Goal: Task Accomplishment & Management: Manage account settings

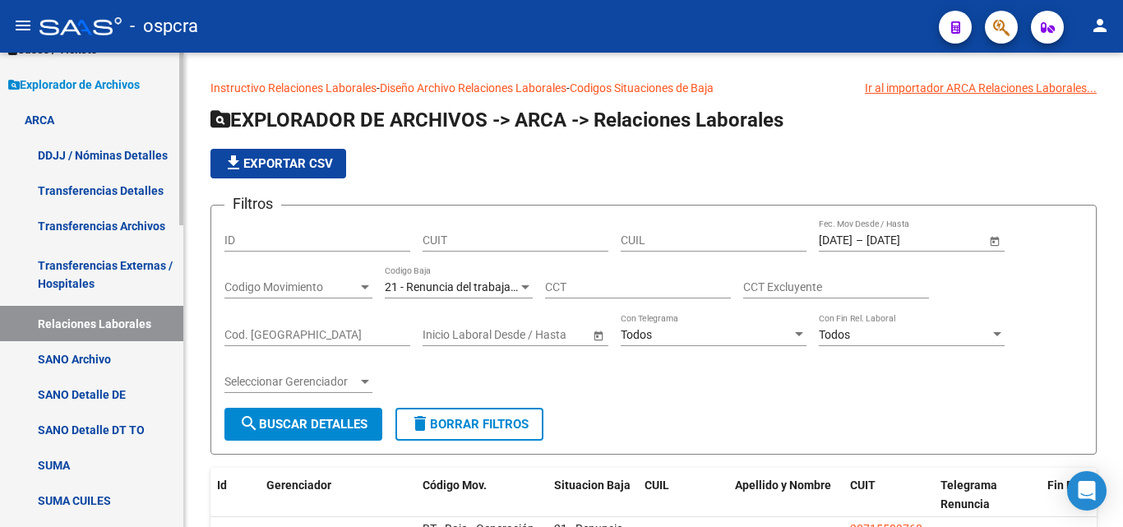
scroll to position [21, 0]
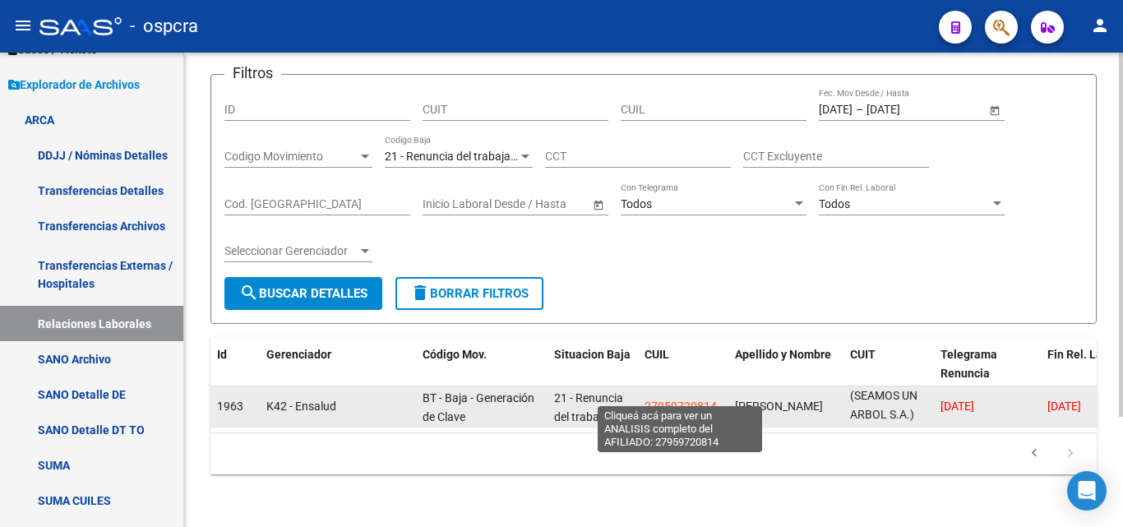
click at [674, 400] on span "27959720814" at bounding box center [681, 406] width 72 height 13
type textarea "27959720814"
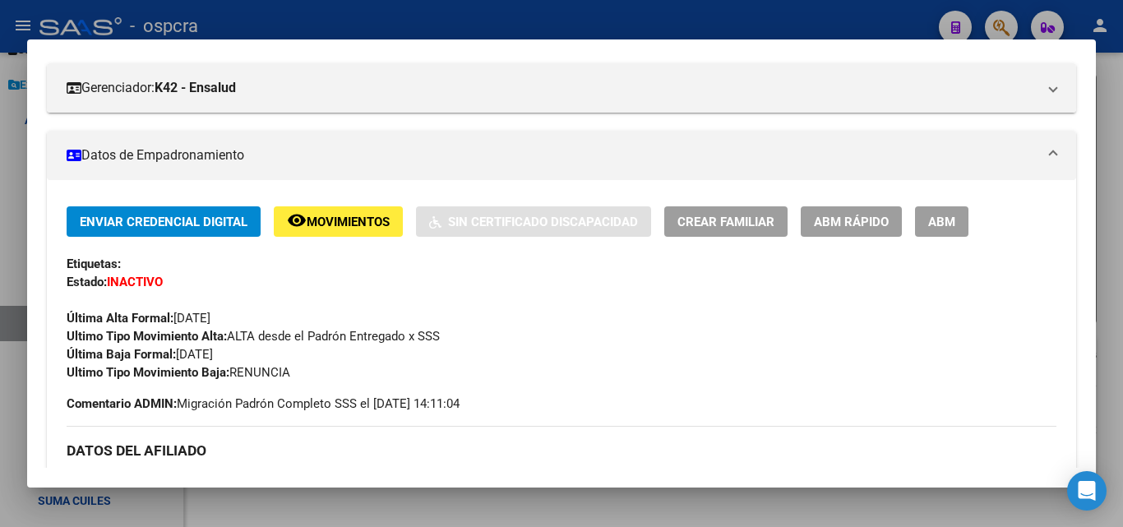
scroll to position [329, 0]
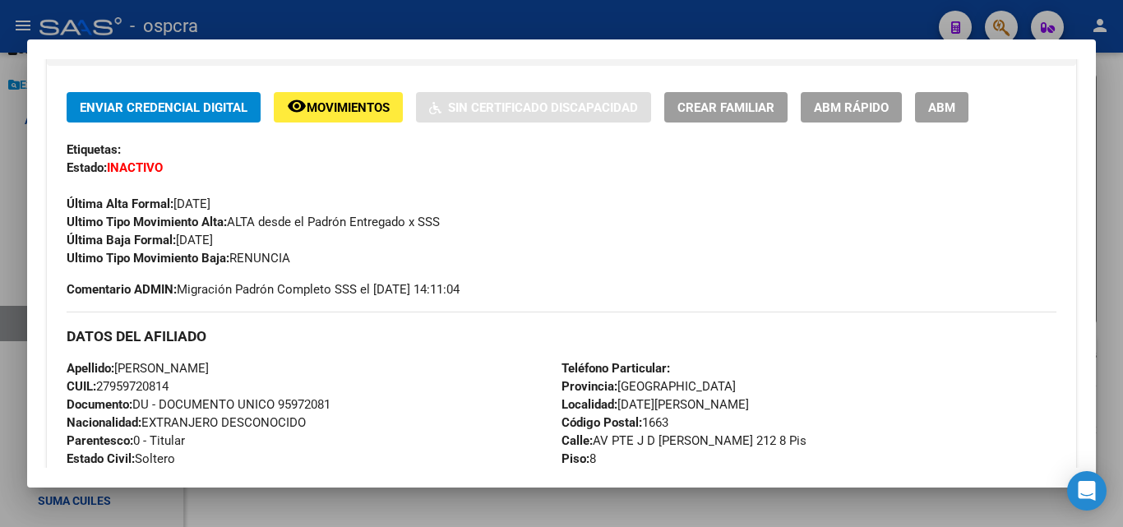
click at [15, 241] on div at bounding box center [561, 263] width 1123 height 527
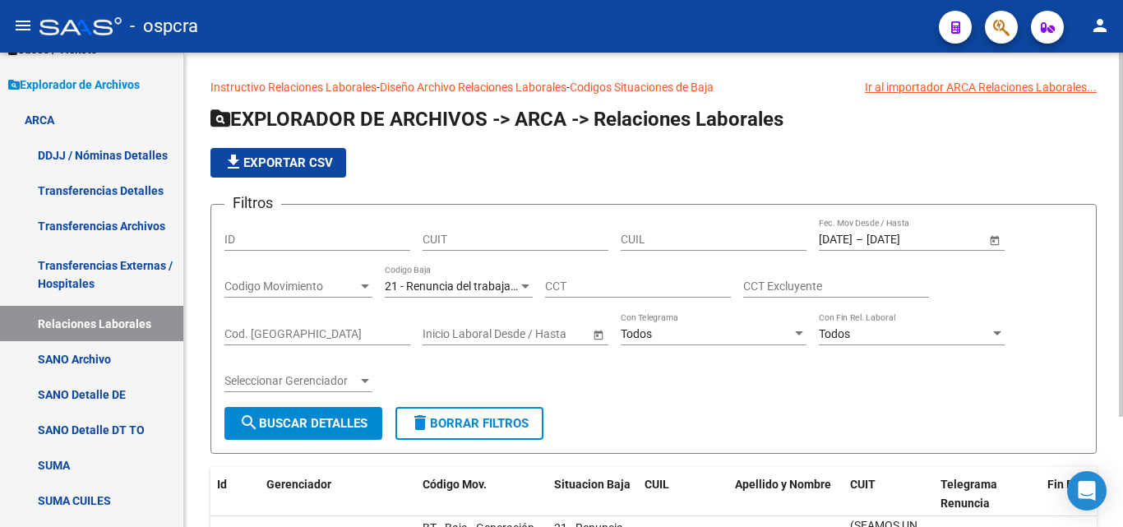
scroll to position [0, 0]
click at [993, 240] on span "Open calendar" at bounding box center [994, 240] width 39 height 39
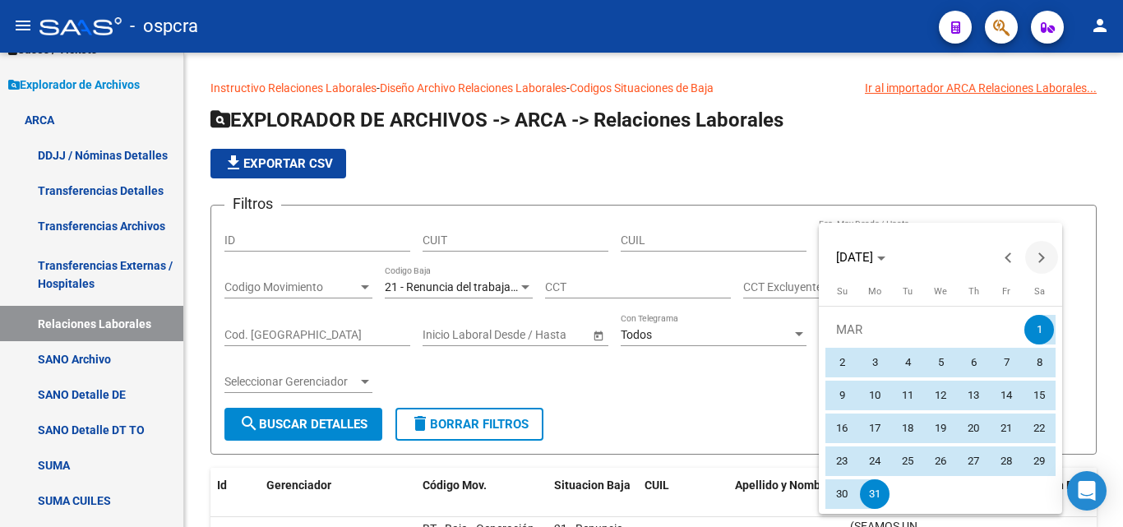
click at [1041, 258] on button "Next month" at bounding box center [1041, 257] width 33 height 33
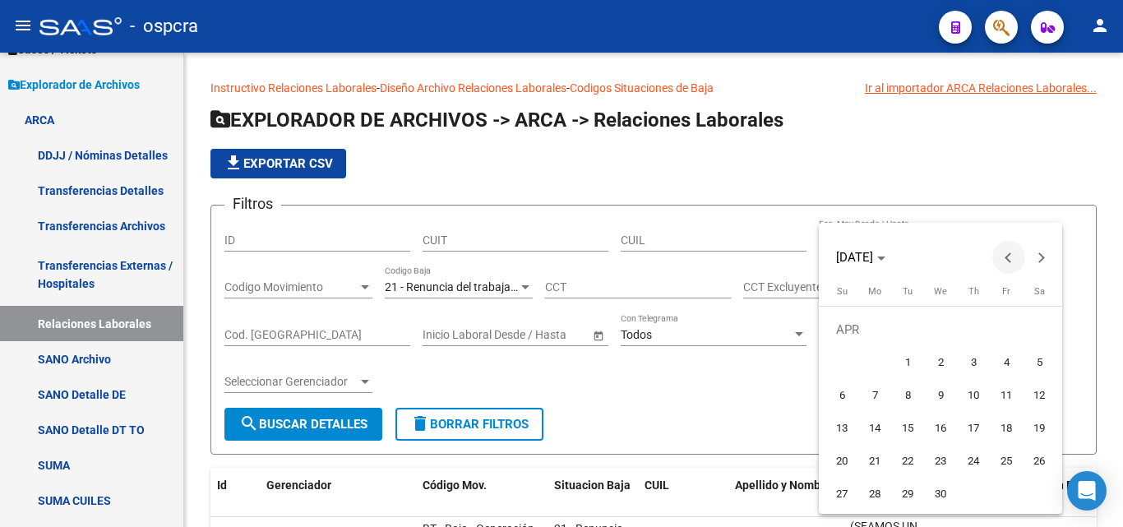
click at [998, 251] on span "Previous month" at bounding box center [1008, 257] width 33 height 33
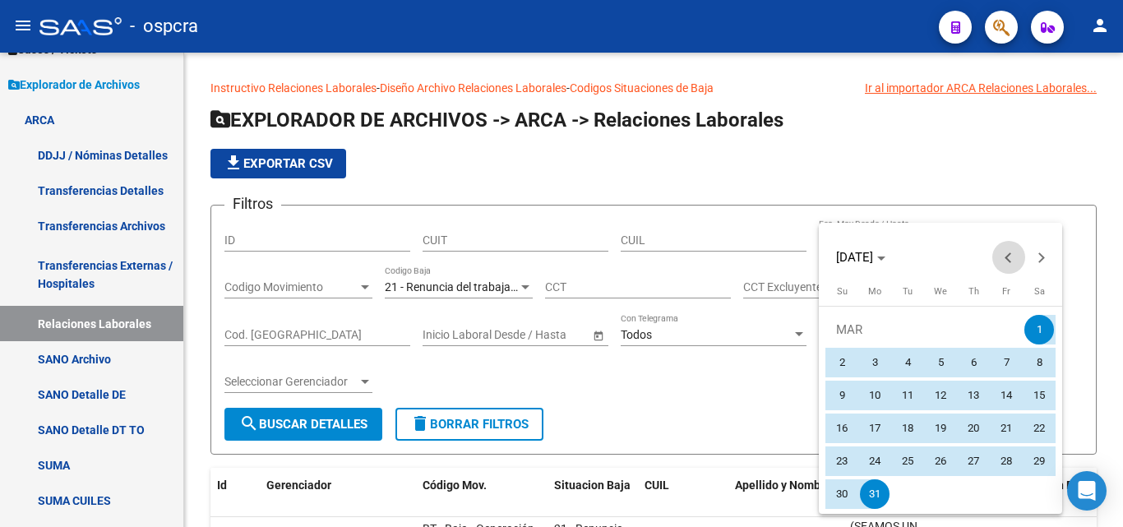
click at [1005, 251] on span "Previous month" at bounding box center [1008, 257] width 33 height 33
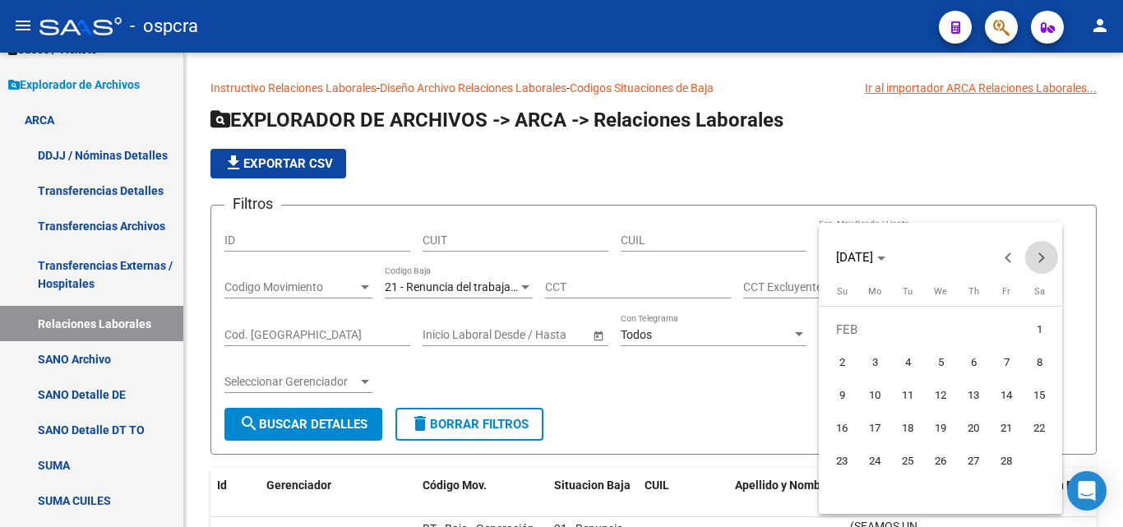
click at [1052, 252] on span "Next month" at bounding box center [1041, 257] width 33 height 33
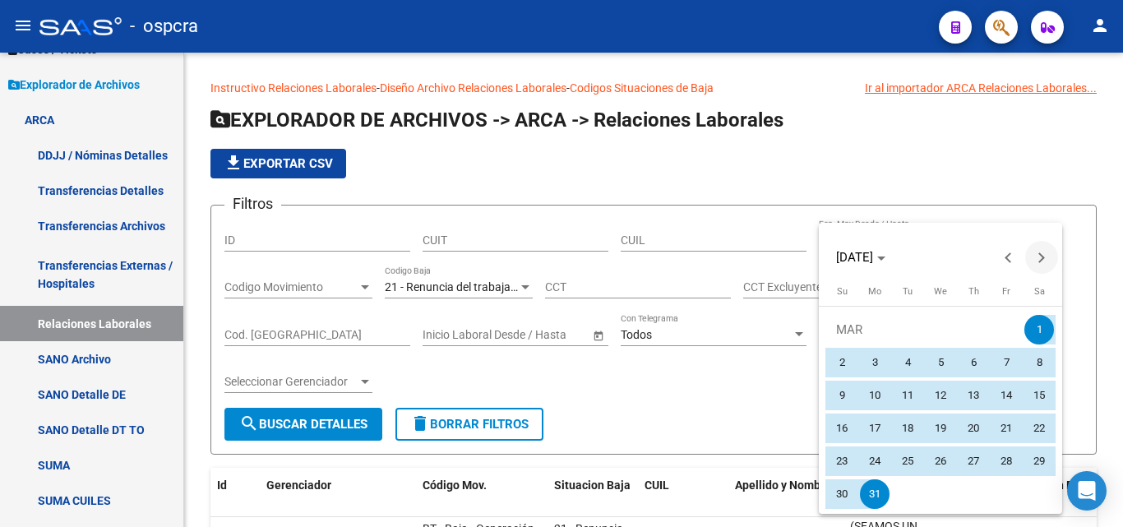
click at [1047, 254] on span "Next month" at bounding box center [1041, 257] width 33 height 33
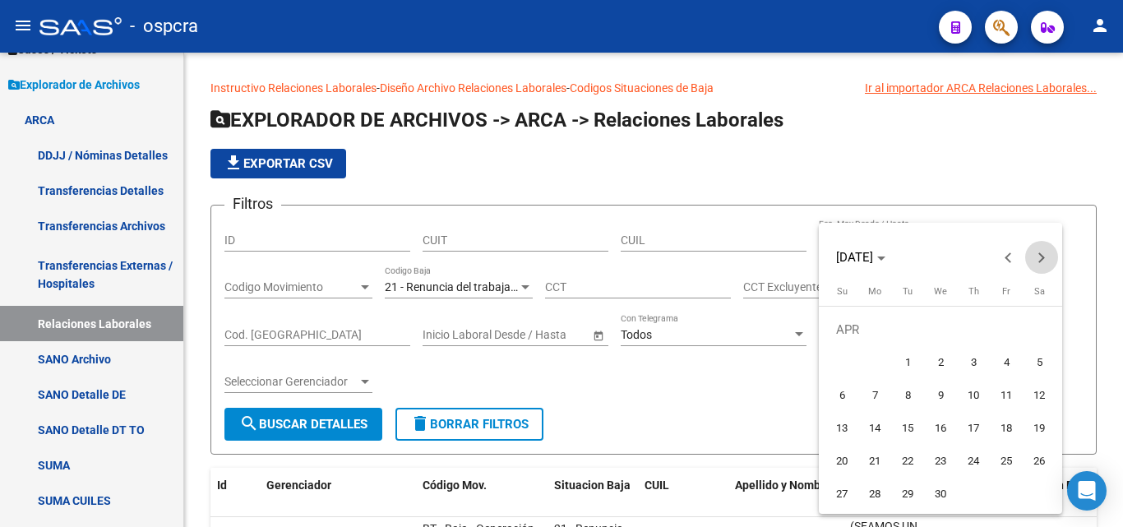
click at [1047, 254] on span "Next month" at bounding box center [1041, 257] width 33 height 33
click at [1042, 254] on button "Next month" at bounding box center [1041, 257] width 33 height 33
click at [922, 357] on button "1" at bounding box center [907, 362] width 33 height 33
type input "01/07/2025"
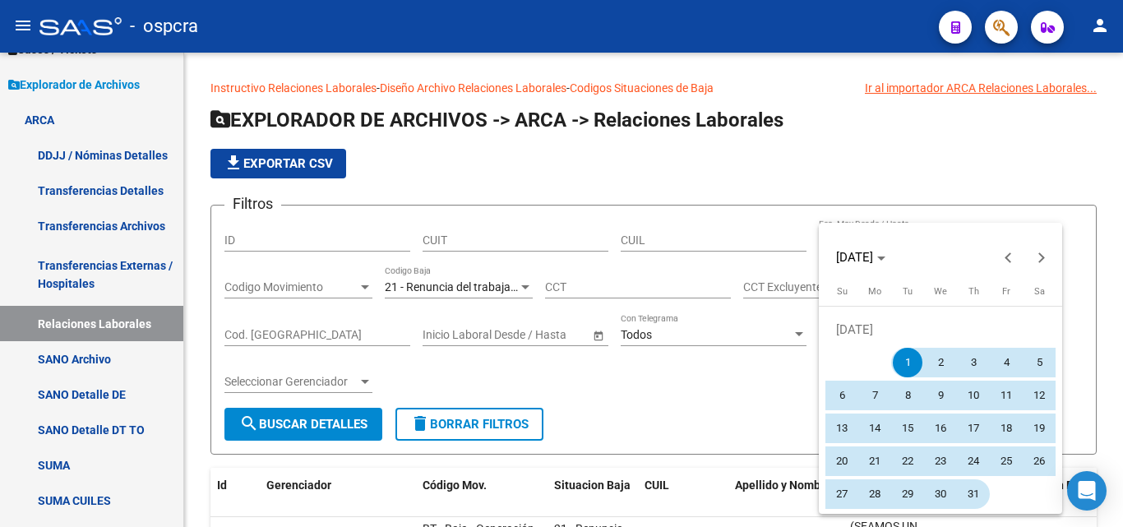
drag, startPoint x: 978, startPoint y: 499, endPoint x: 986, endPoint y: 473, distance: 27.3
click at [978, 498] on span "31" at bounding box center [974, 494] width 30 height 30
type input "31/07/2025"
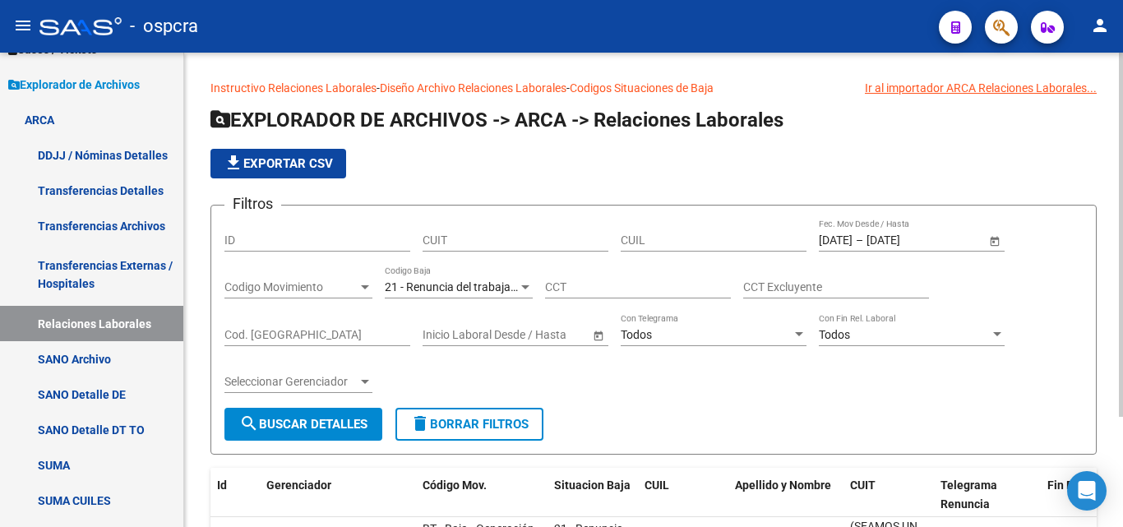
click at [338, 423] on span "search Buscar Detalles" at bounding box center [303, 424] width 128 height 15
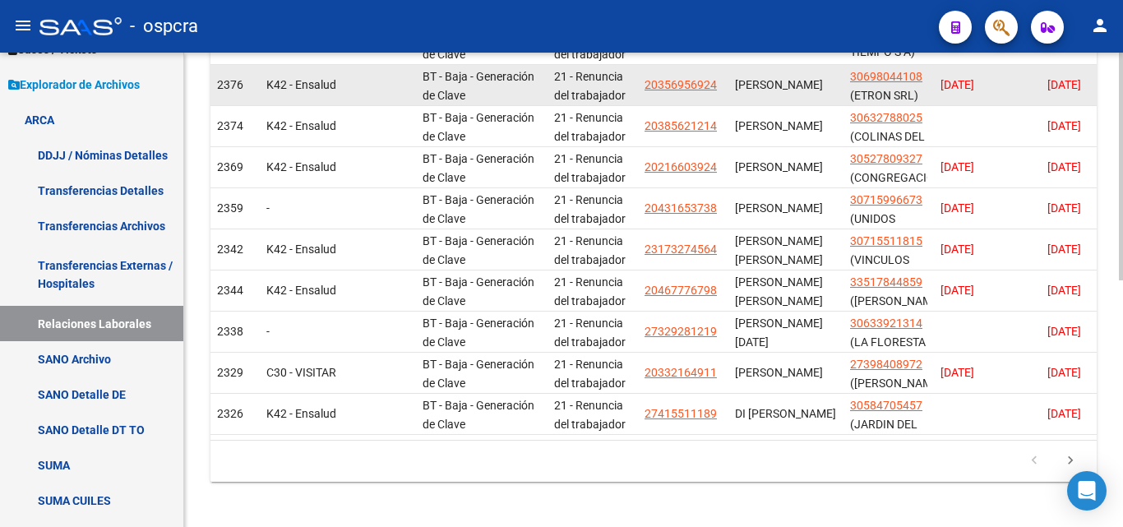
scroll to position [329, 0]
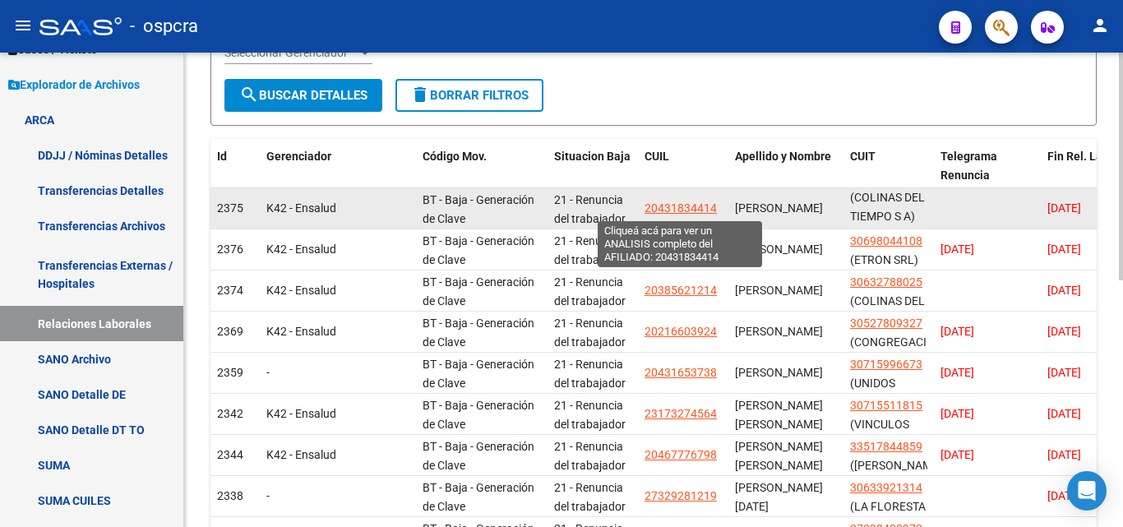
click at [663, 207] on span "20431834414" at bounding box center [681, 207] width 72 height 13
type textarea "20431834414"
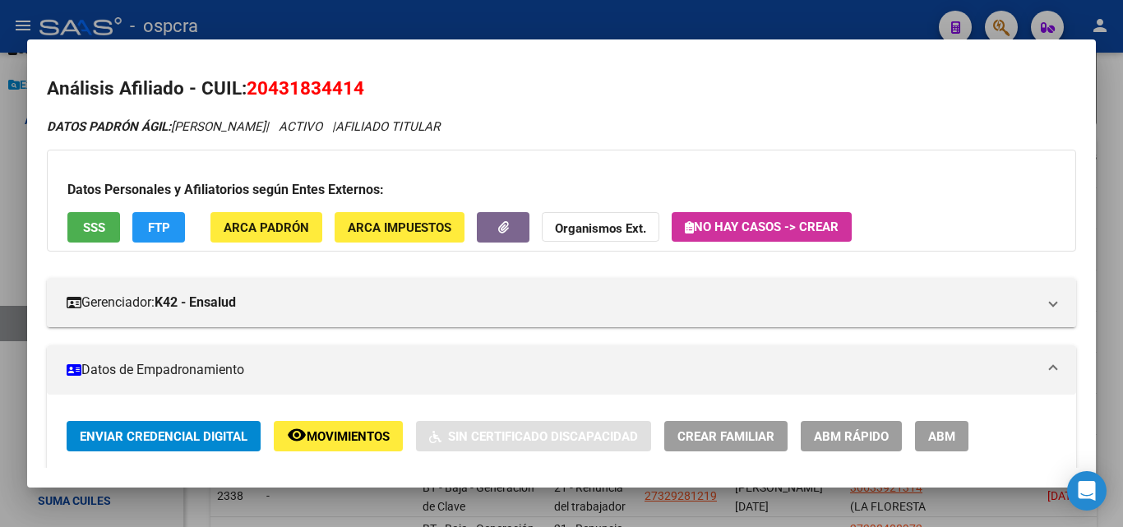
click at [97, 237] on button "SSS" at bounding box center [93, 227] width 53 height 30
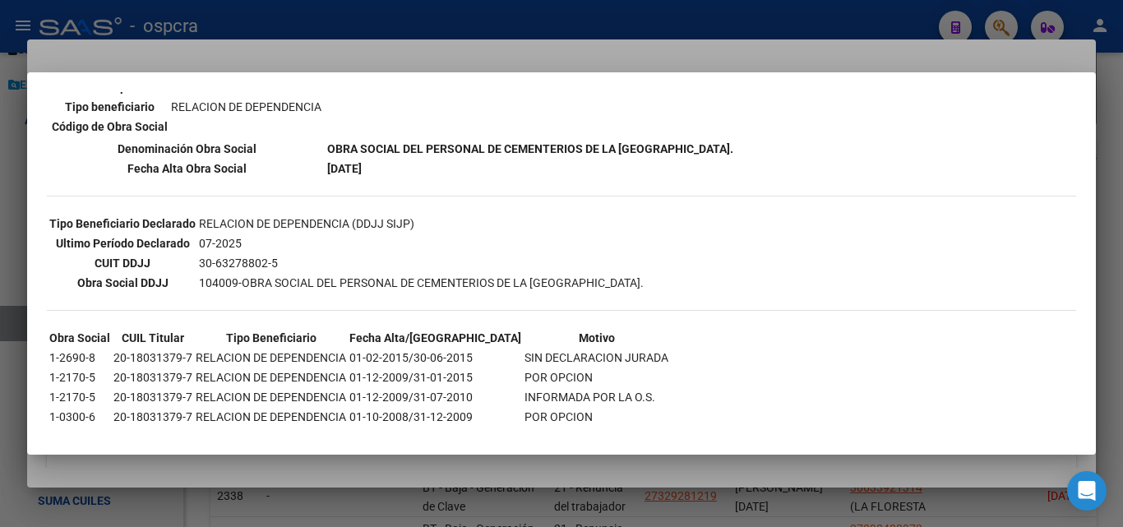
scroll to position [355, 0]
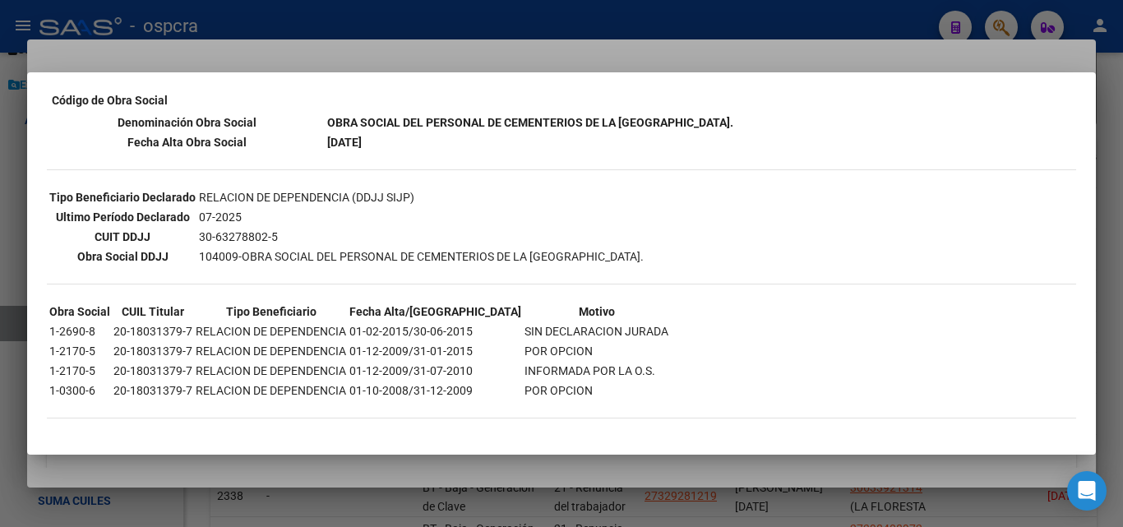
click at [0, 291] on div at bounding box center [561, 263] width 1123 height 527
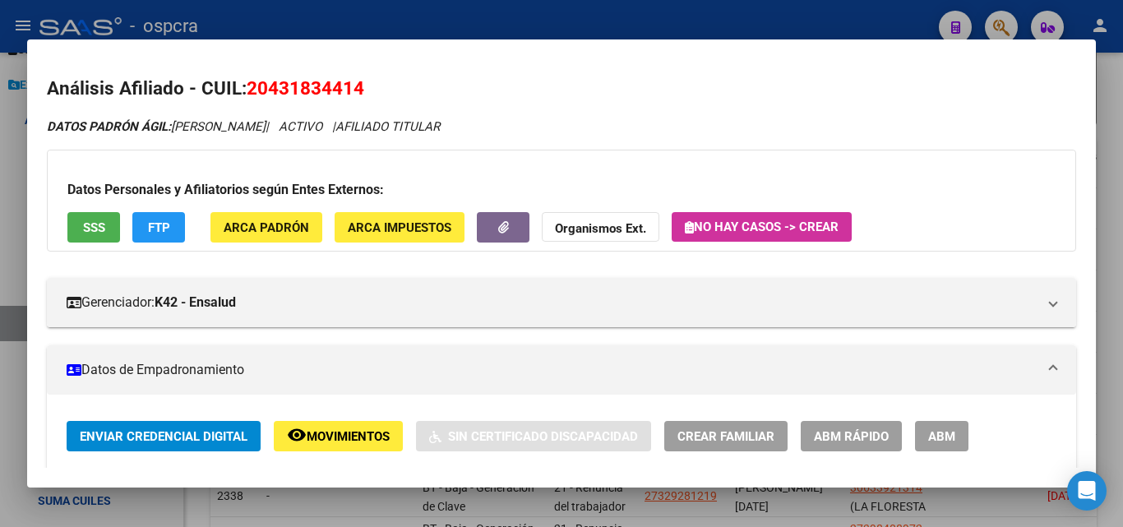
click at [0, 196] on div at bounding box center [561, 263] width 1123 height 527
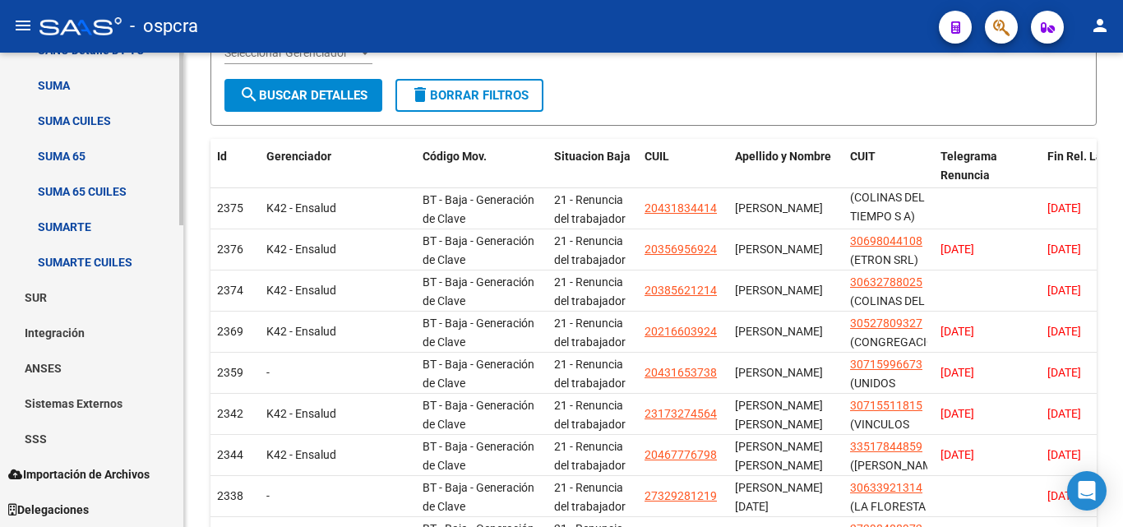
scroll to position [585, 0]
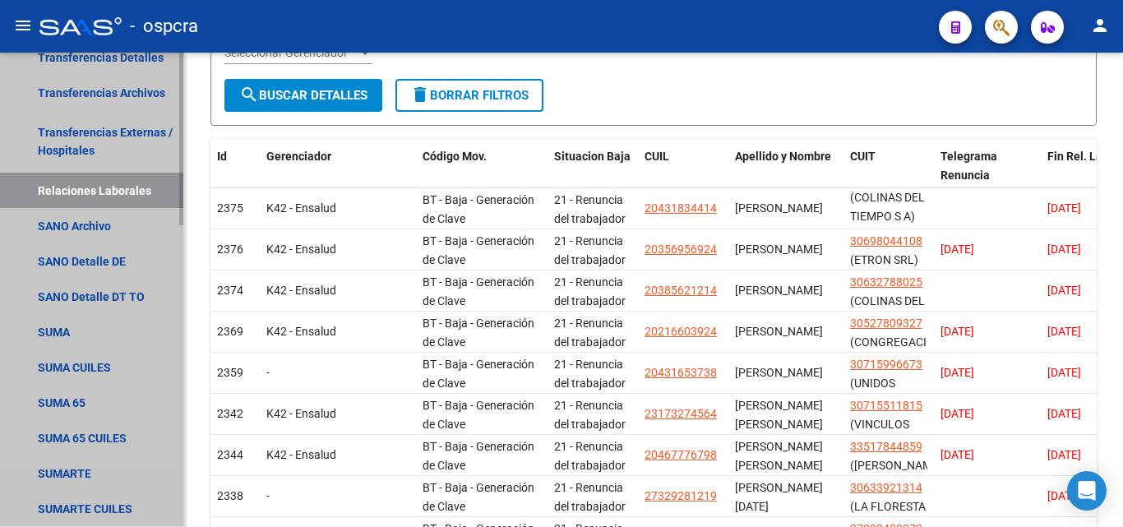
click at [138, 195] on link "Relaciones Laborales" at bounding box center [91, 190] width 183 height 35
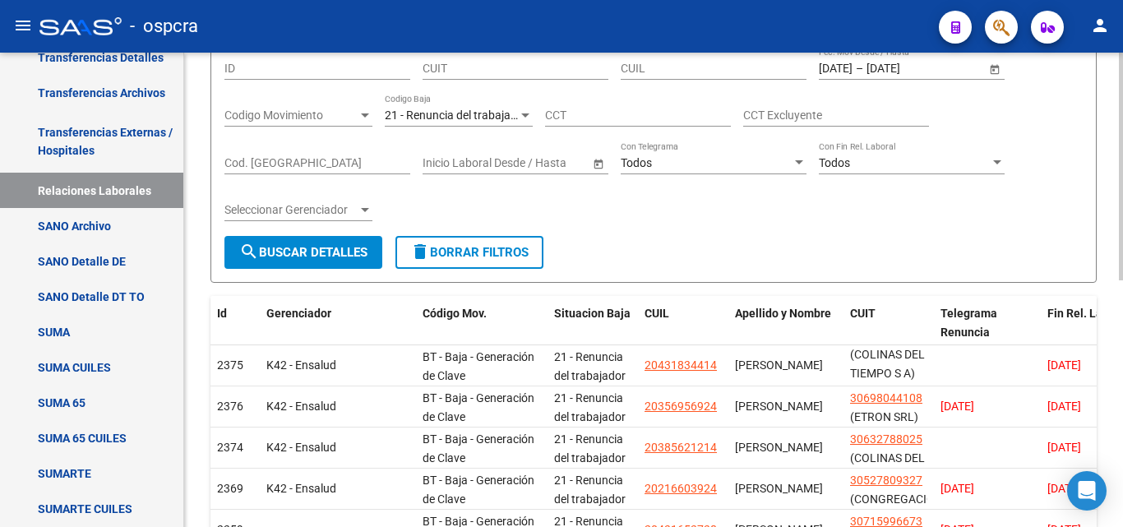
scroll to position [0, 0]
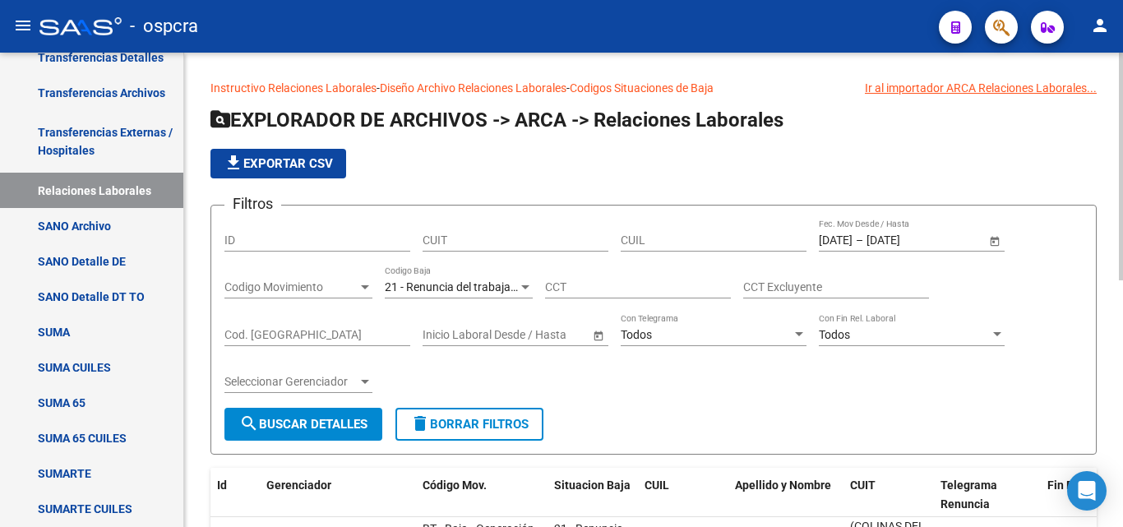
click at [997, 241] on span "Open calendar" at bounding box center [994, 240] width 39 height 39
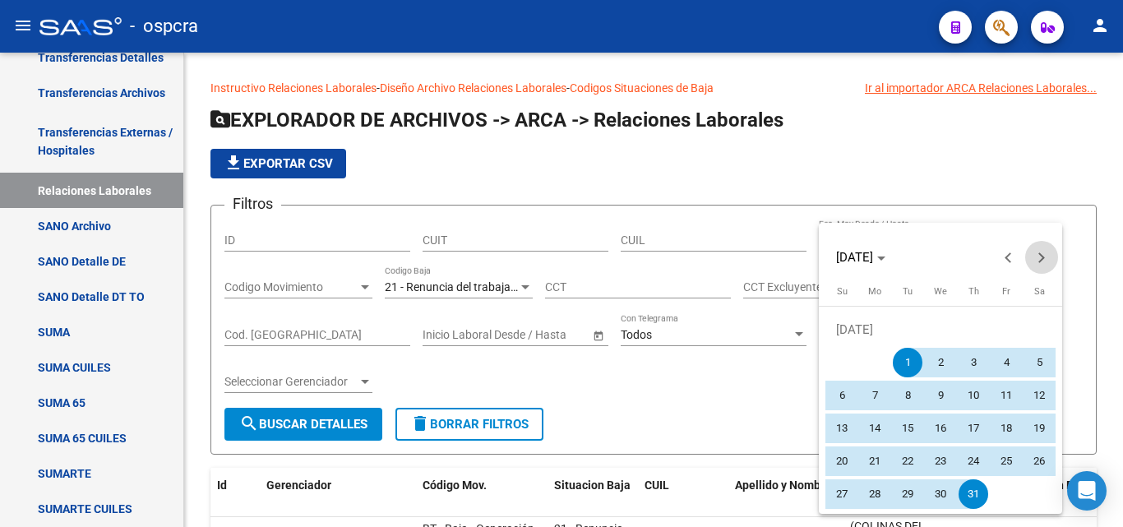
click at [1044, 261] on span "Next month" at bounding box center [1041, 257] width 33 height 33
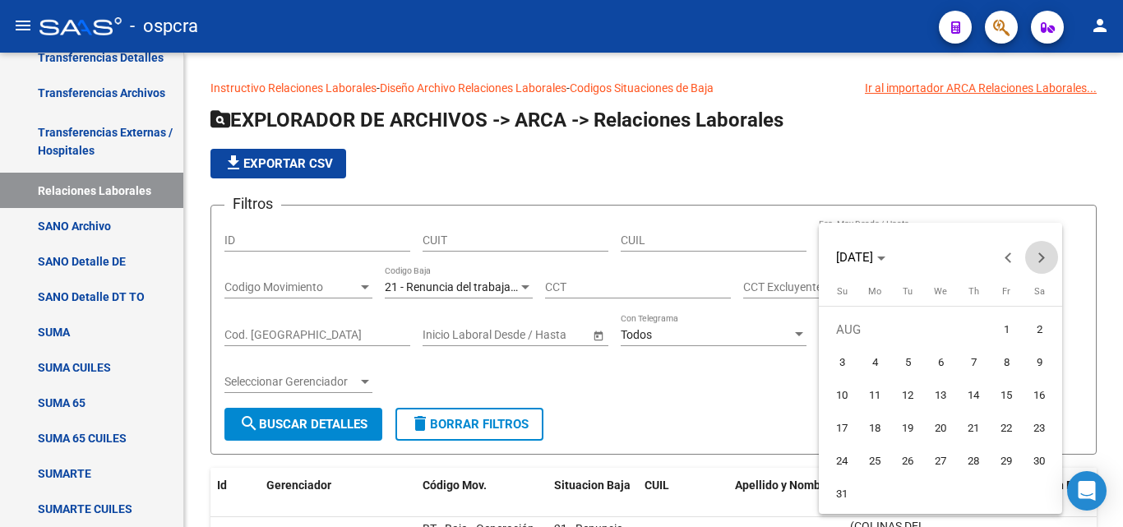
click at [1044, 261] on span "Next month" at bounding box center [1041, 257] width 33 height 33
click at [906, 363] on span "7" at bounding box center [908, 363] width 30 height 30
type input "07/10/2025"
click at [224, 407] on div at bounding box center [561, 263] width 1123 height 527
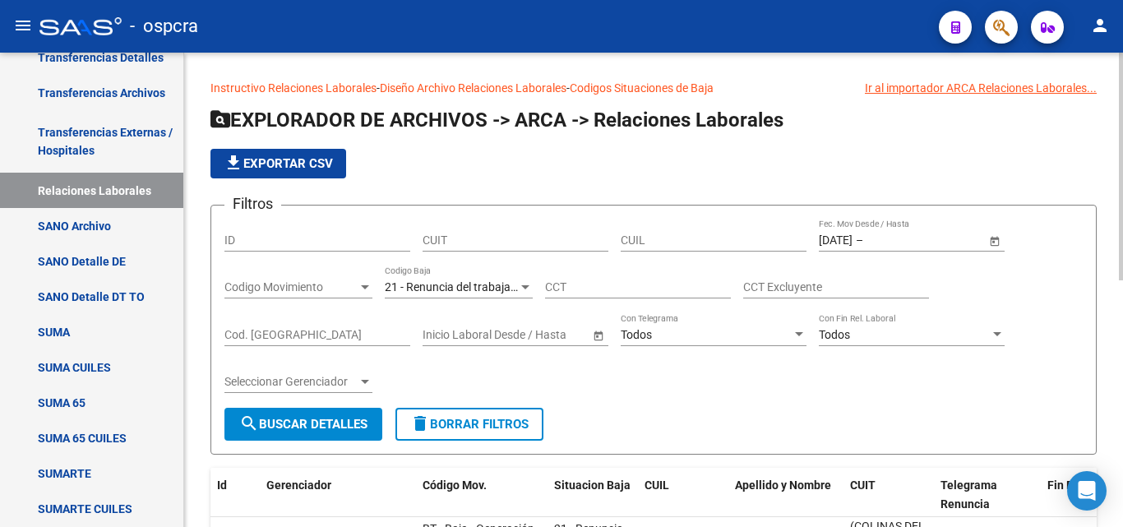
click at [285, 424] on span "search Buscar Detalles" at bounding box center [303, 424] width 128 height 15
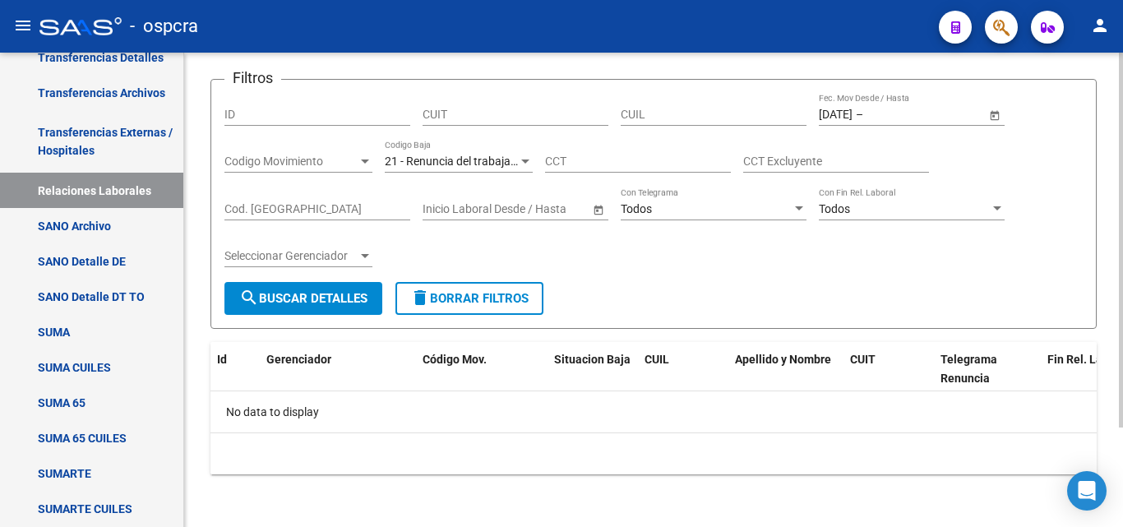
click at [991, 114] on span "Open calendar" at bounding box center [994, 114] width 39 height 39
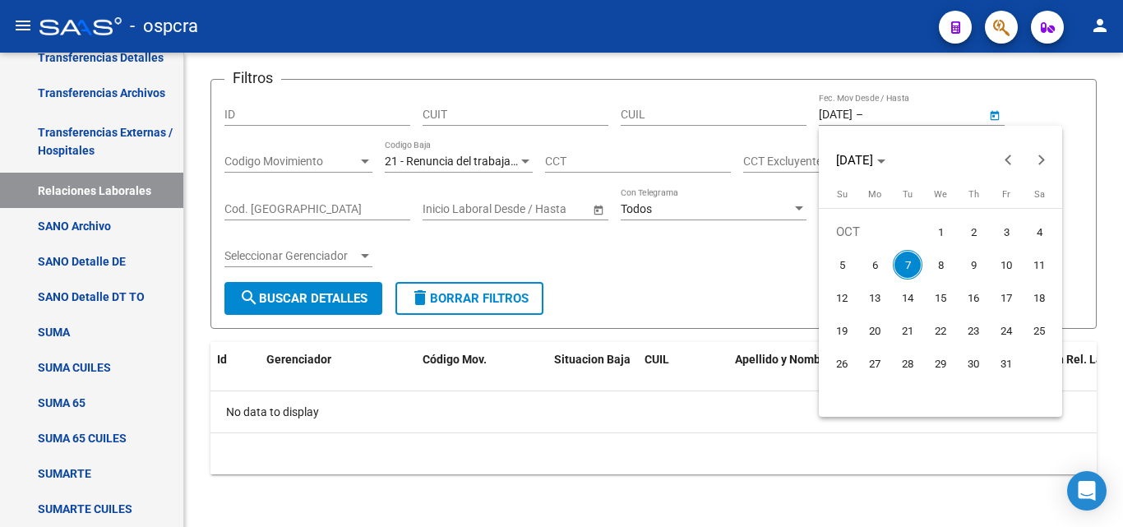
click at [912, 270] on span "7" at bounding box center [908, 265] width 30 height 30
type input "07/10/2025"
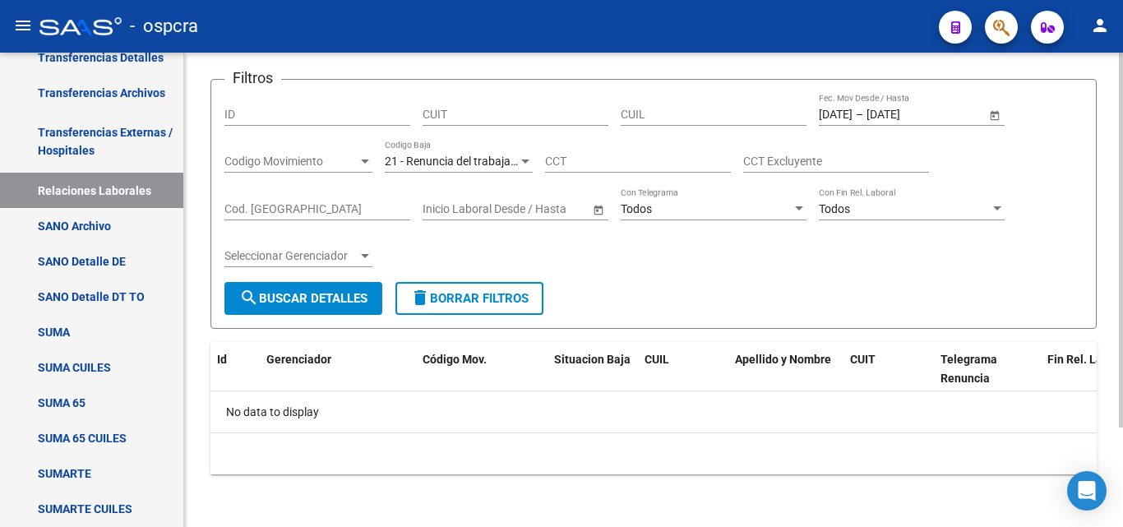
click at [367, 303] on span "search Buscar Detalles" at bounding box center [303, 298] width 128 height 15
click at [996, 112] on span "Open calendar" at bounding box center [994, 114] width 39 height 39
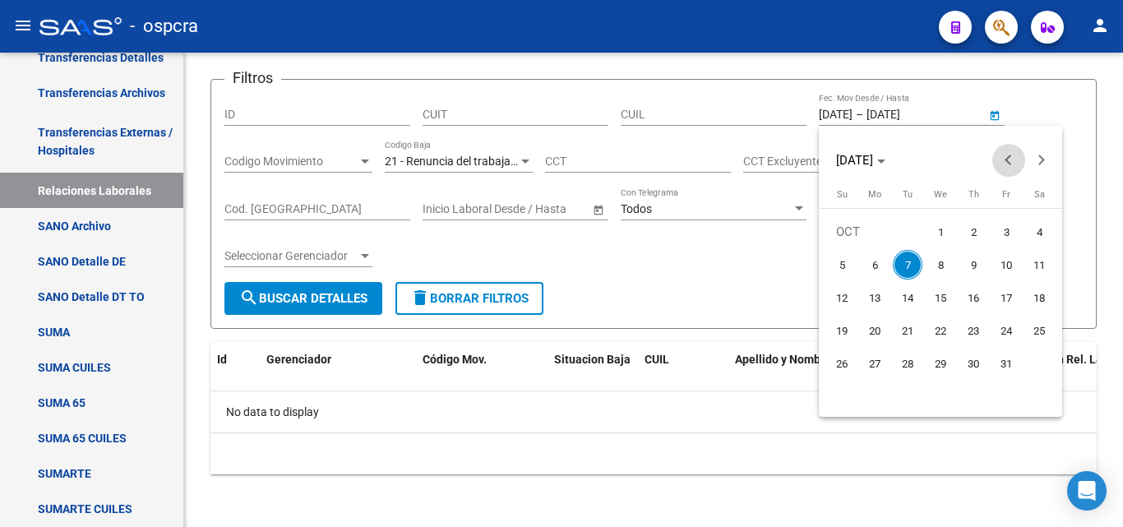
click at [1000, 161] on span "Previous month" at bounding box center [1008, 160] width 33 height 33
click at [881, 260] on span "1" at bounding box center [875, 265] width 30 height 30
type input "01/09/2025"
click at [1045, 154] on span "Next month" at bounding box center [1041, 160] width 33 height 33
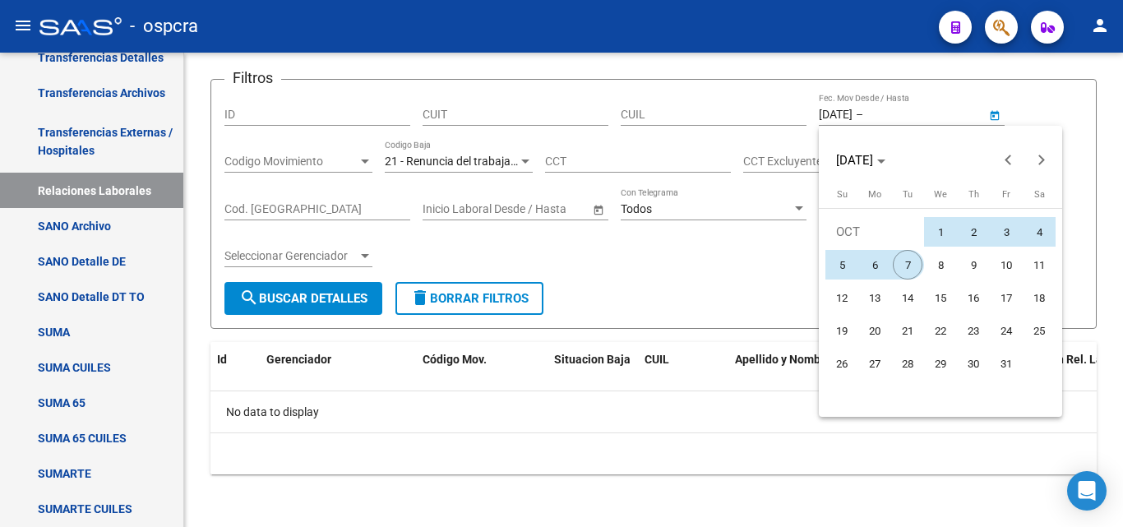
click at [912, 252] on span "7" at bounding box center [908, 265] width 30 height 30
type input "07/10/2025"
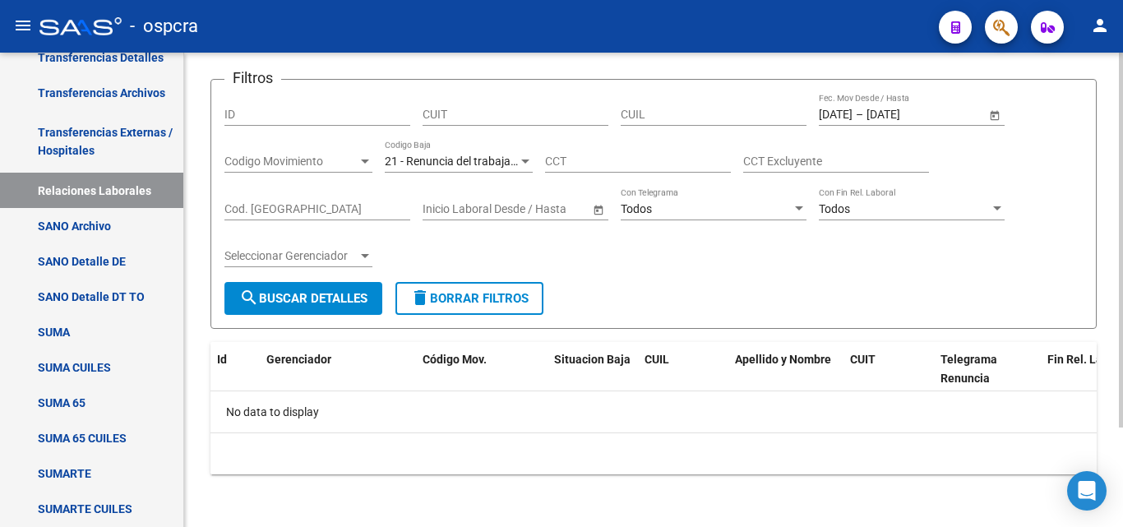
click at [285, 292] on span "search Buscar Detalles" at bounding box center [303, 298] width 128 height 15
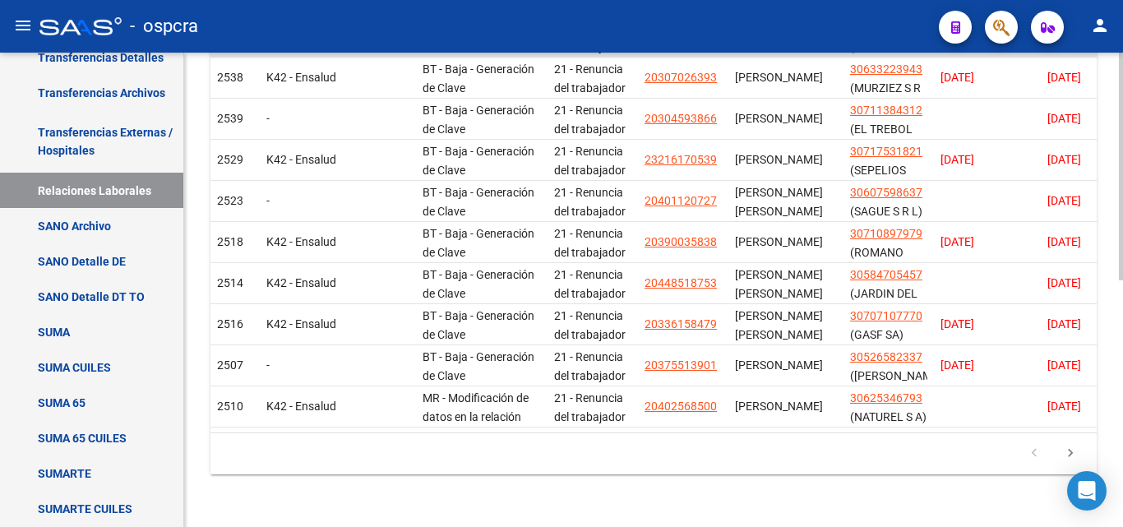
scroll to position [514, 0]
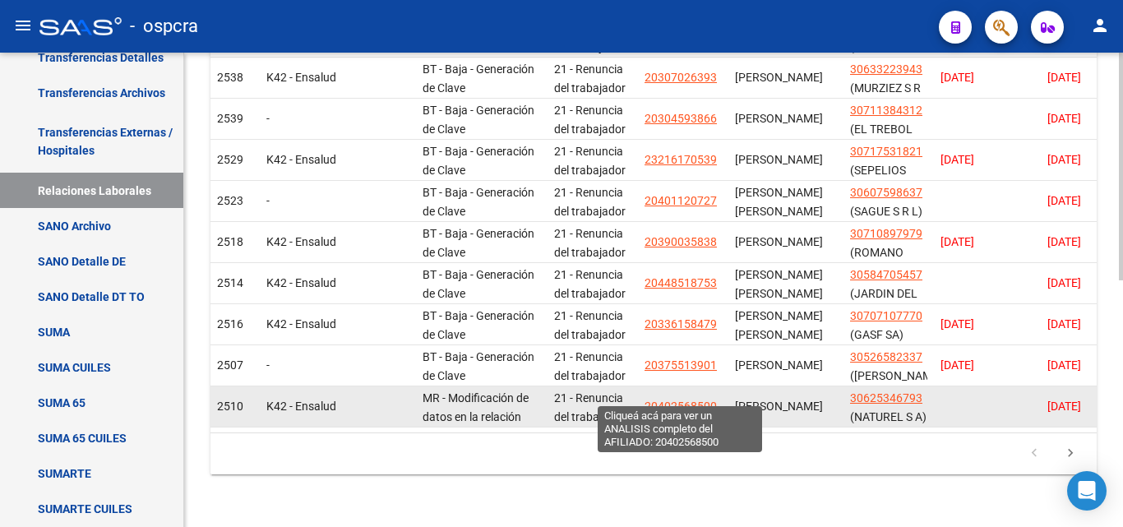
click at [687, 400] on span "20402568500" at bounding box center [681, 406] width 72 height 13
copy span "6"
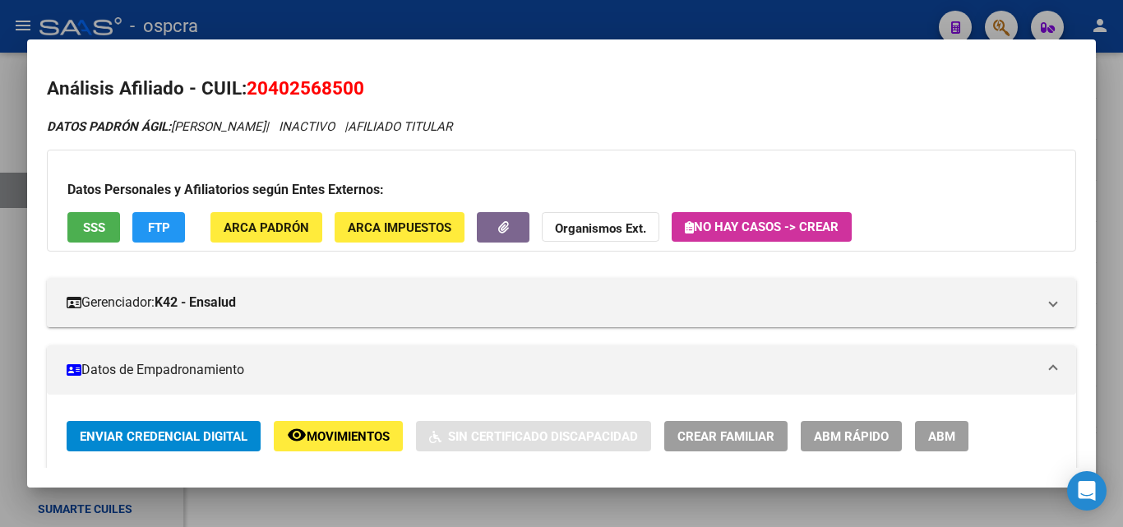
click at [0, 256] on div at bounding box center [561, 263] width 1123 height 527
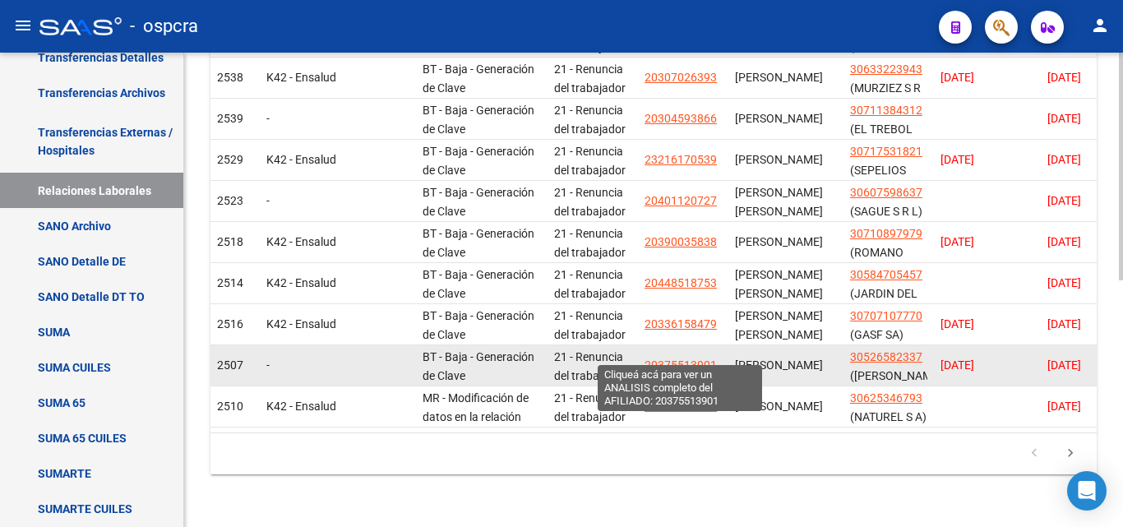
click at [677, 358] on span "20375513901" at bounding box center [681, 364] width 72 height 13
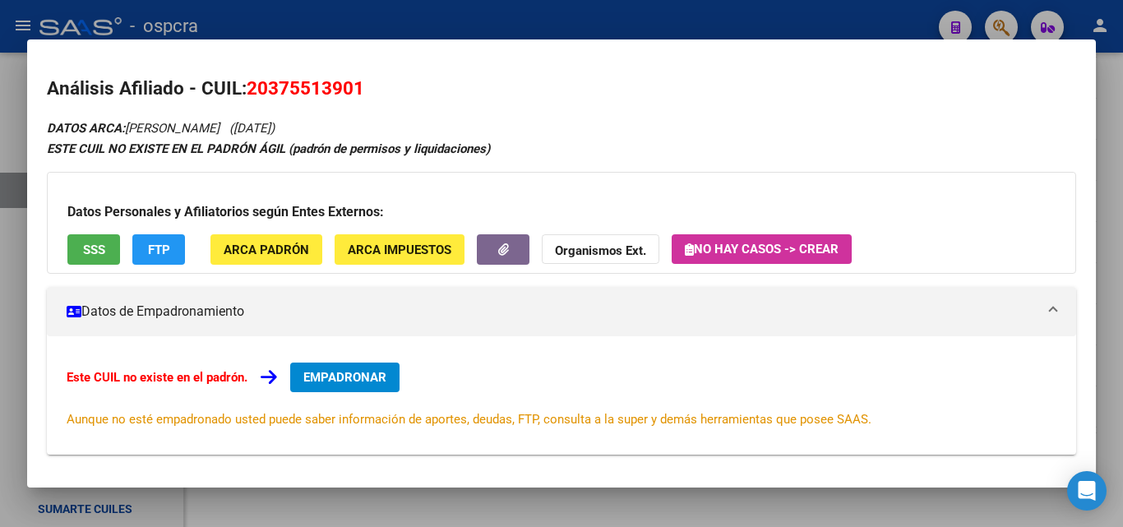
click at [0, 295] on div at bounding box center [561, 263] width 1123 height 527
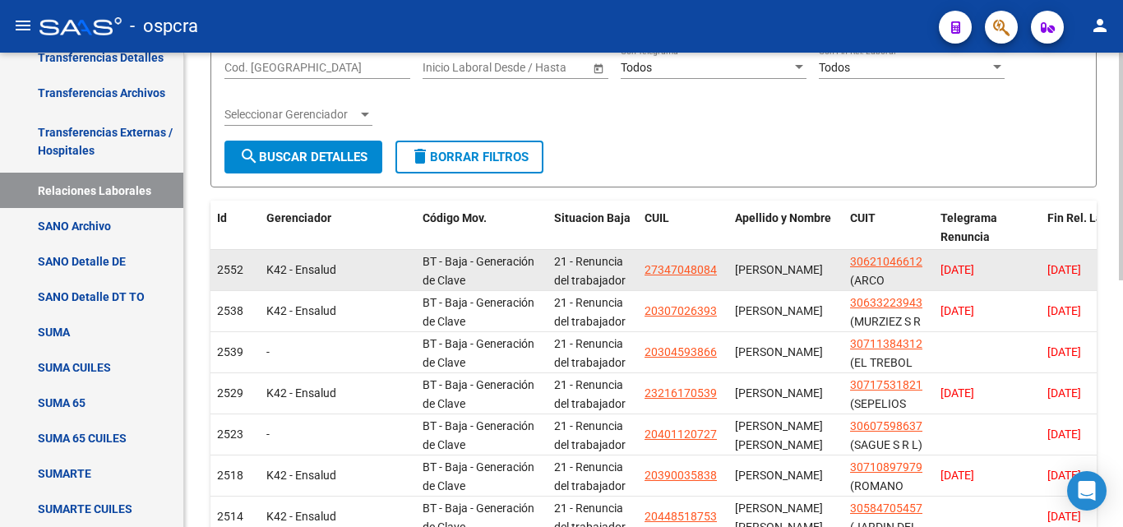
scroll to position [103, 0]
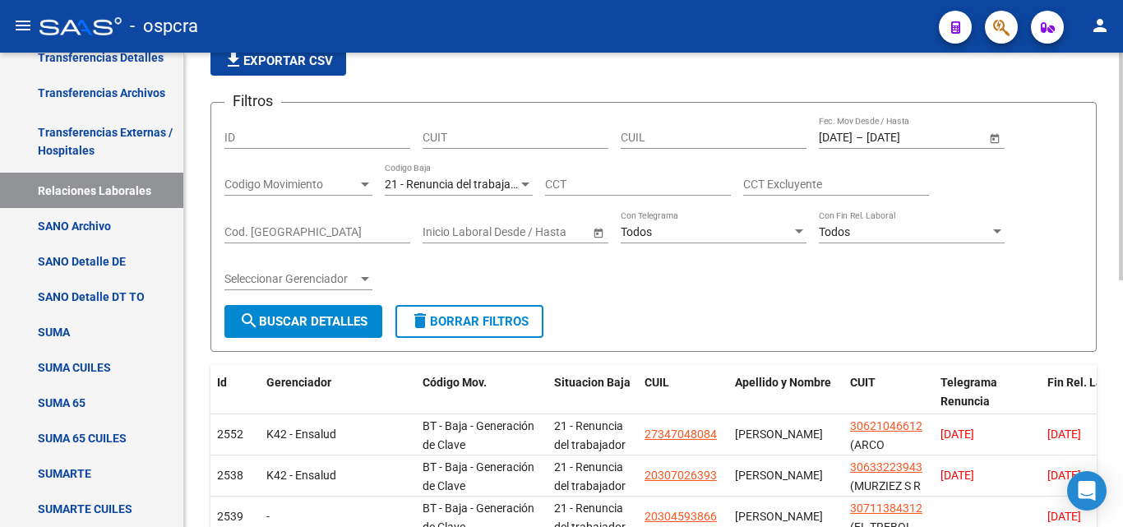
click at [527, 185] on div at bounding box center [525, 185] width 8 height 4
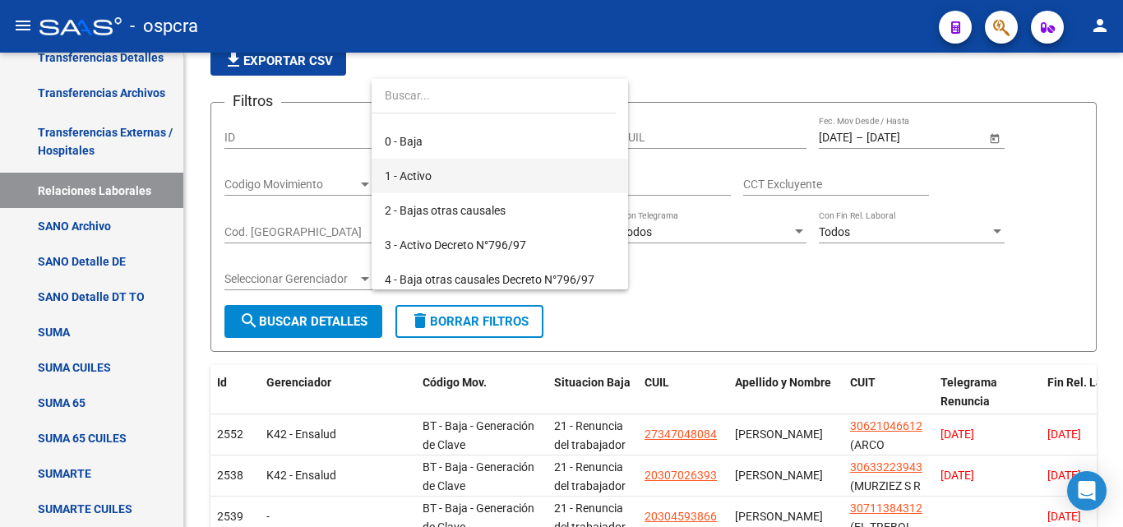
scroll to position [0, 0]
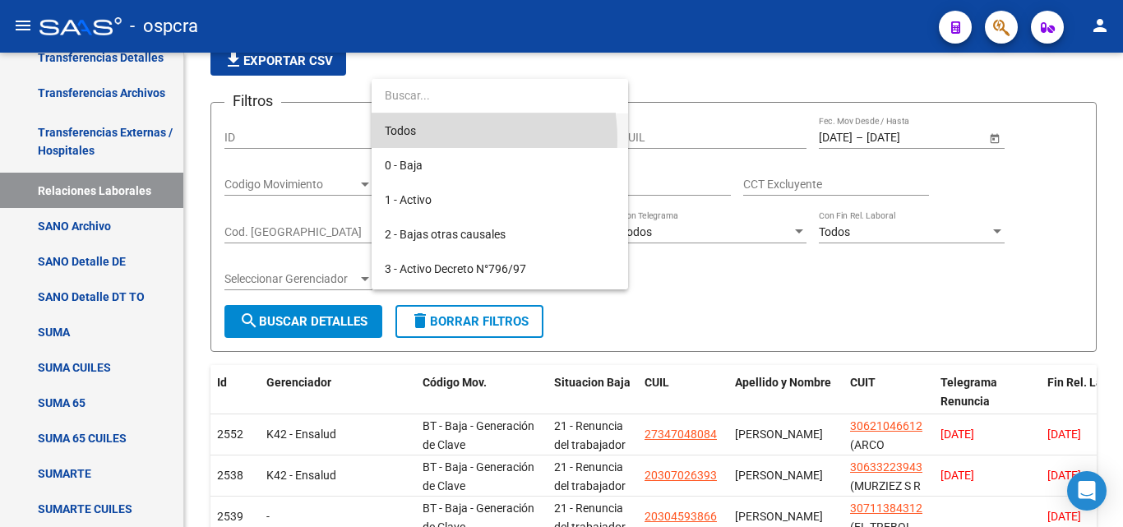
click at [422, 140] on span "Todos" at bounding box center [500, 130] width 230 height 35
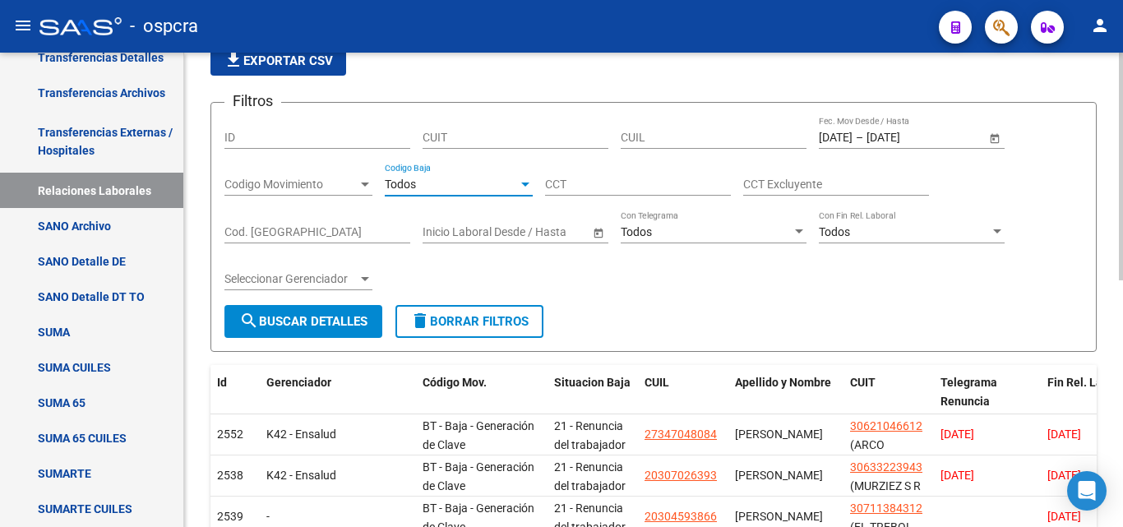
click at [337, 314] on span "search Buscar Detalles" at bounding box center [303, 321] width 128 height 15
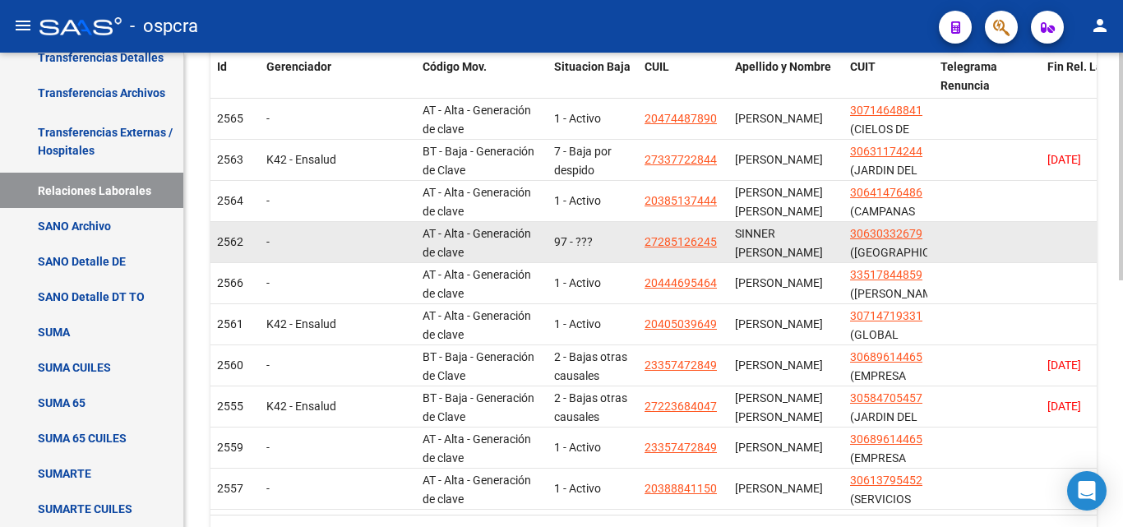
scroll to position [432, 0]
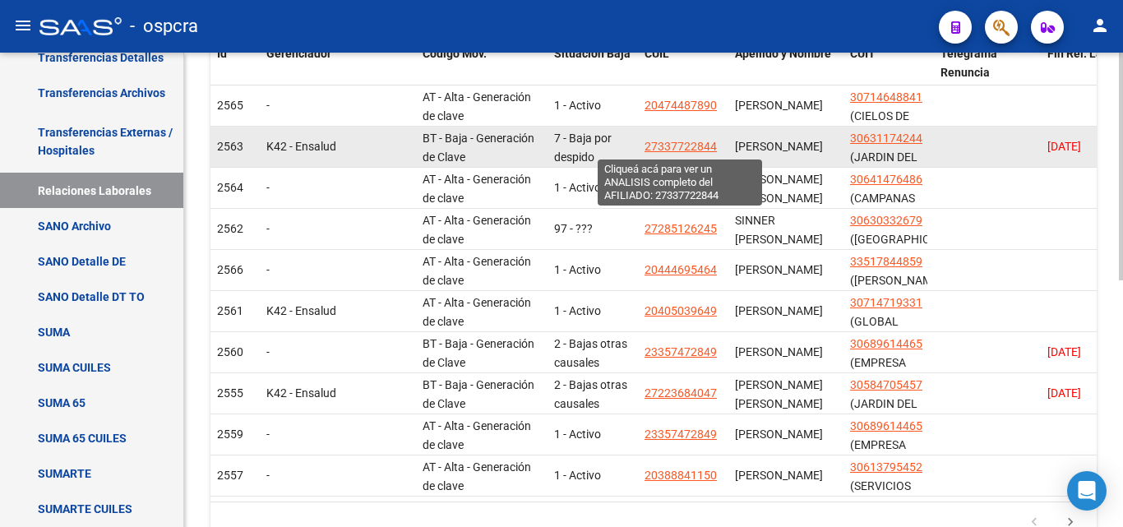
click at [694, 143] on span "27337722844" at bounding box center [681, 146] width 72 height 13
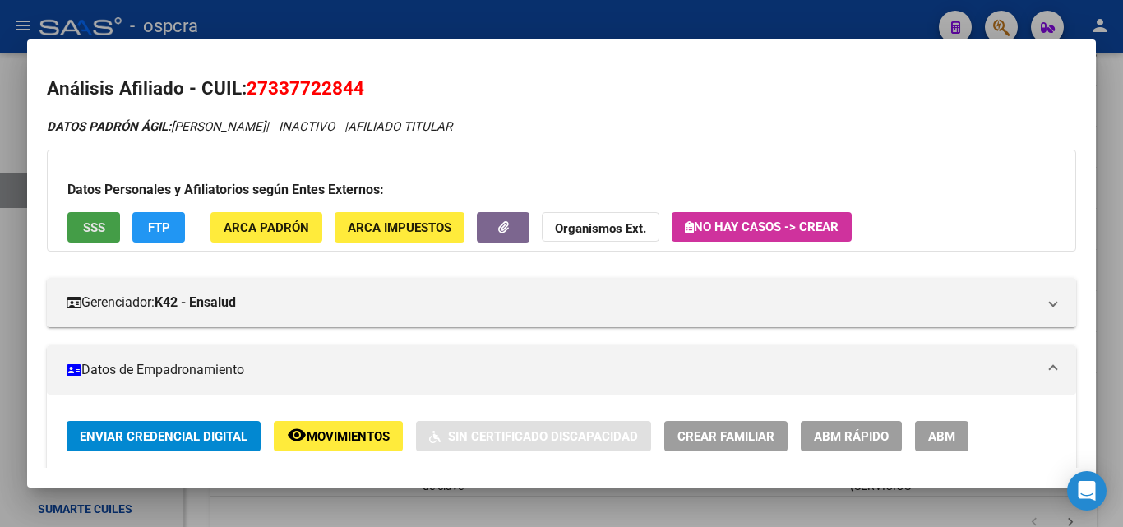
click at [109, 239] on button "SSS" at bounding box center [93, 227] width 53 height 30
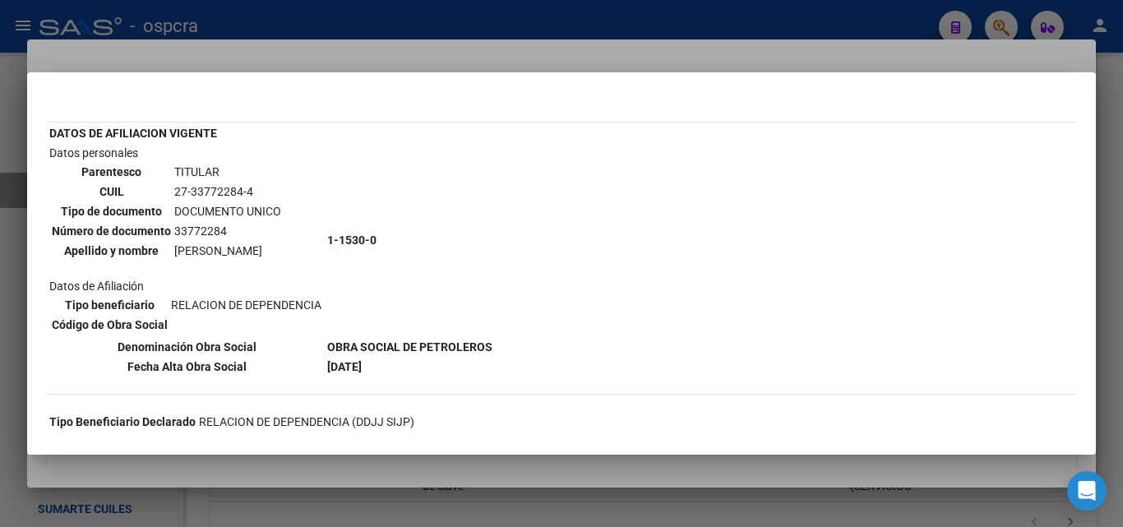
scroll to position [164, 0]
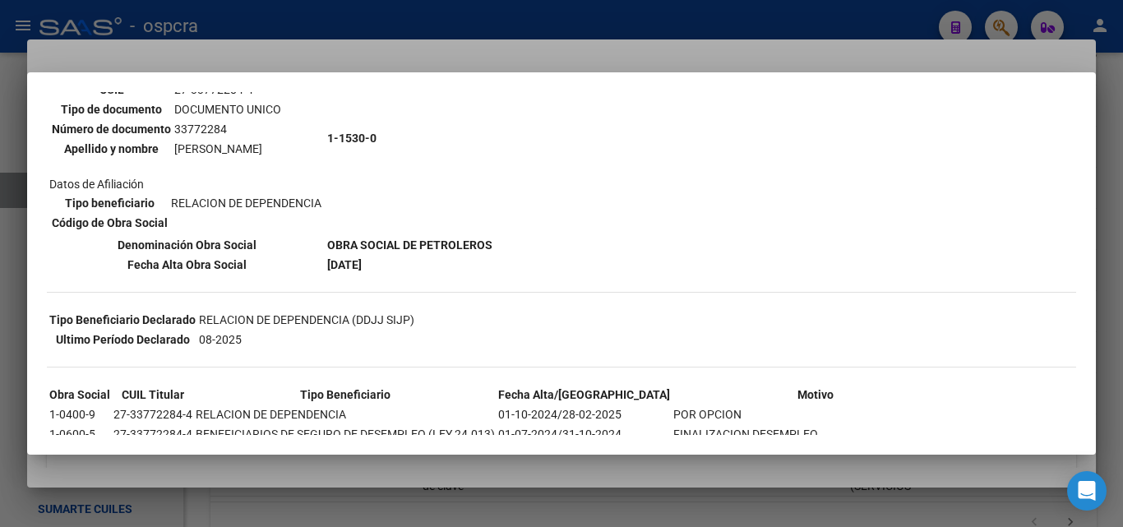
click at [220, 467] on div at bounding box center [561, 263] width 1123 height 527
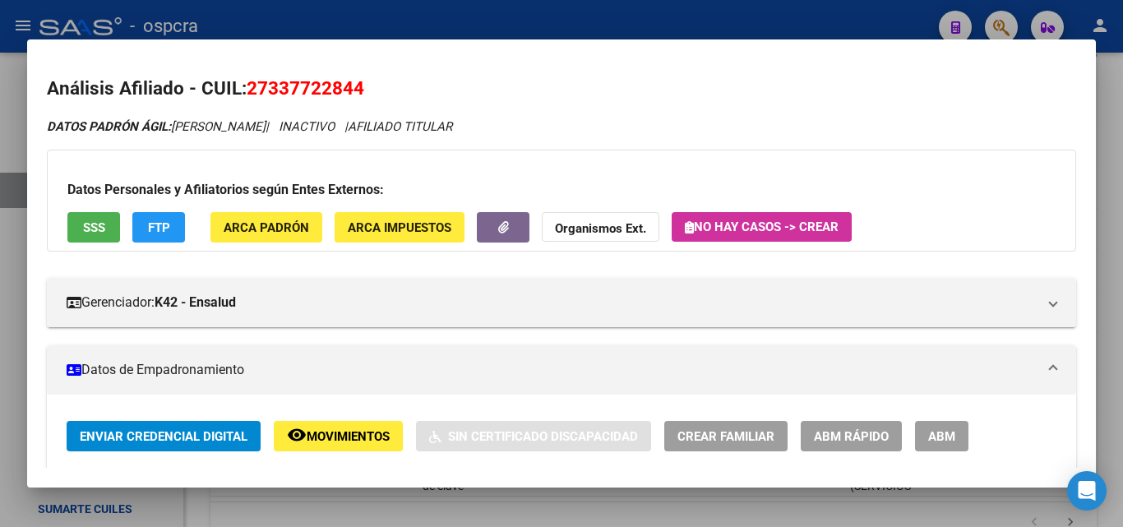
click at [350, 428] on span "remove_red_eye Movimientos" at bounding box center [338, 435] width 103 height 15
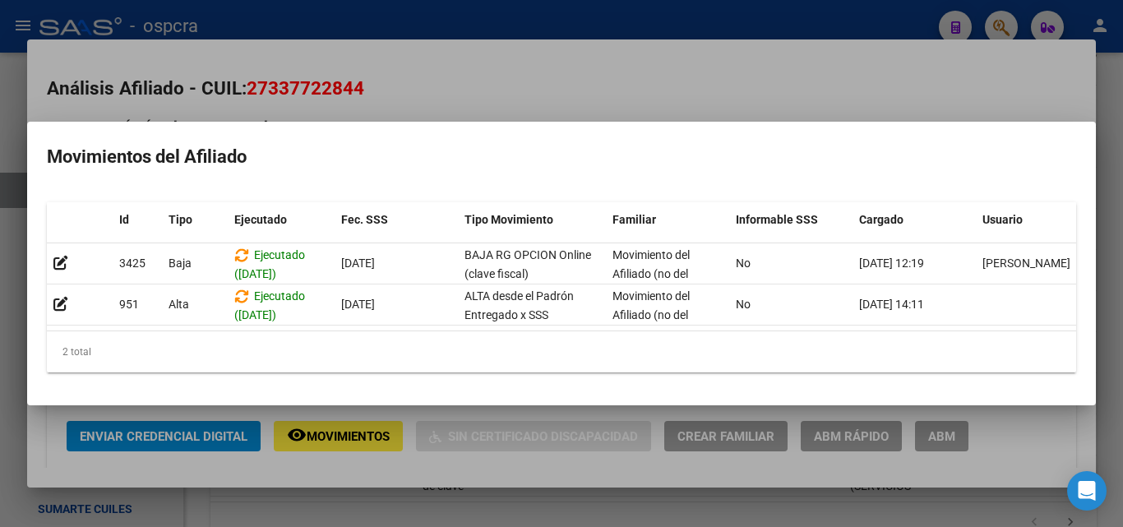
click at [538, 104] on div at bounding box center [561, 263] width 1123 height 527
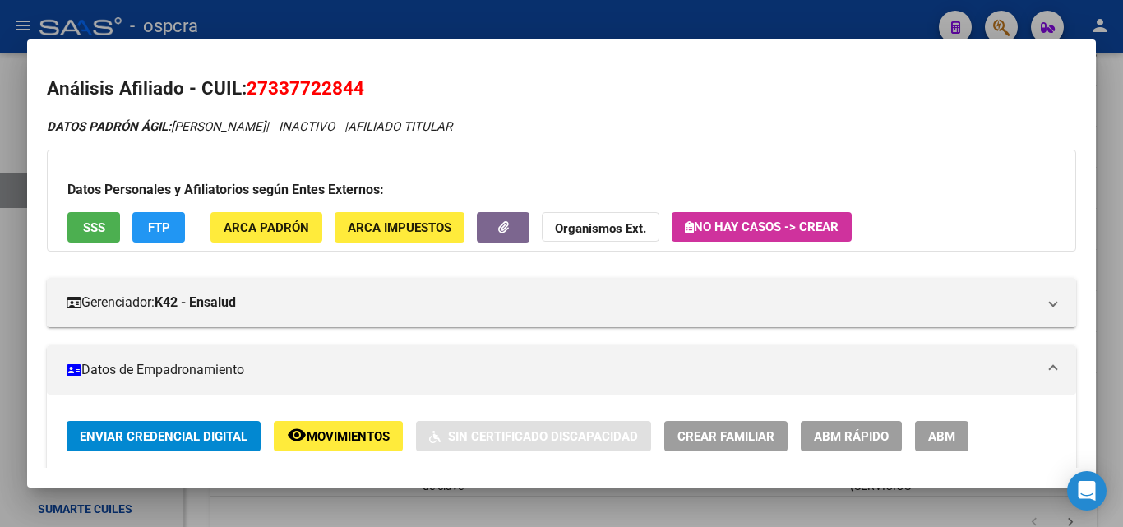
click at [0, 244] on div at bounding box center [561, 263] width 1123 height 527
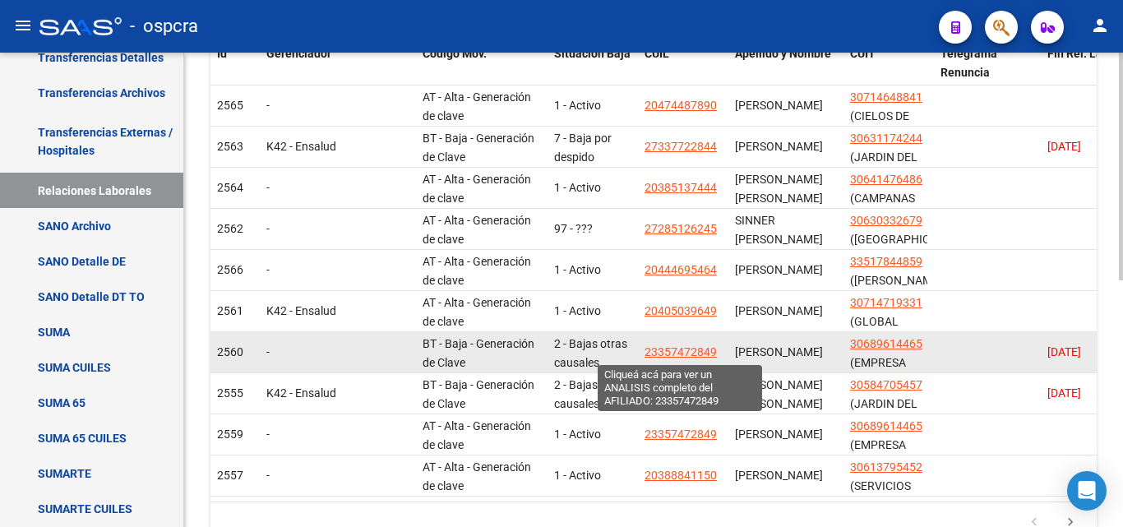
click at [681, 353] on span "23357472849" at bounding box center [681, 351] width 72 height 13
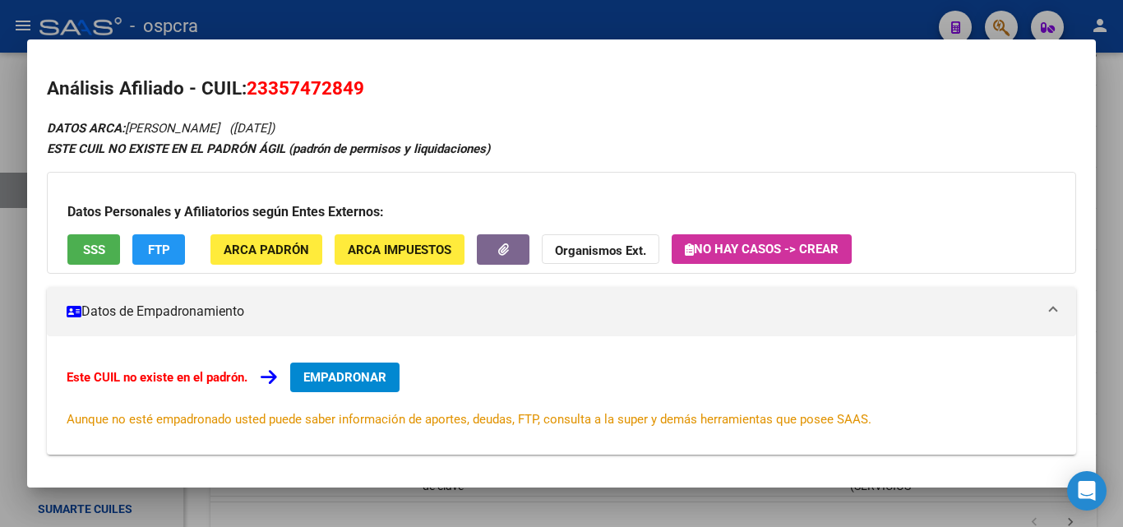
click at [0, 298] on div at bounding box center [561, 263] width 1123 height 527
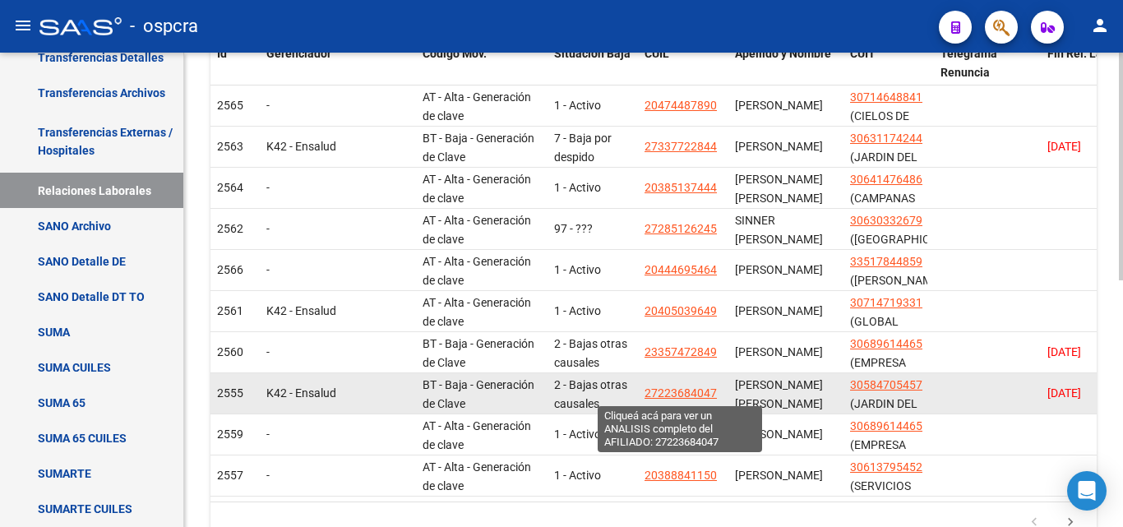
click at [700, 390] on span "27223684047" at bounding box center [681, 392] width 72 height 13
type textarea "27223684047"
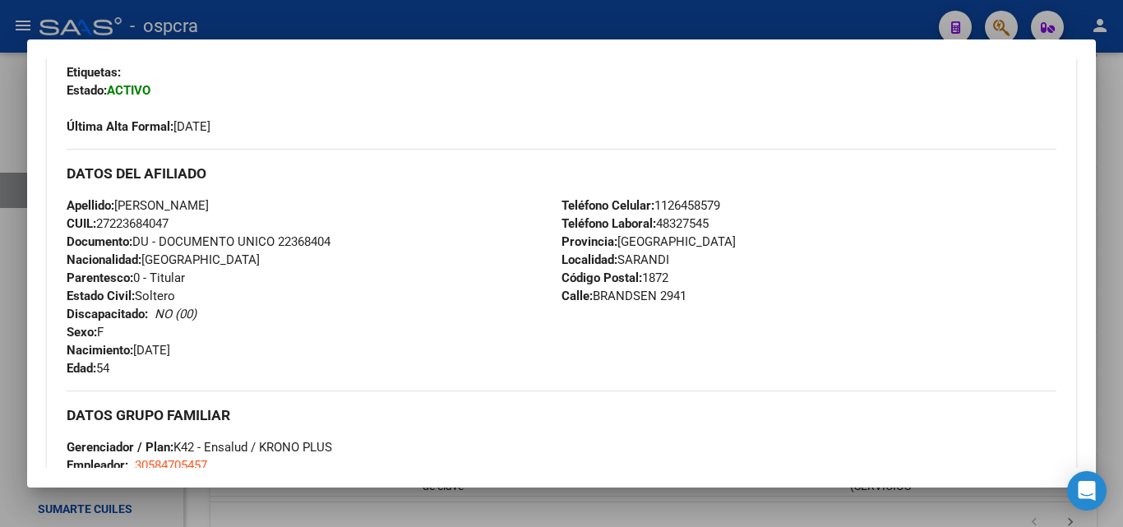
scroll to position [411, 0]
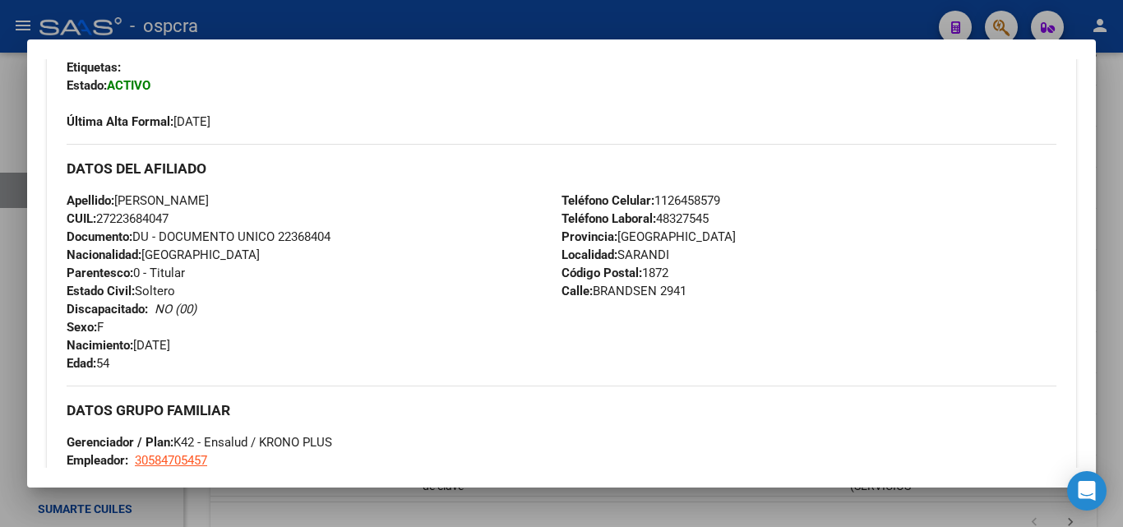
click at [0, 294] on div at bounding box center [561, 263] width 1123 height 527
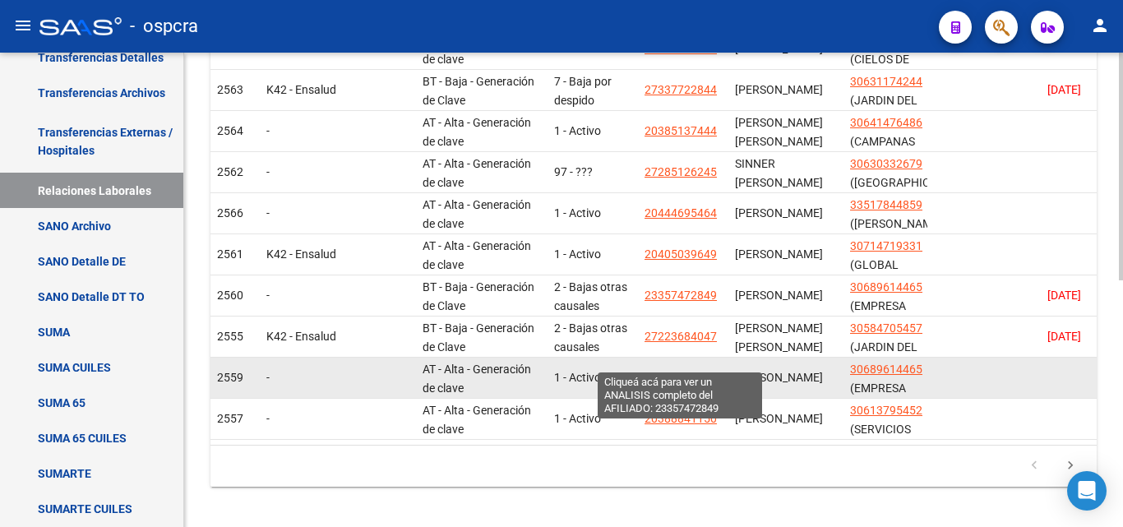
scroll to position [514, 0]
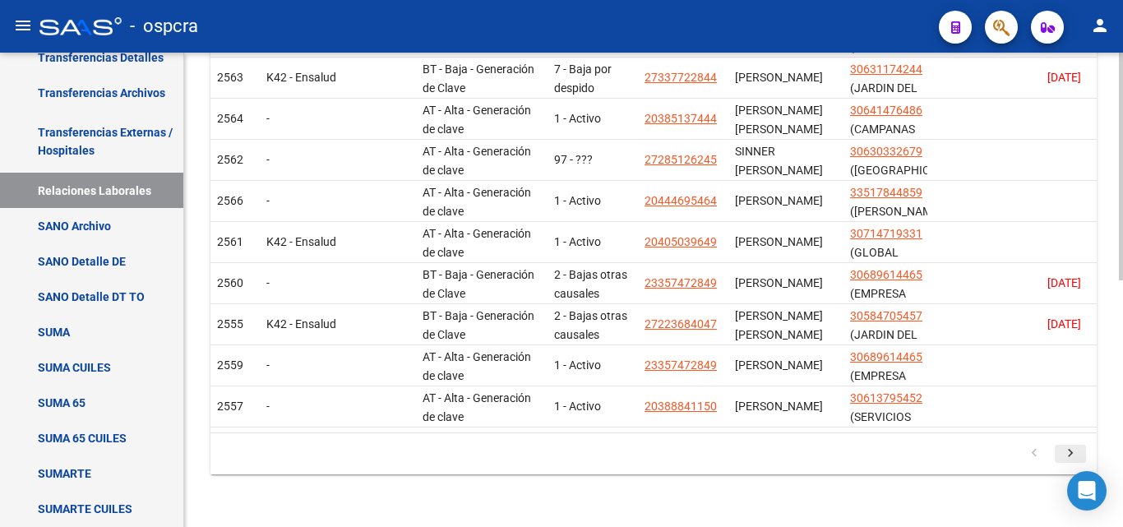
click at [1058, 456] on link "go to next page" at bounding box center [1070, 454] width 31 height 18
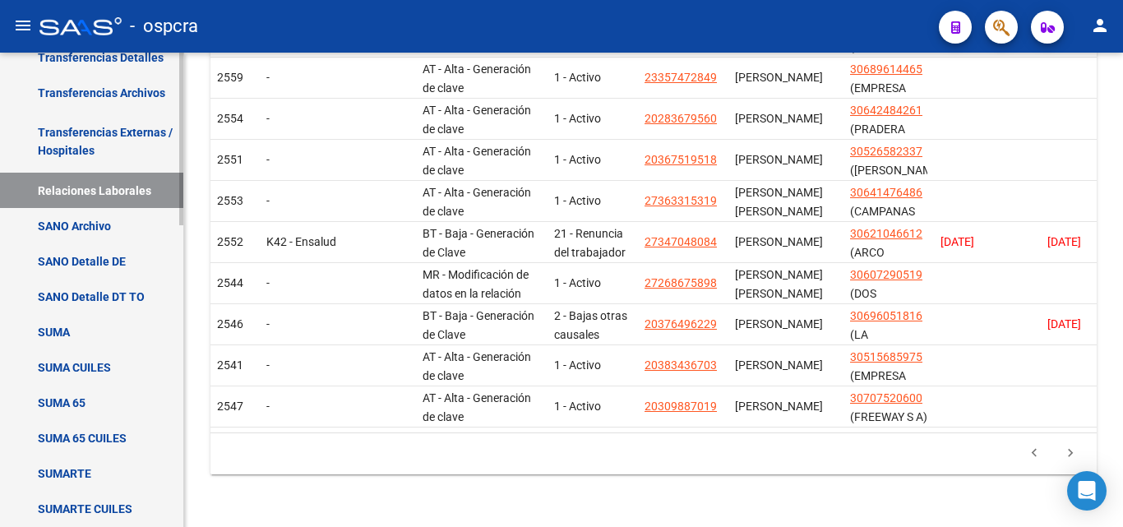
click at [95, 173] on mat-nav-list "DDJJ / Nóminas Detalles Transferencias Detalles Transferencias Archivos Transfe…" at bounding box center [91, 265] width 183 height 522
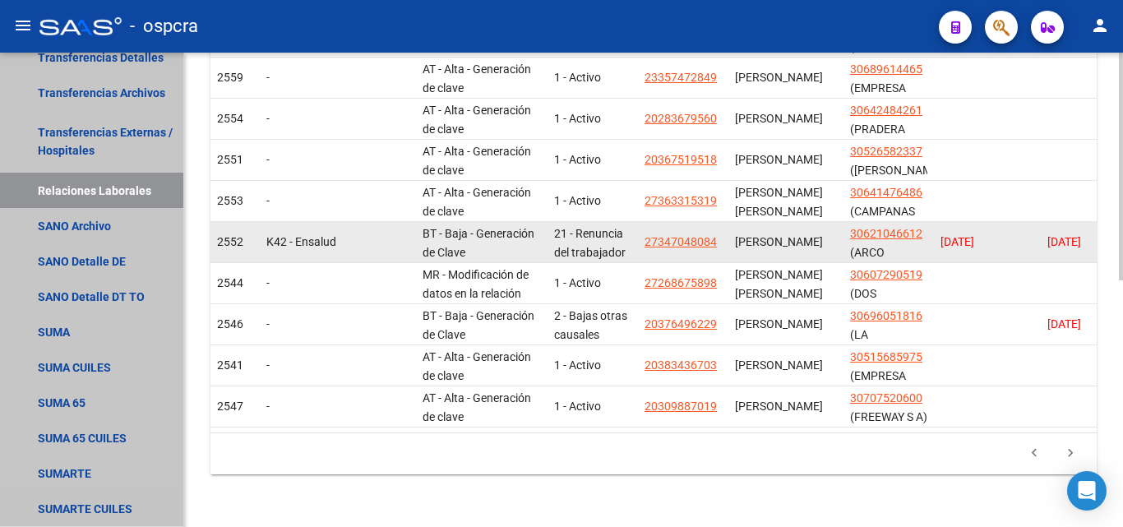
drag, startPoint x: 103, startPoint y: 199, endPoint x: 245, endPoint y: 234, distance: 146.6
click at [104, 199] on link "Relaciones Laborales" at bounding box center [91, 190] width 183 height 35
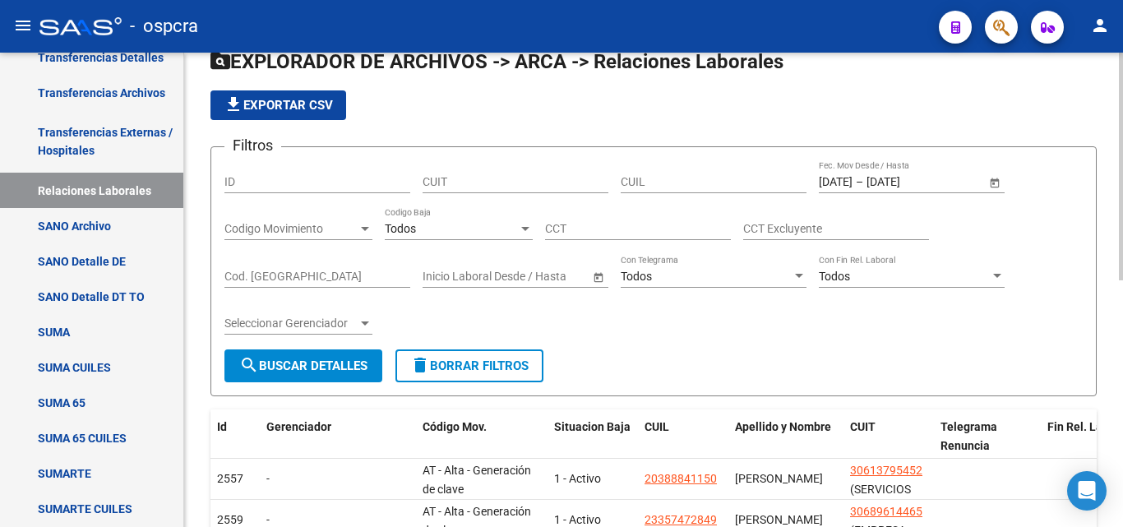
scroll to position [21, 0]
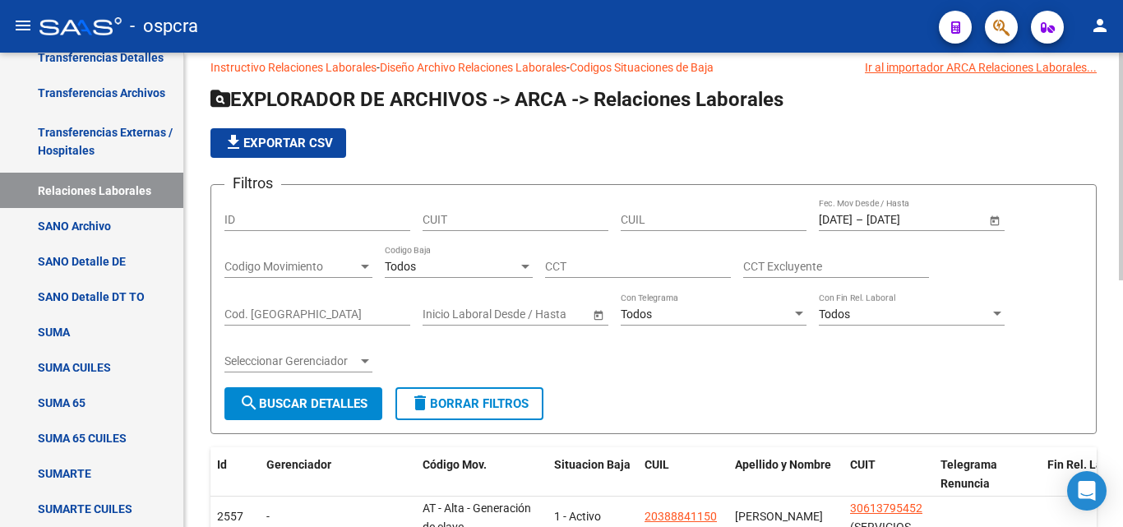
click at [991, 221] on span "Open calendar" at bounding box center [994, 220] width 39 height 39
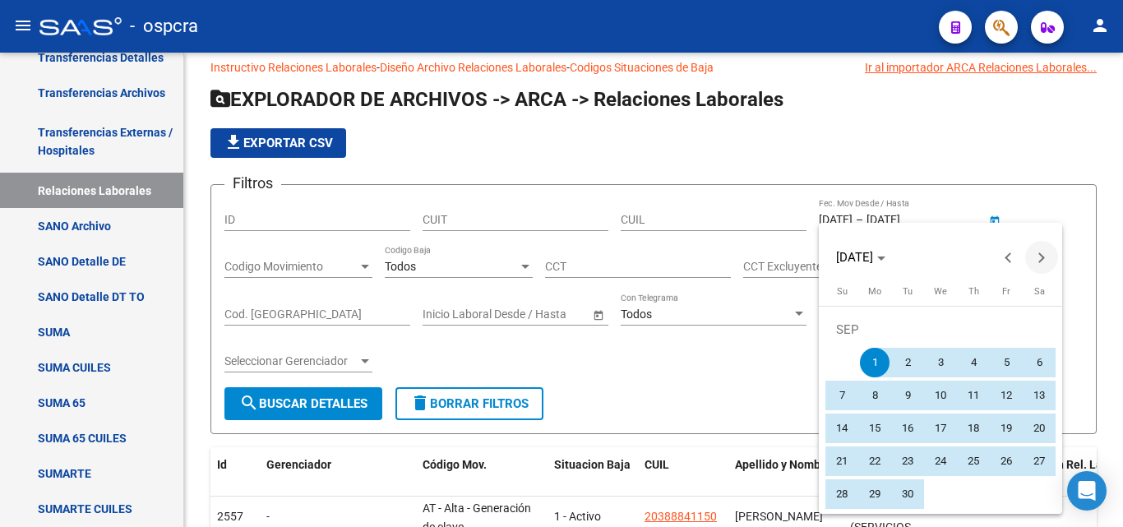
click at [1047, 252] on span "Next month" at bounding box center [1041, 257] width 33 height 33
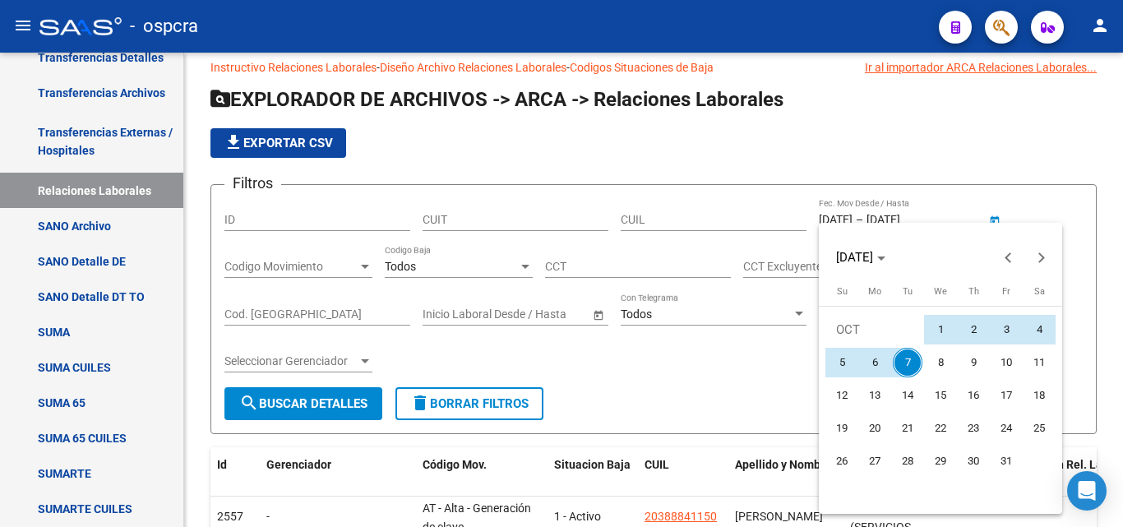
click at [1099, 303] on div at bounding box center [561, 263] width 1123 height 527
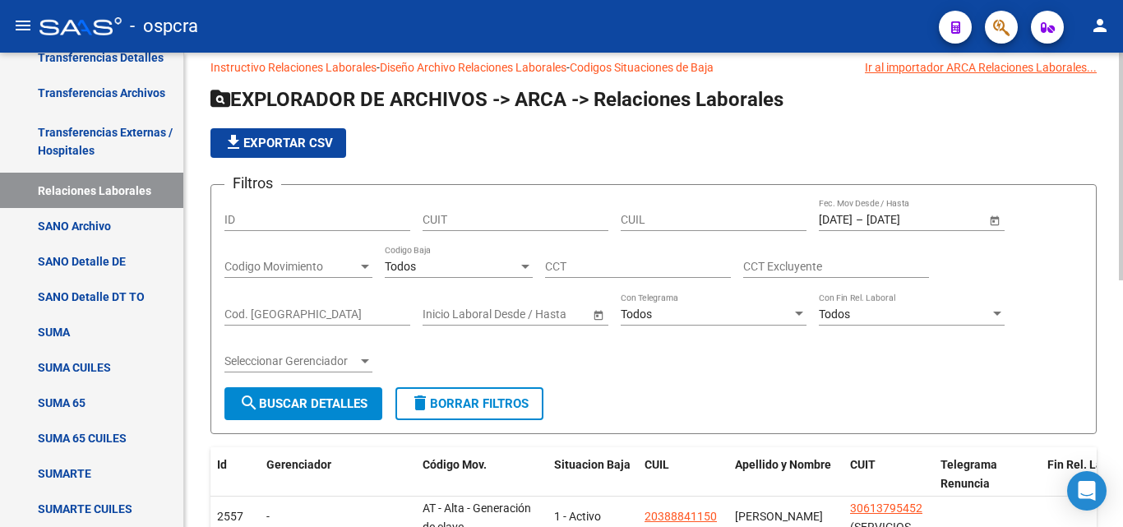
click at [1000, 220] on span "Open calendar" at bounding box center [994, 220] width 39 height 39
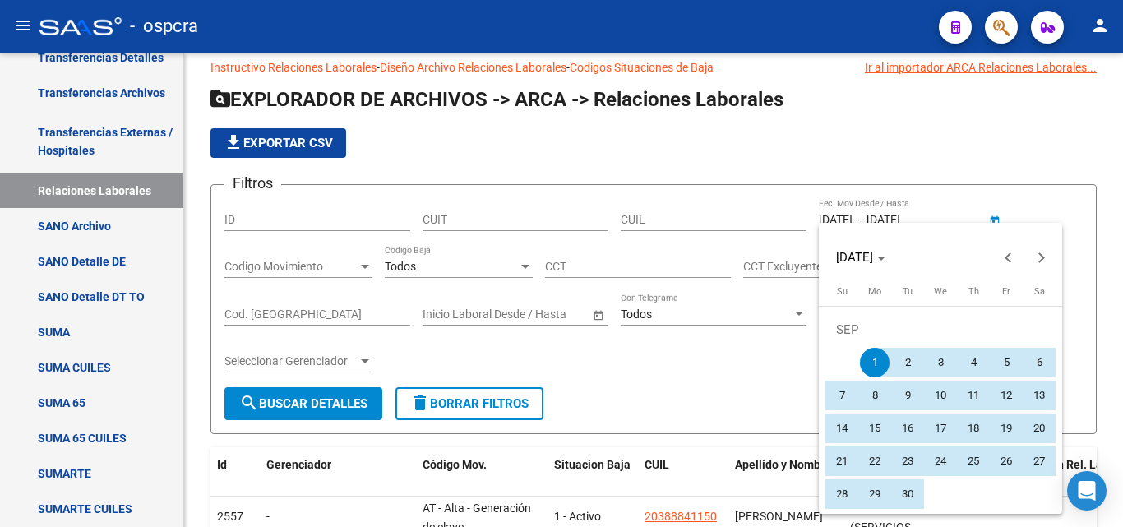
drag, startPoint x: 879, startPoint y: 364, endPoint x: 888, endPoint y: 361, distance: 9.6
click at [878, 364] on span "1" at bounding box center [875, 363] width 30 height 30
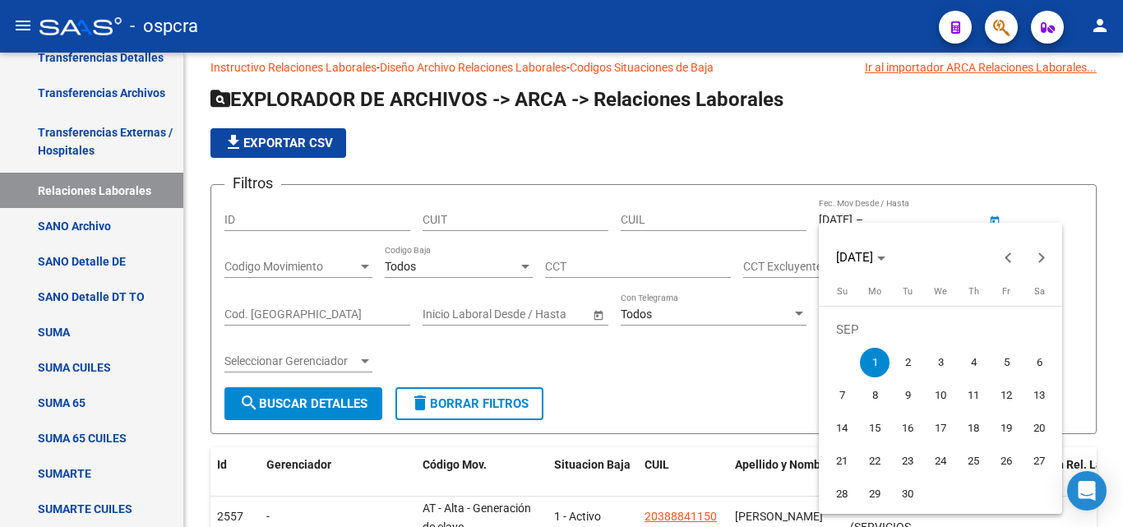
click at [1076, 252] on div at bounding box center [561, 263] width 1123 height 527
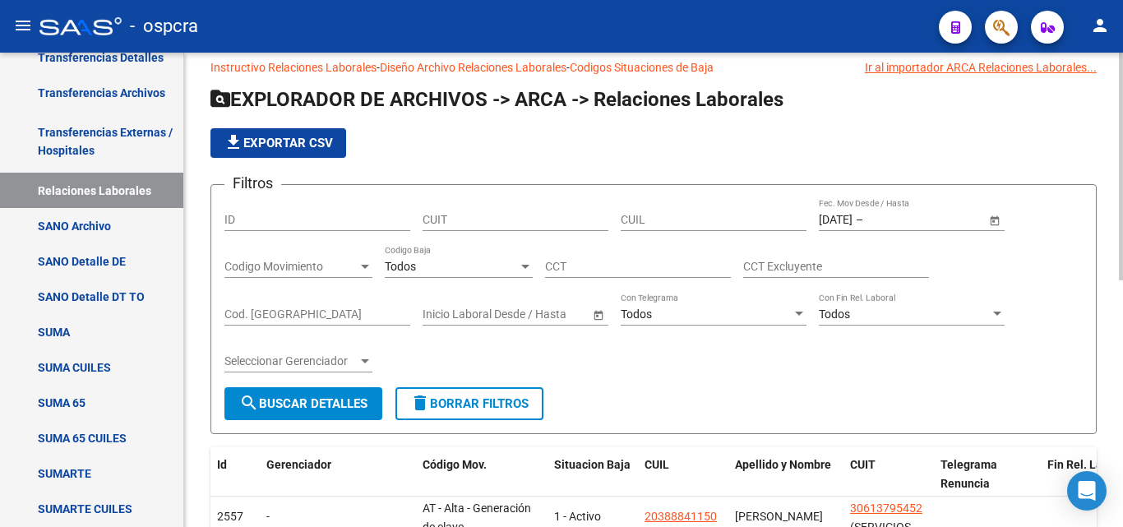
click at [994, 220] on span "Open calendar" at bounding box center [994, 220] width 39 height 39
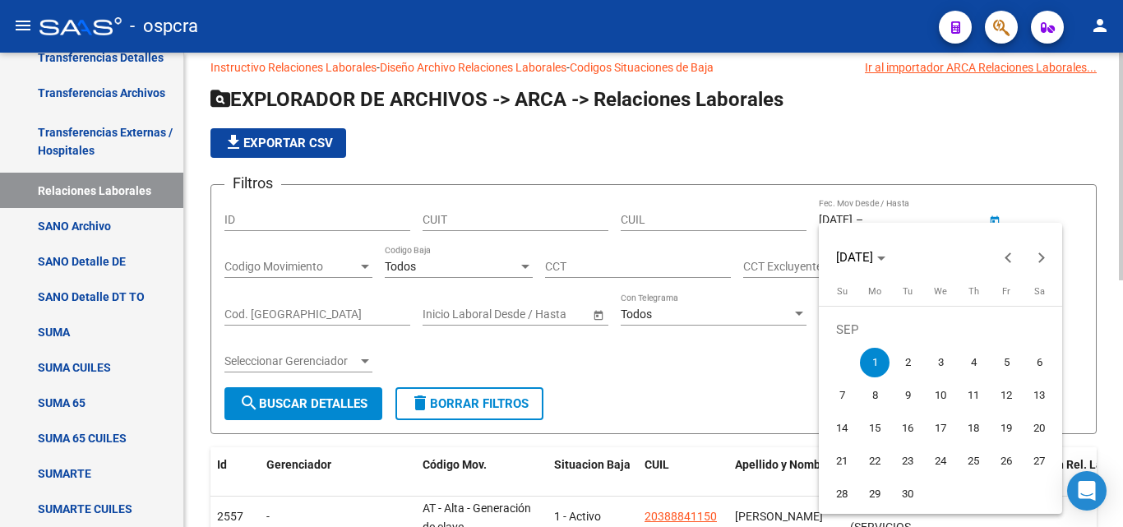
drag, startPoint x: 882, startPoint y: 367, endPoint x: 936, endPoint y: 331, distance: 64.8
click at [884, 364] on span "1" at bounding box center [875, 363] width 30 height 30
type input "01/09/2025"
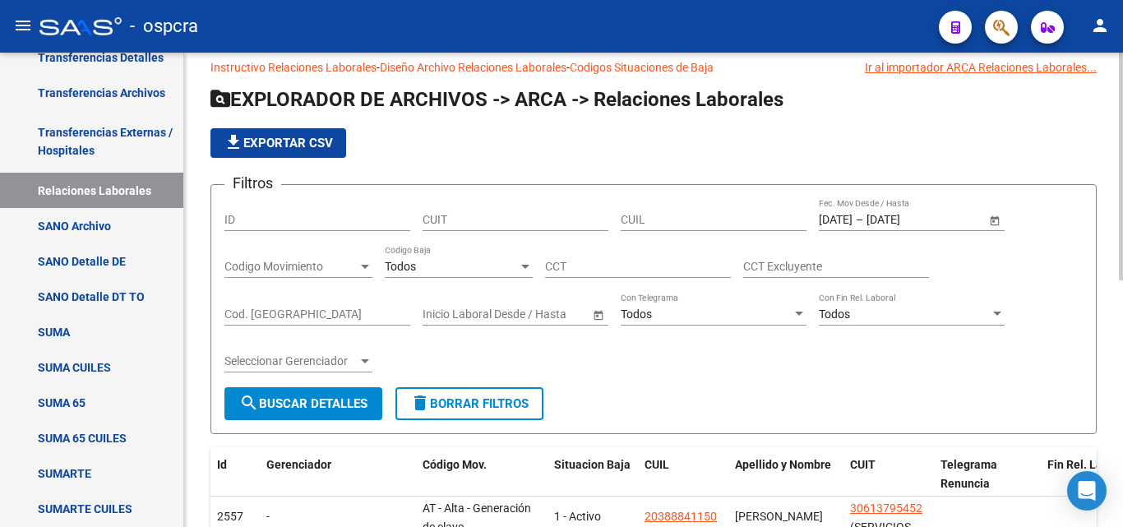
click at [994, 219] on span "Open calendar" at bounding box center [994, 220] width 39 height 39
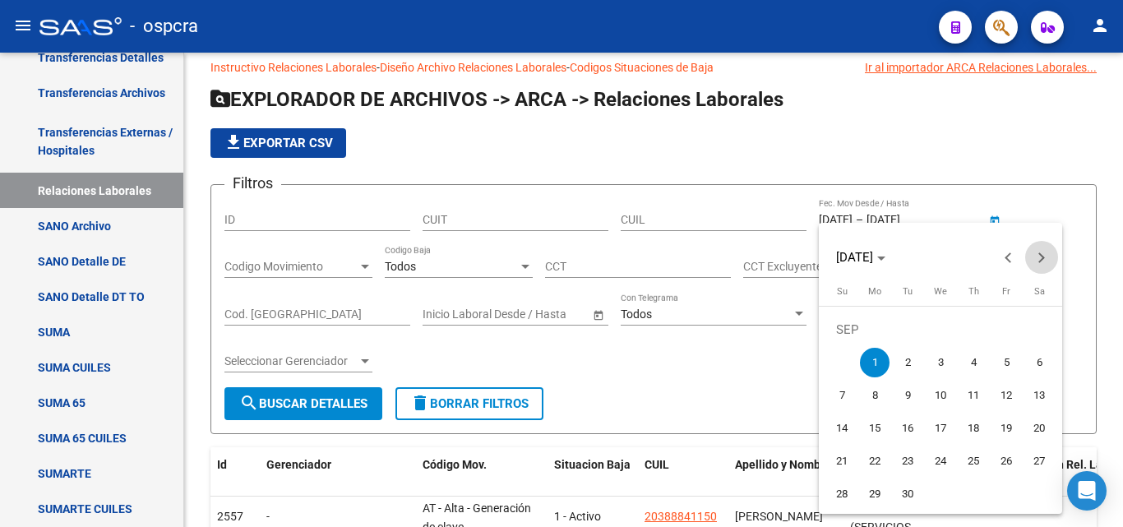
click at [1040, 261] on button "Next month" at bounding box center [1041, 257] width 33 height 33
click at [945, 324] on span "1" at bounding box center [941, 330] width 30 height 30
type input "[DATE]"
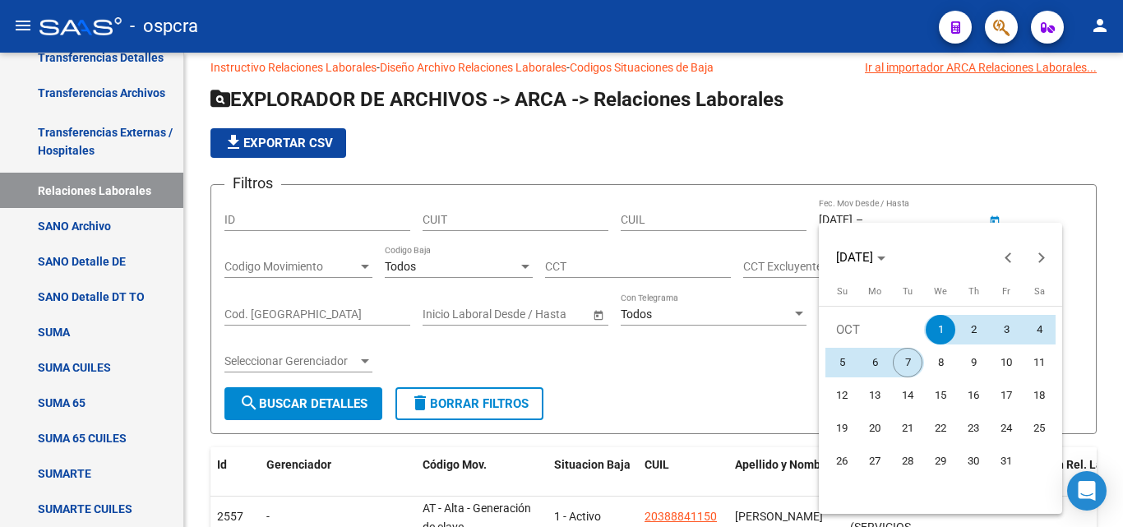
click at [913, 366] on span "7" at bounding box center [908, 363] width 30 height 30
type input "07/10/2025"
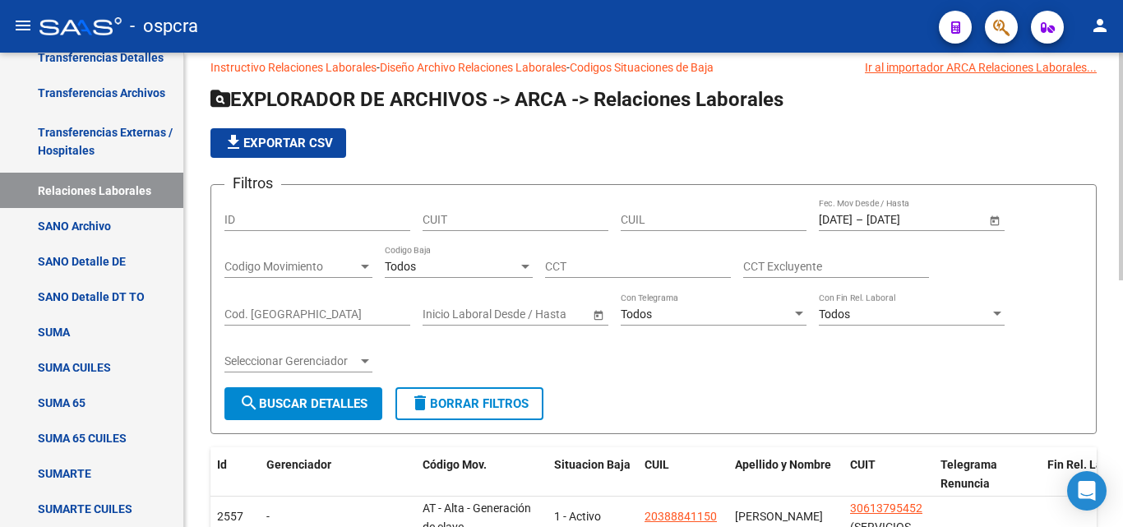
click at [334, 404] on span "search Buscar Detalles" at bounding box center [303, 403] width 128 height 15
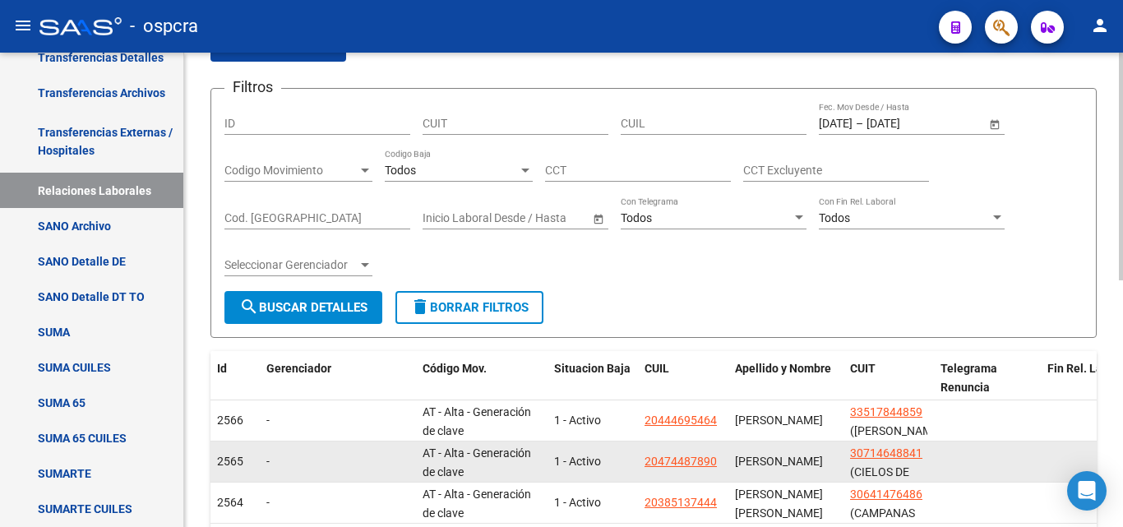
scroll to position [349, 0]
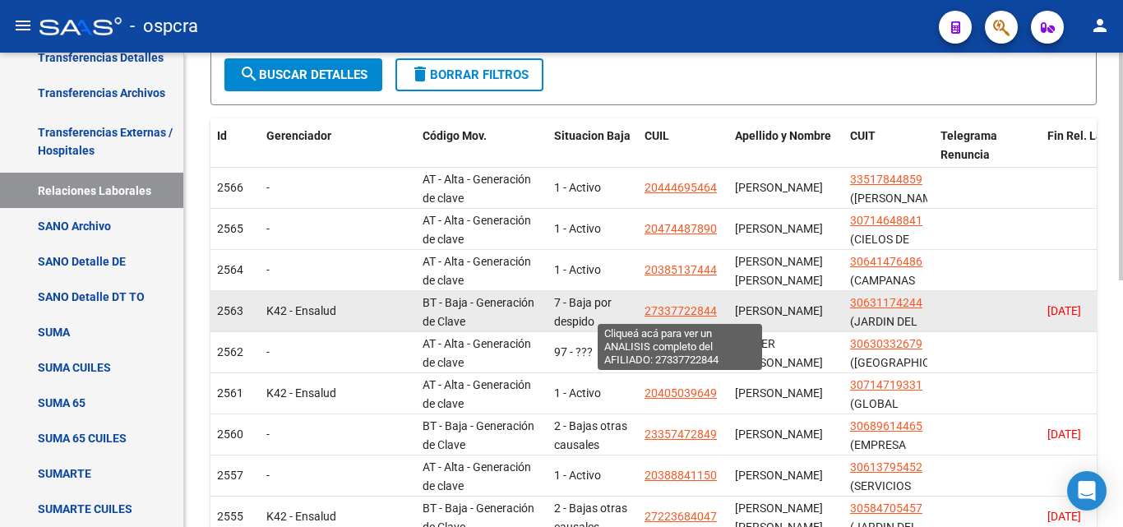
click at [674, 312] on span "27337722844" at bounding box center [681, 310] width 72 height 13
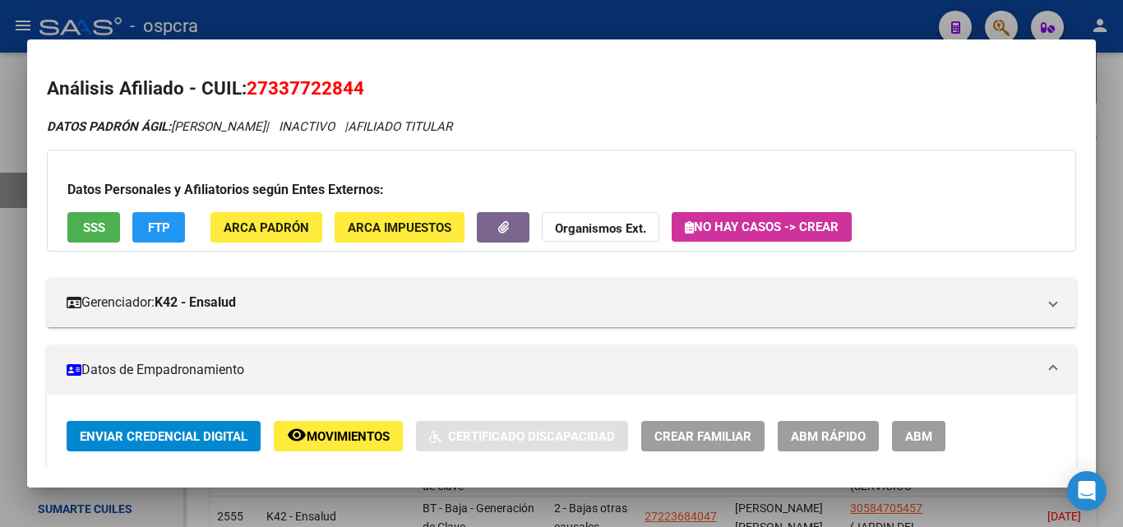
click at [0, 285] on div at bounding box center [561, 263] width 1123 height 527
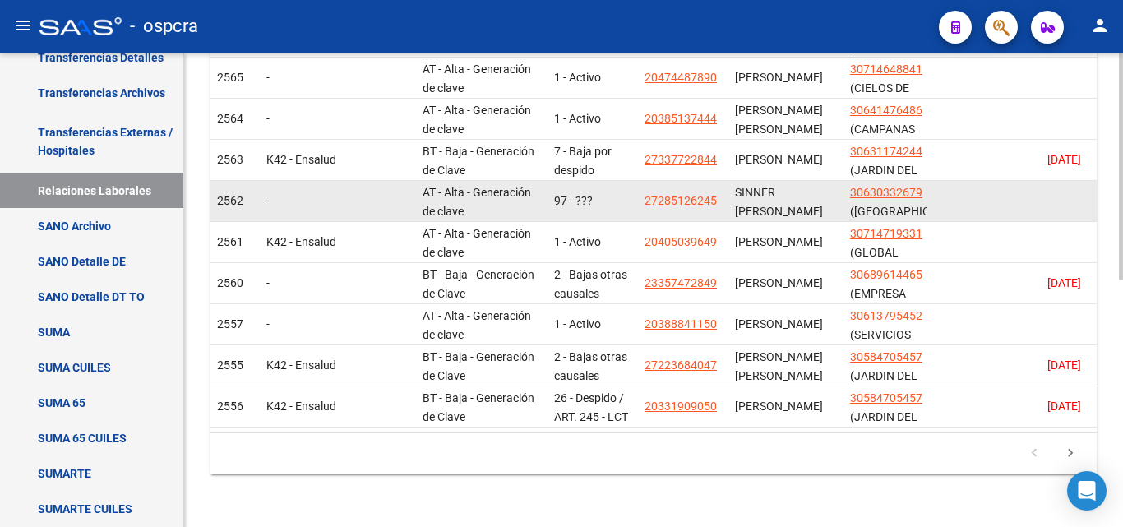
scroll to position [514, 0]
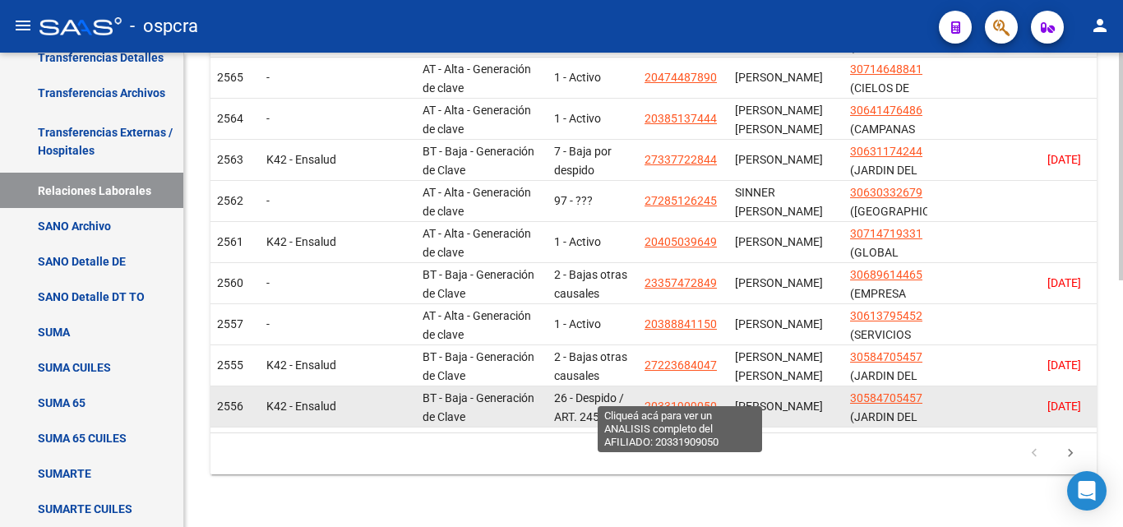
click at [695, 400] on span "20331909050" at bounding box center [681, 406] width 72 height 13
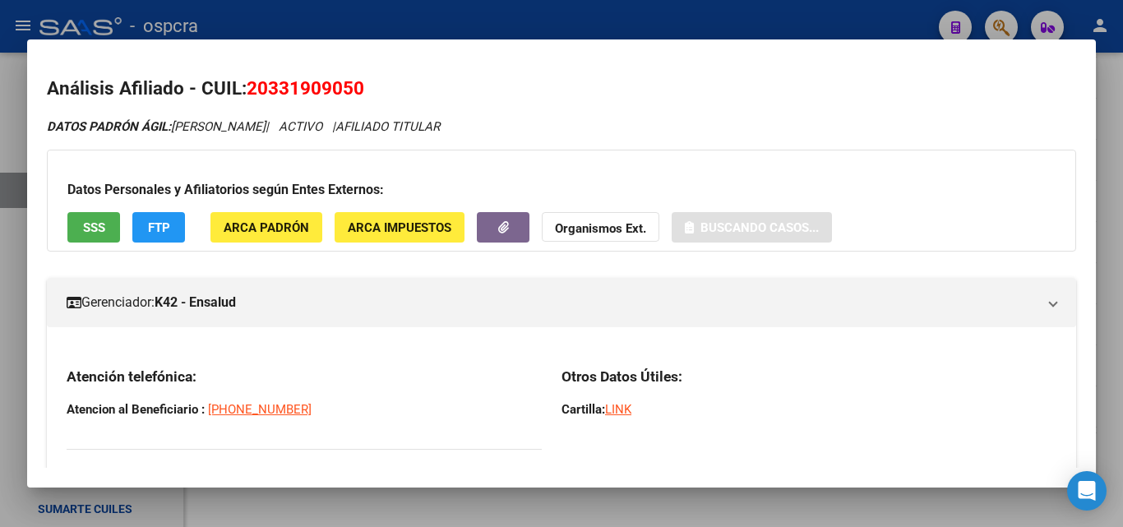
click at [0, 317] on div at bounding box center [561, 263] width 1123 height 527
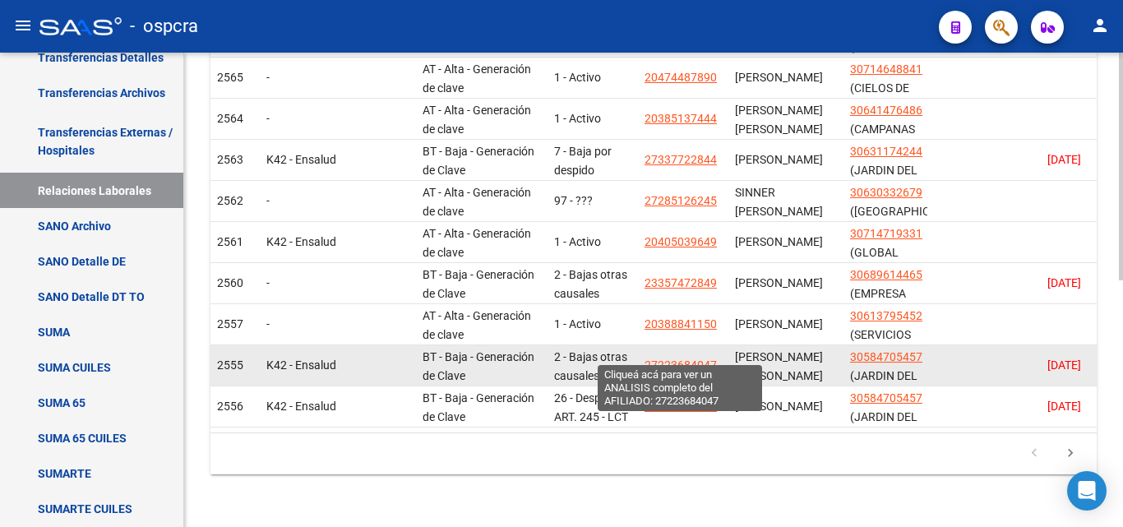
click at [677, 358] on span "27223684047" at bounding box center [681, 364] width 72 height 13
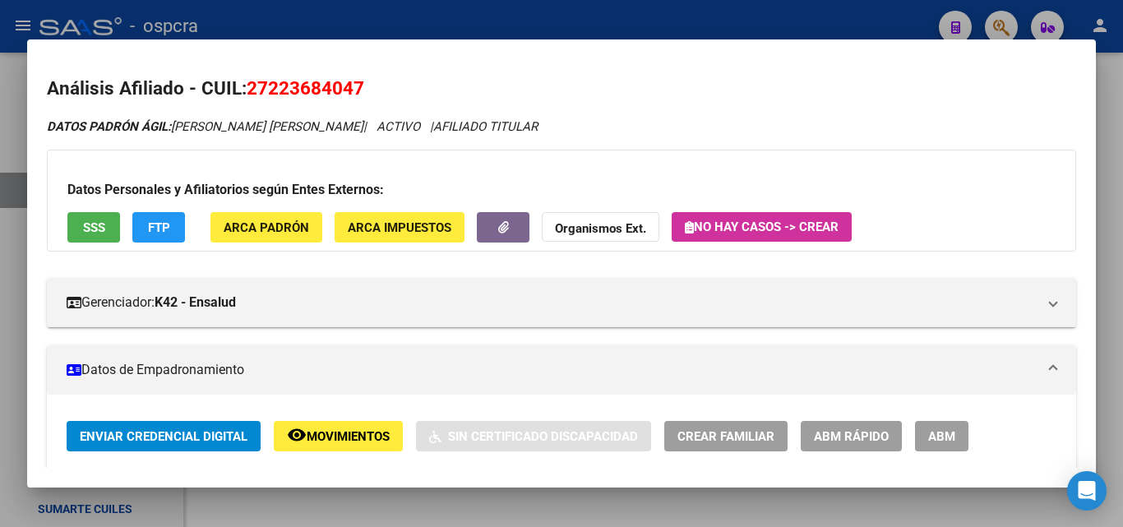
click at [0, 280] on div at bounding box center [561, 263] width 1123 height 527
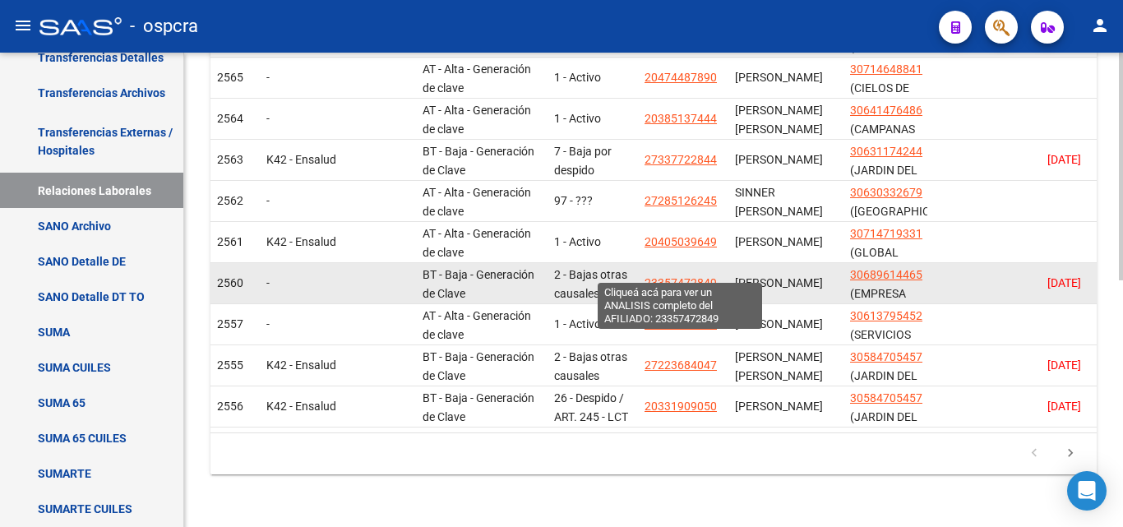
click at [674, 276] on span "23357472849" at bounding box center [681, 282] width 72 height 13
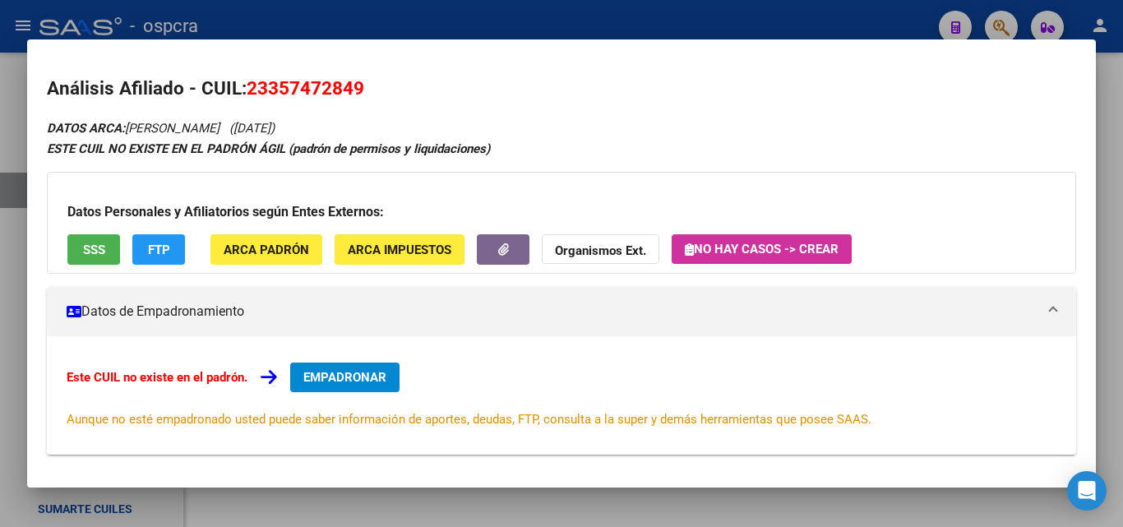
click at [0, 291] on div at bounding box center [561, 263] width 1123 height 527
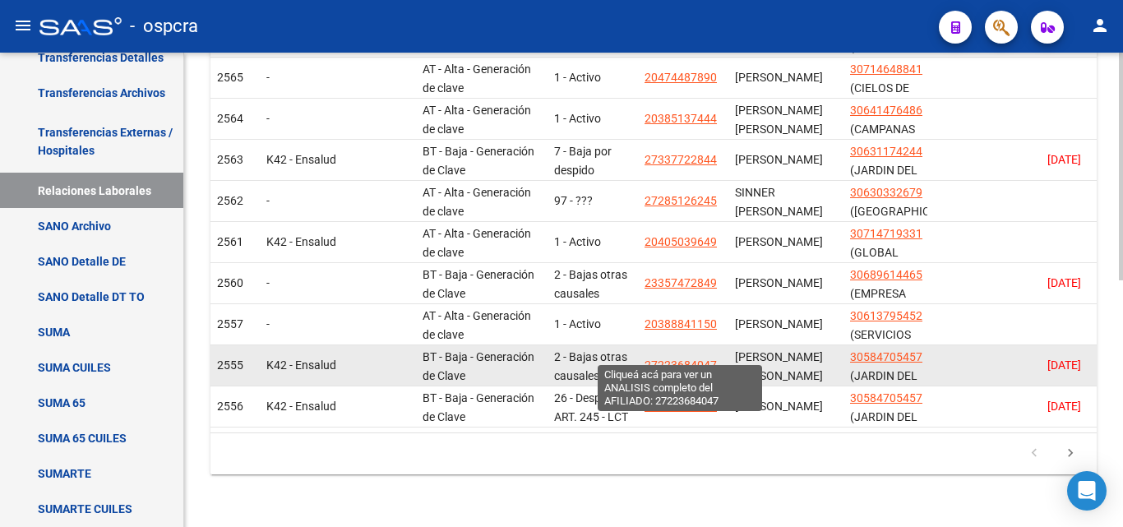
click at [685, 358] on span "27223684047" at bounding box center [681, 364] width 72 height 13
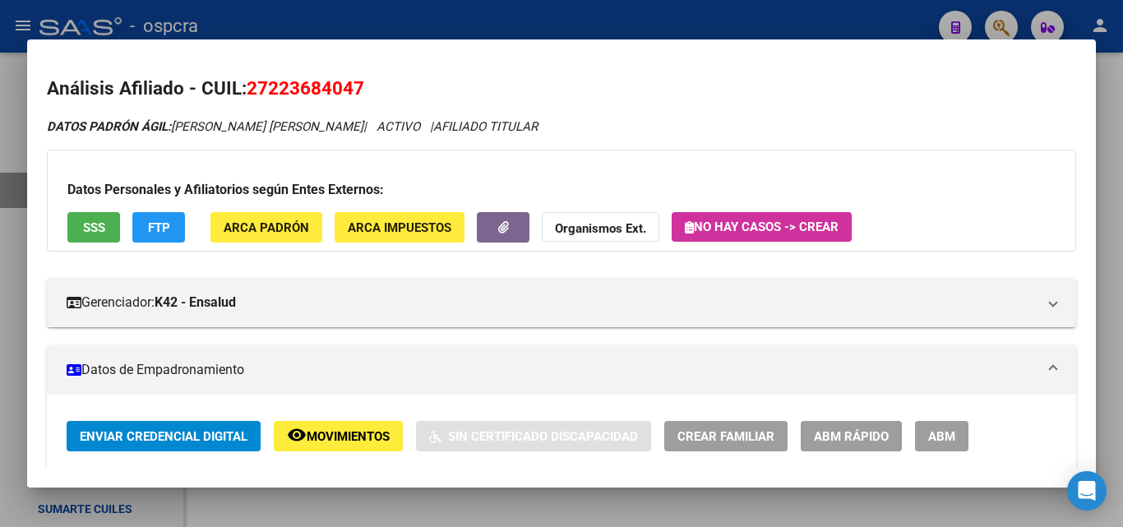
click at [0, 300] on div at bounding box center [561, 263] width 1123 height 527
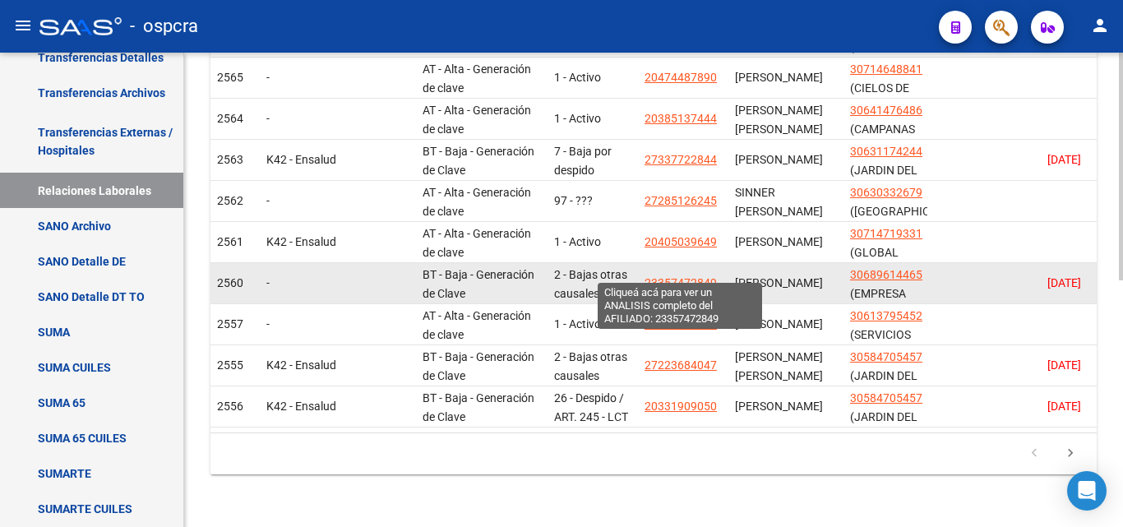
click at [674, 276] on span "23357472849" at bounding box center [681, 282] width 72 height 13
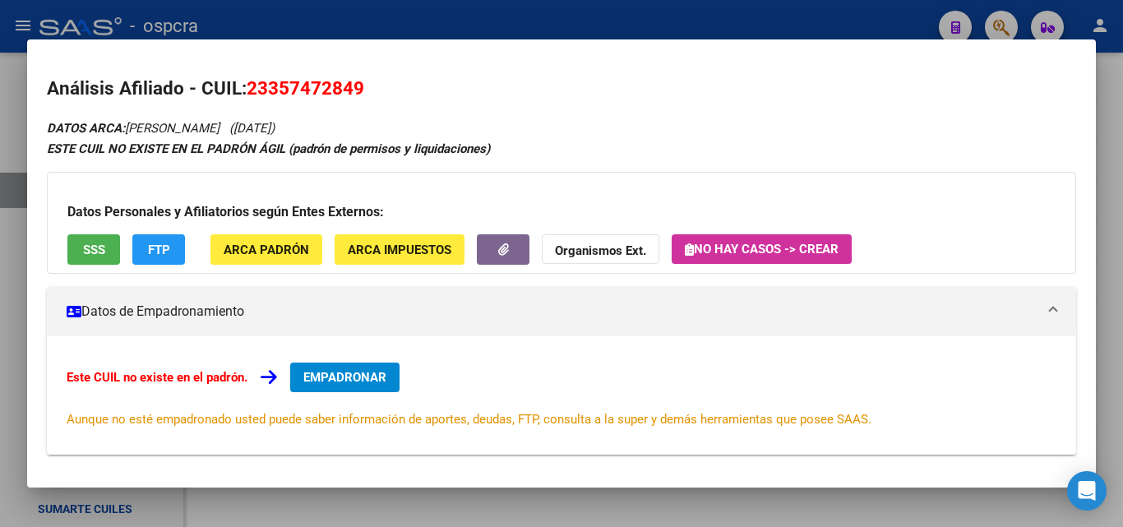
click at [0, 286] on div at bounding box center [561, 263] width 1123 height 527
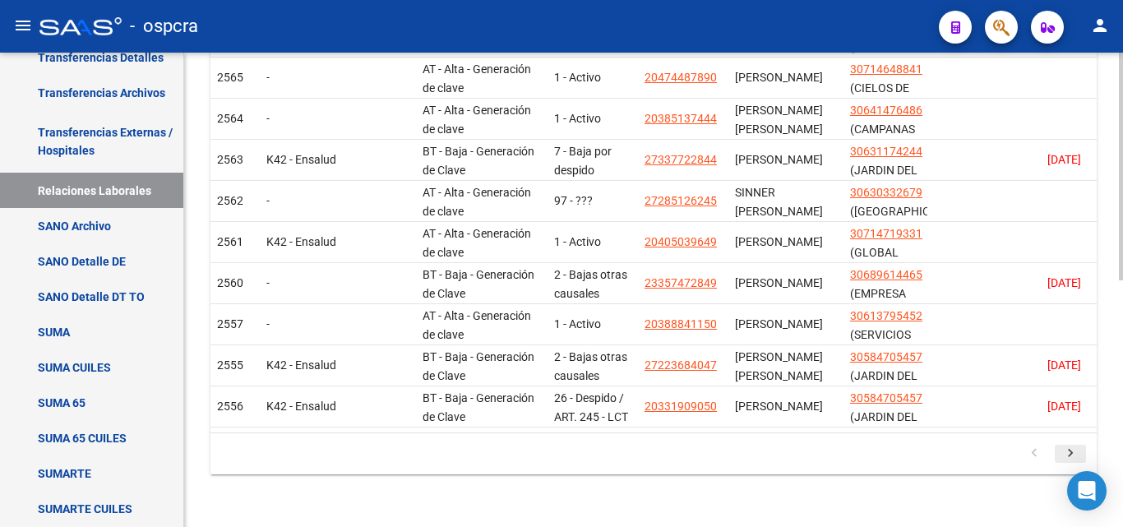
click at [1074, 454] on icon "go to next page" at bounding box center [1070, 456] width 21 height 20
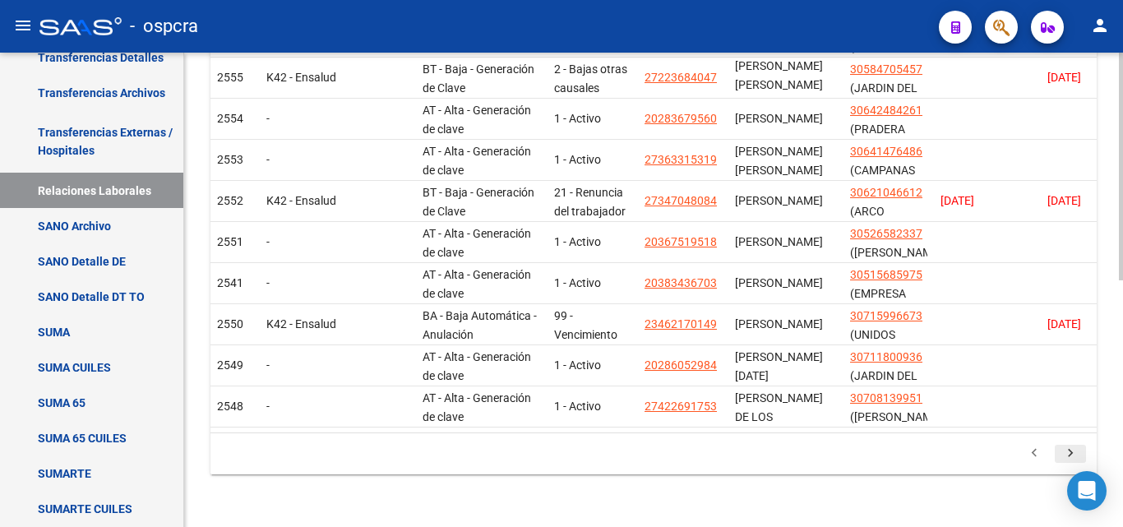
click at [1076, 457] on icon "go to next page" at bounding box center [1070, 456] width 21 height 20
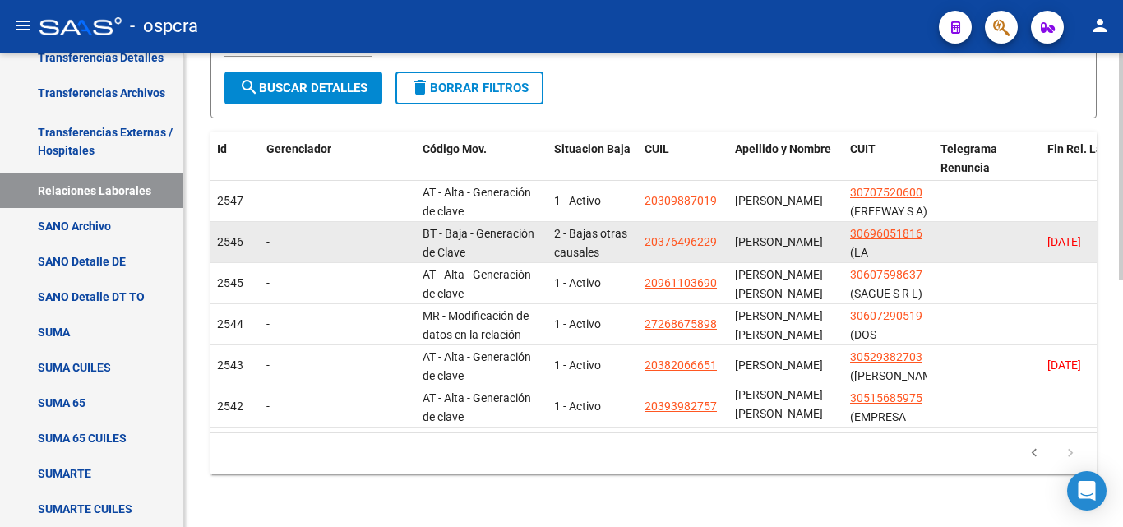
scroll to position [349, 0]
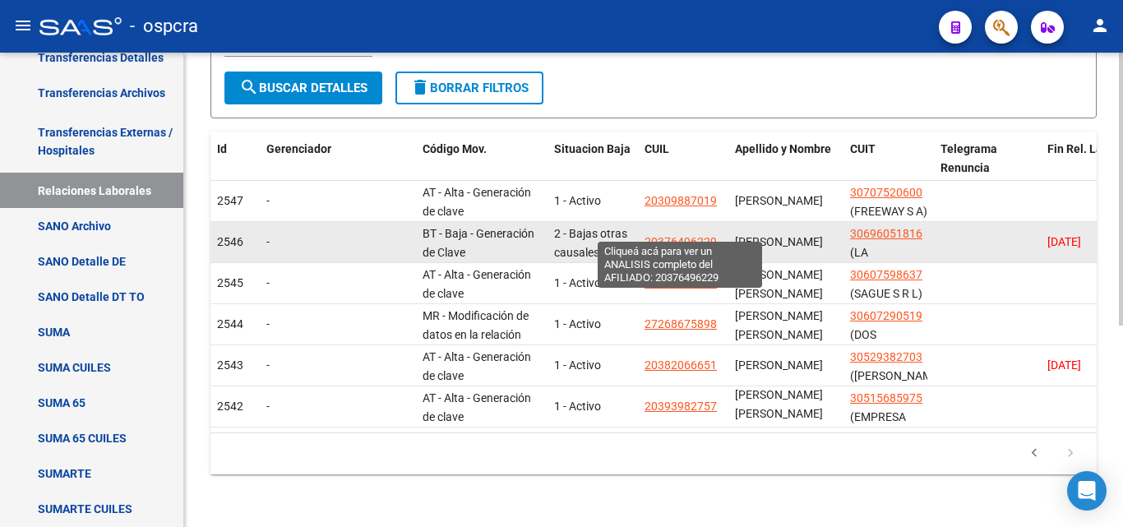
click at [681, 235] on span "20376496229" at bounding box center [681, 241] width 72 height 13
type textarea "20376496229"
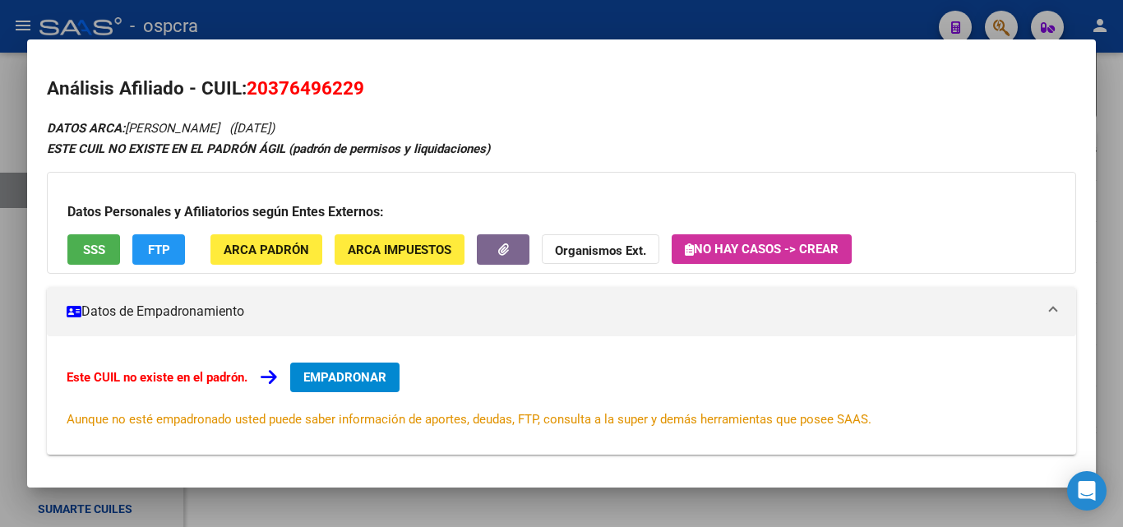
click at [0, 278] on div at bounding box center [561, 263] width 1123 height 527
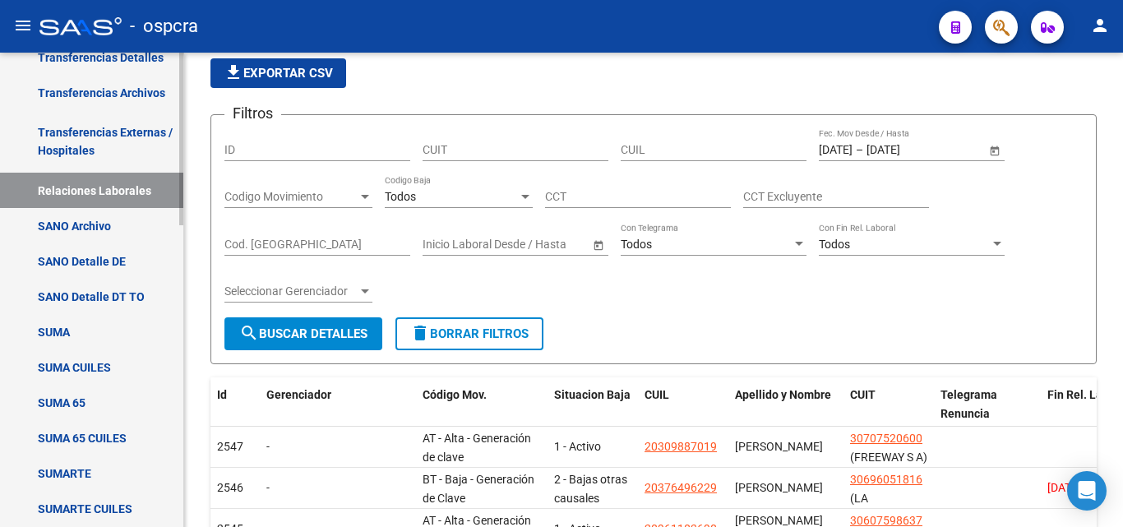
scroll to position [0, 0]
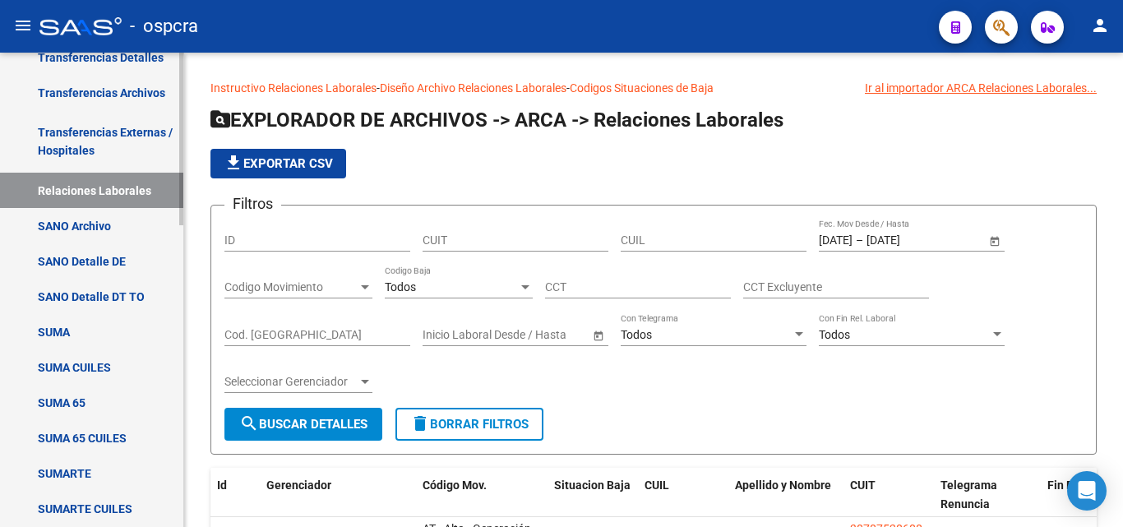
click at [78, 192] on link "Relaciones Laborales" at bounding box center [91, 190] width 183 height 35
click at [117, 196] on link "Relaciones Laborales" at bounding box center [91, 190] width 183 height 35
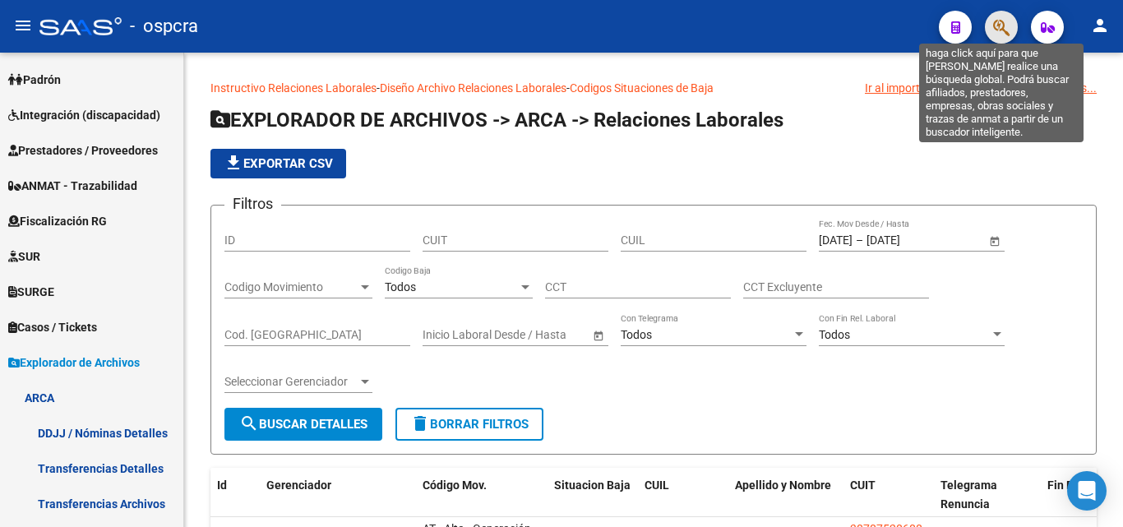
click at [1000, 29] on icon "button" at bounding box center [1001, 27] width 16 height 19
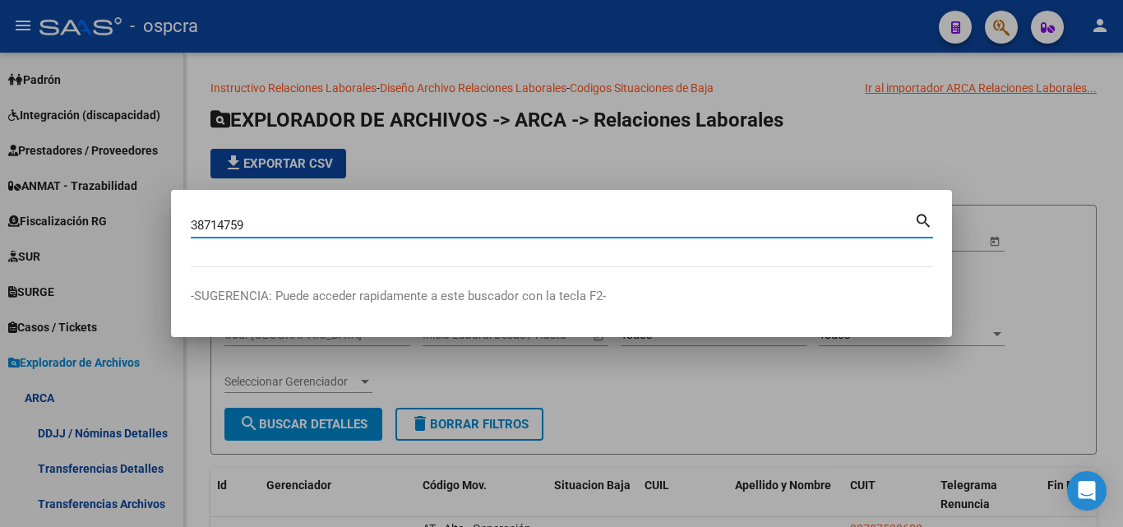
type input "38714759"
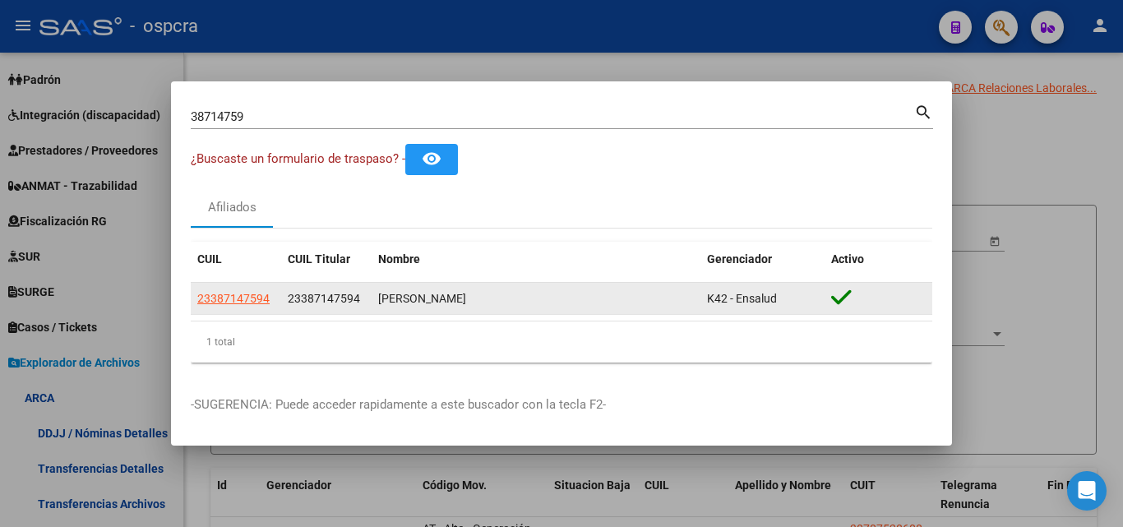
click at [229, 286] on datatable-body-cell "23387147594" at bounding box center [236, 299] width 90 height 32
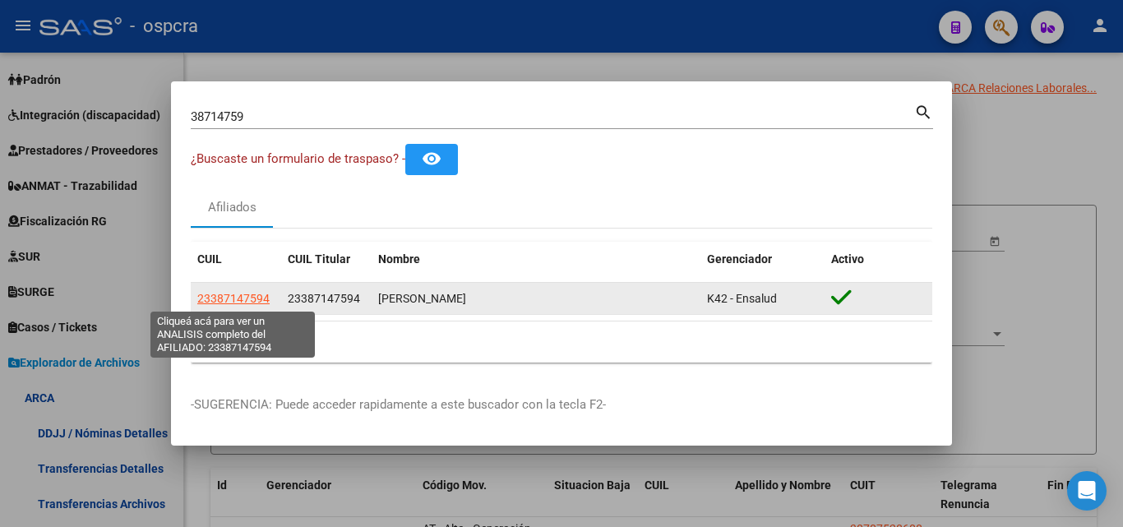
click at [239, 297] on span "23387147594" at bounding box center [233, 298] width 72 height 13
type textarea "23387147594"
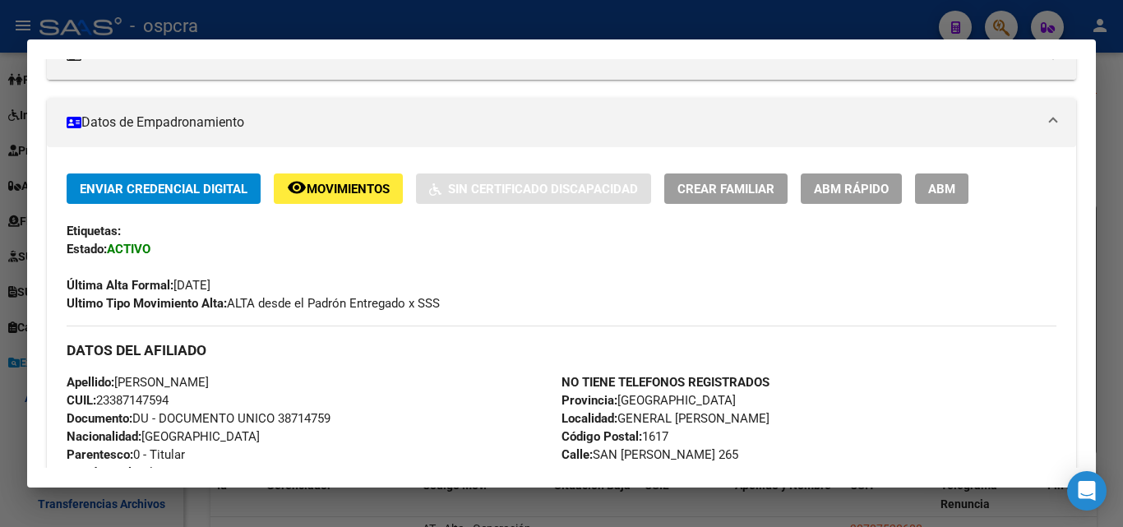
scroll to position [247, 0]
click at [927, 191] on button "ABM" at bounding box center [941, 189] width 53 height 30
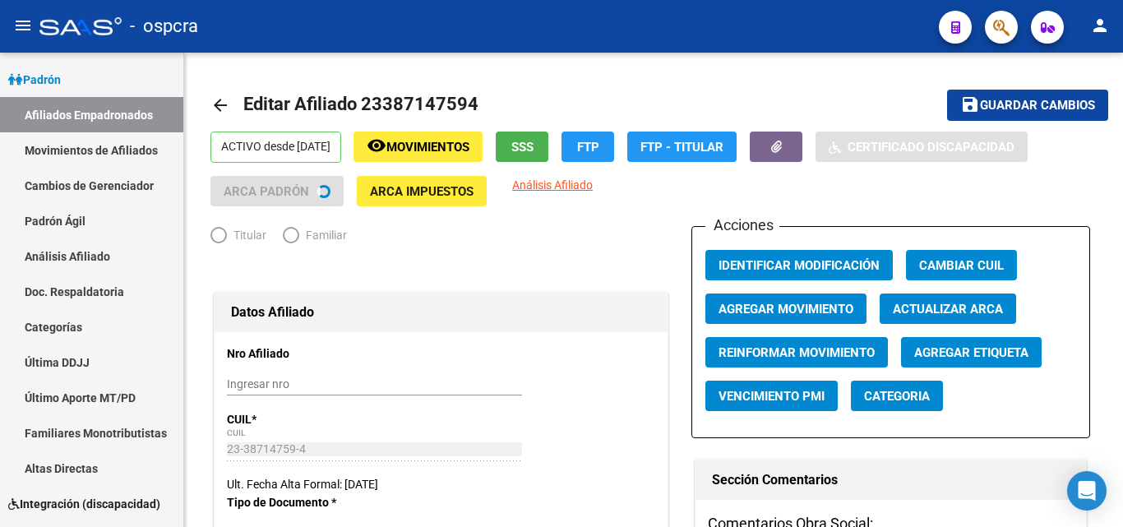
radio input "true"
type input "30-64147648-6"
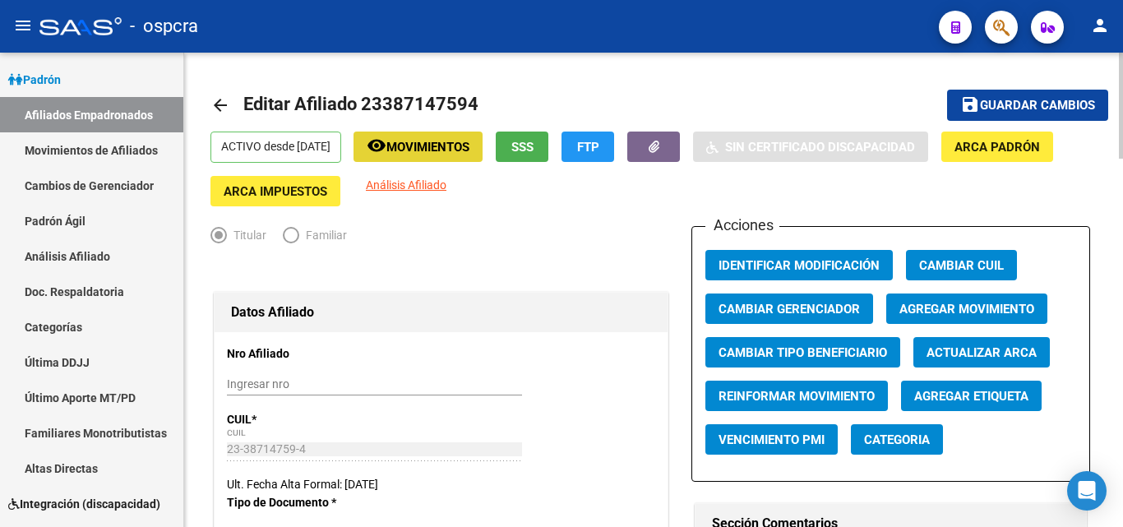
click at [448, 134] on button "remove_red_eye Movimientos" at bounding box center [418, 147] width 129 height 30
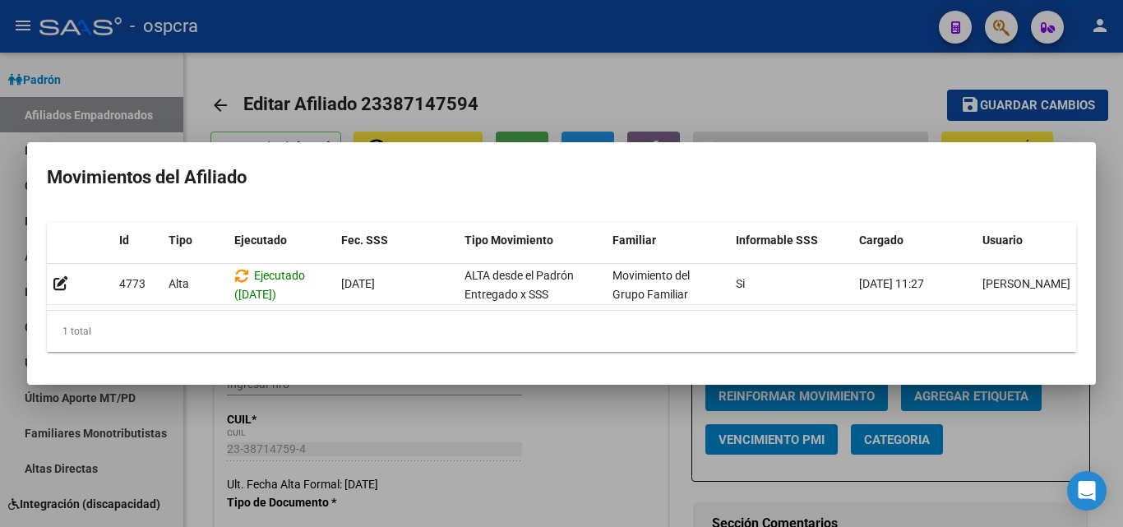
click at [588, 74] on div at bounding box center [561, 263] width 1123 height 527
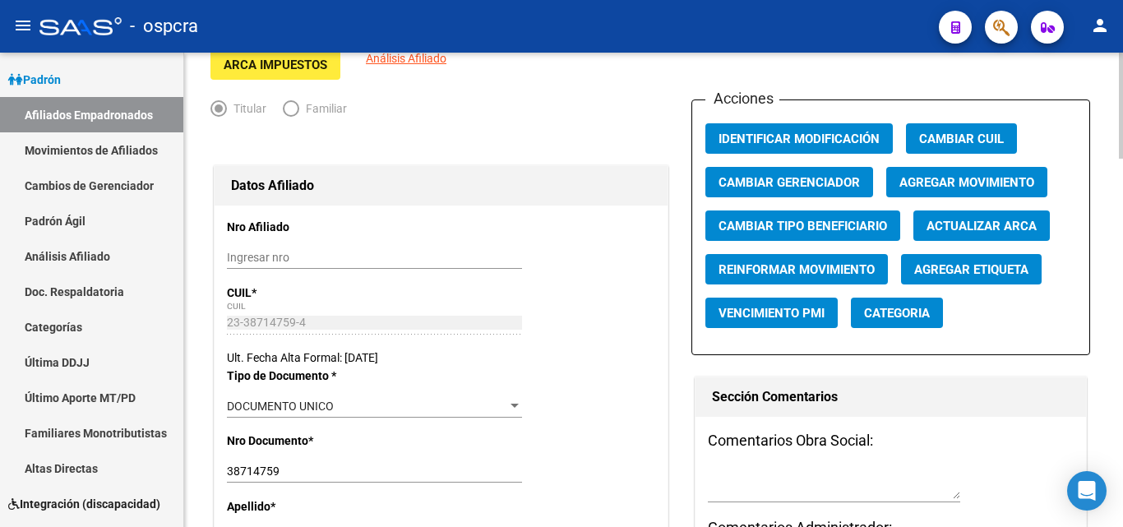
scroll to position [82, 0]
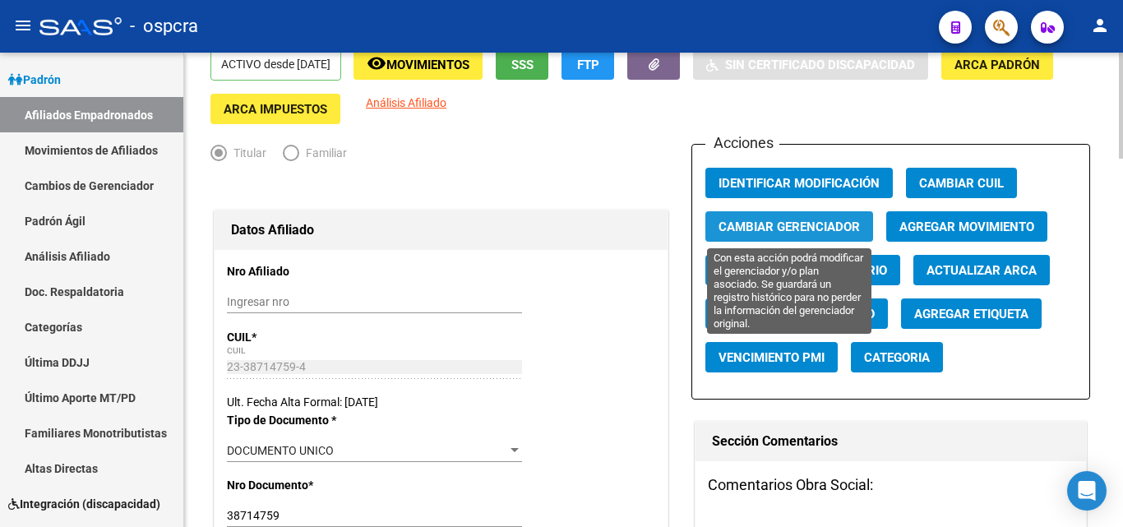
click at [827, 225] on span "Cambiar Gerenciador" at bounding box center [789, 227] width 141 height 15
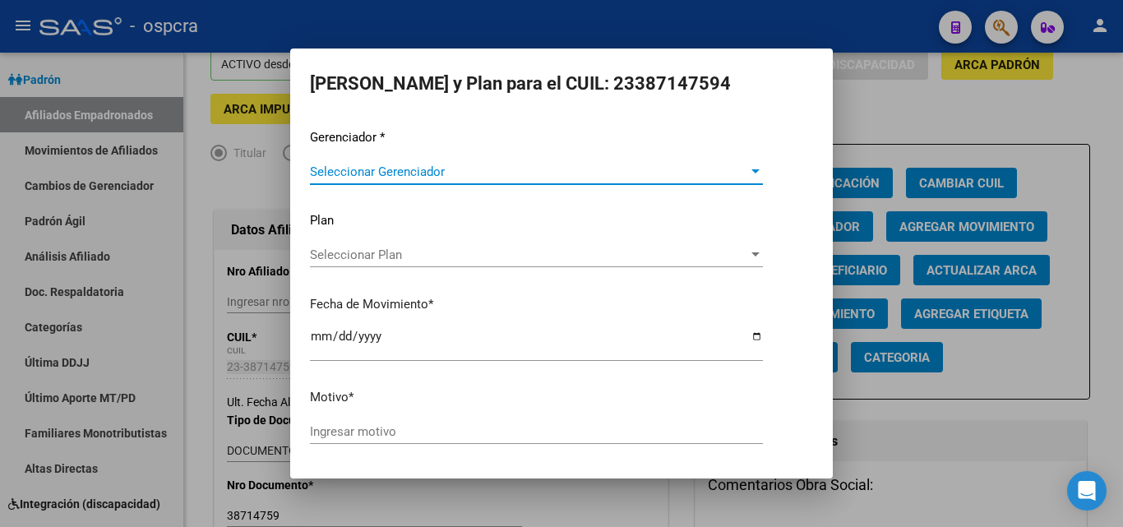
click at [737, 163] on div "Seleccionar Gerenciador Seleccionar Gerenciador" at bounding box center [536, 171] width 453 height 25
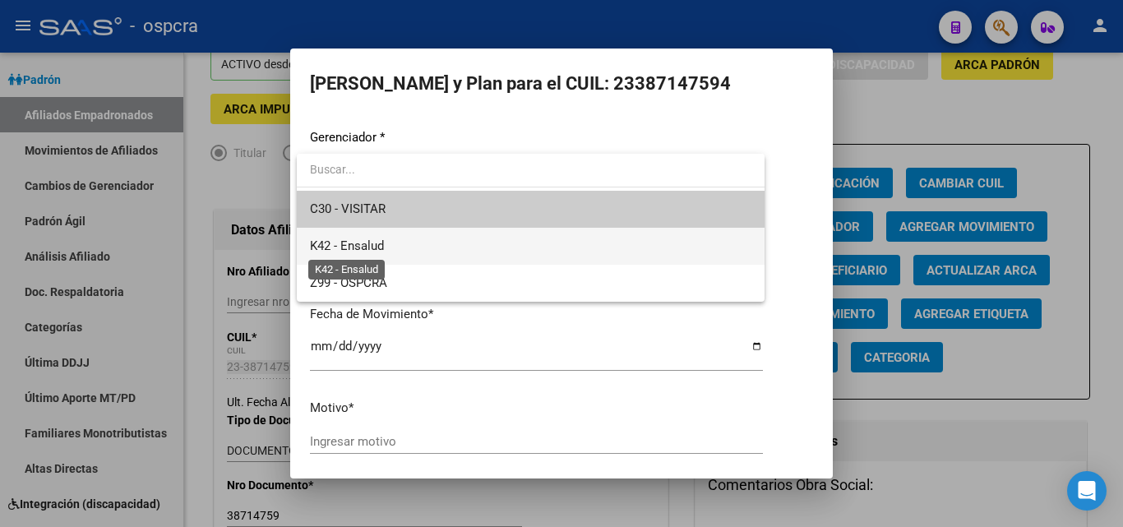
click at [381, 248] on span "K42 - Ensalud" at bounding box center [347, 245] width 74 height 15
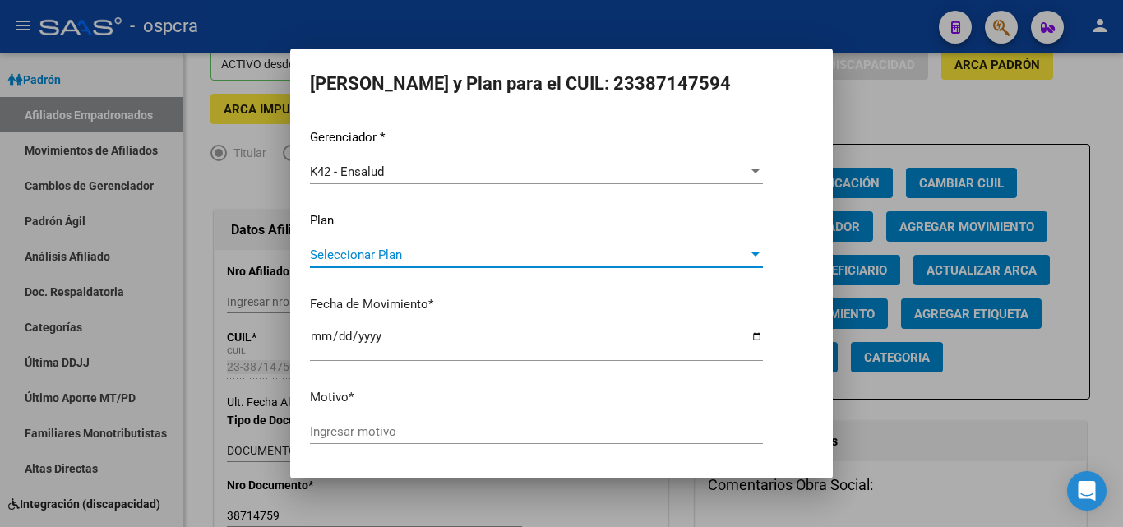
click at [503, 254] on span "Seleccionar Plan" at bounding box center [529, 254] width 438 height 15
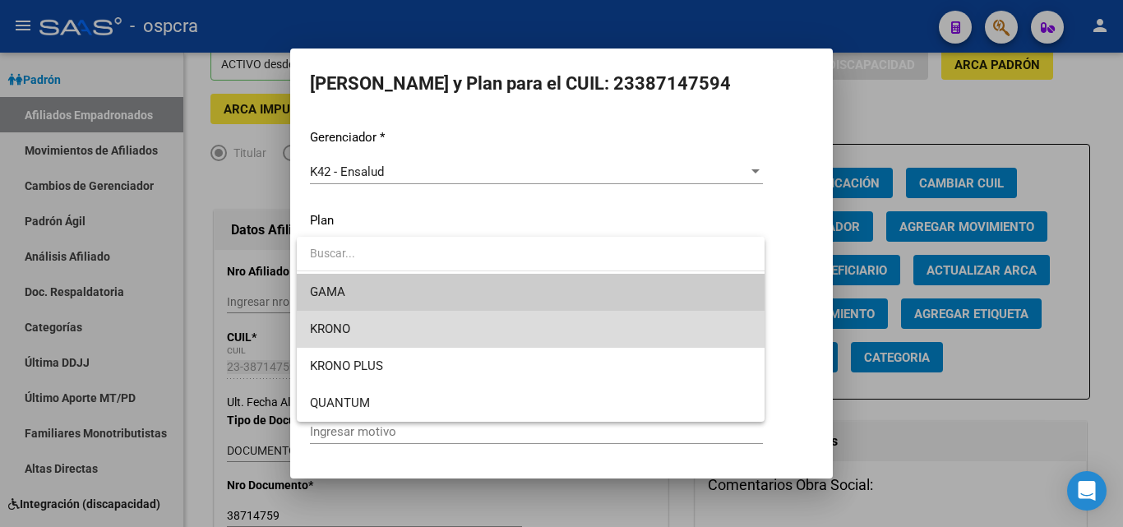
click at [369, 335] on span "KRONO" at bounding box center [530, 329] width 441 height 37
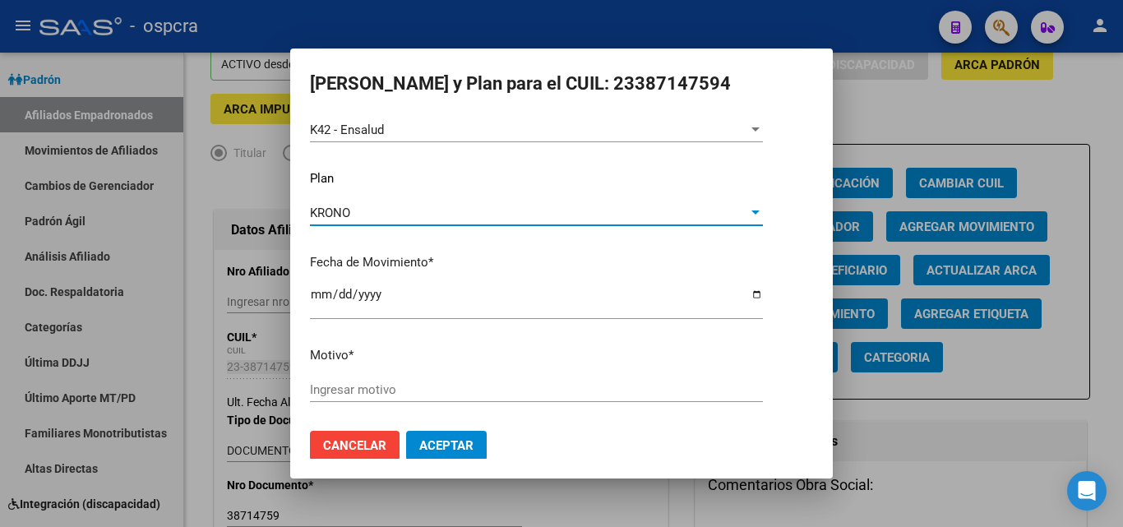
scroll to position [57, 0]
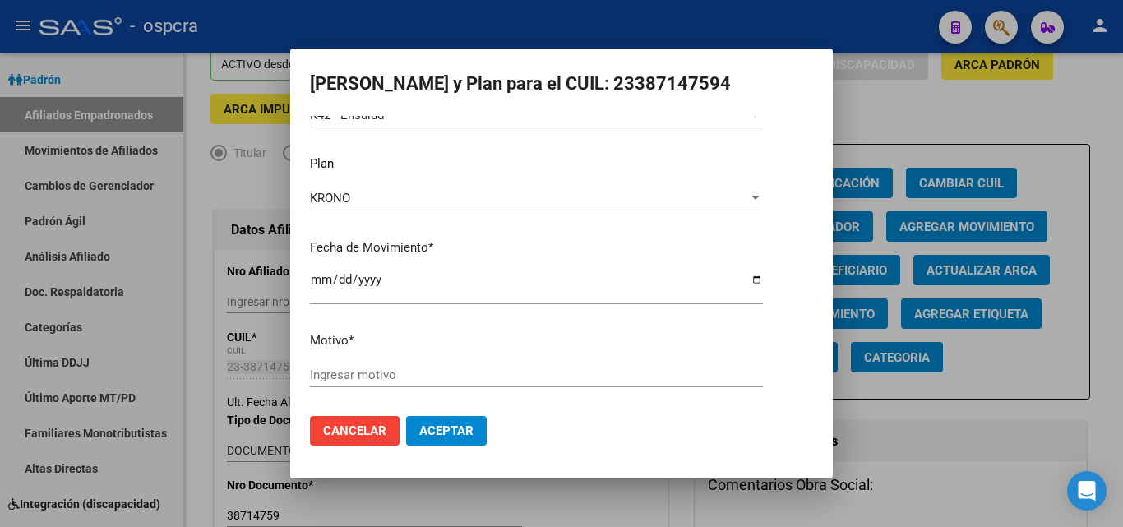
click at [347, 363] on div "Ingresar motivo" at bounding box center [536, 375] width 453 height 25
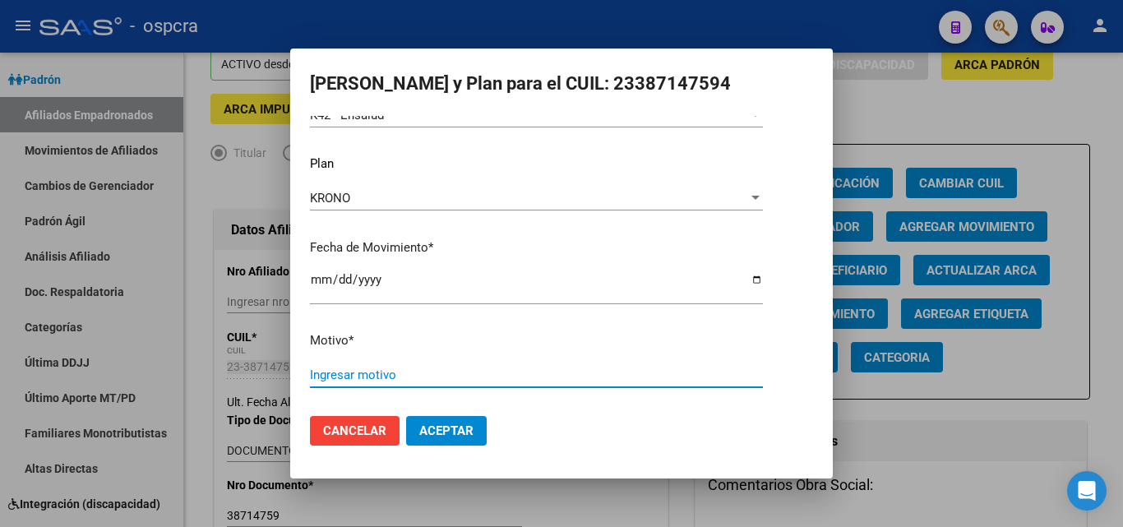
click at [354, 376] on input "Ingresar motivo" at bounding box center [536, 374] width 453 height 15
type input "Alta desde padron sss"
click at [451, 418] on button "Aceptar" at bounding box center [446, 431] width 81 height 30
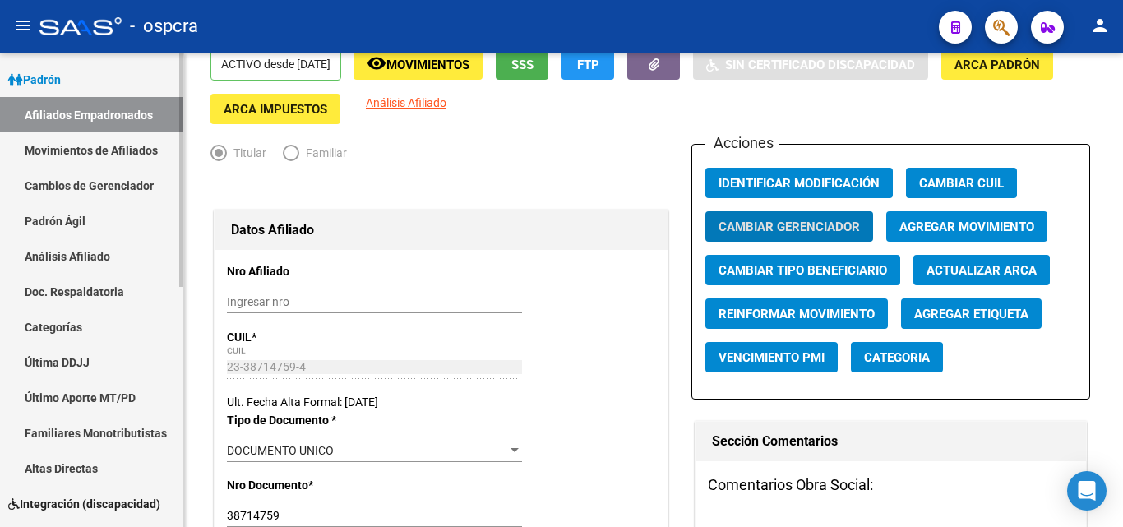
click at [77, 114] on link "Afiliados Empadronados" at bounding box center [91, 114] width 183 height 35
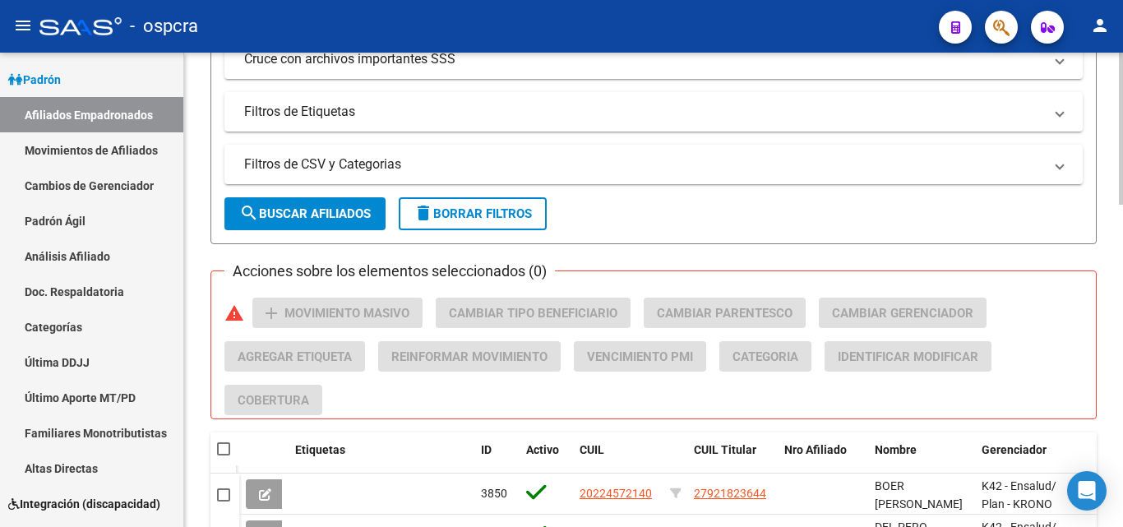
scroll to position [493, 0]
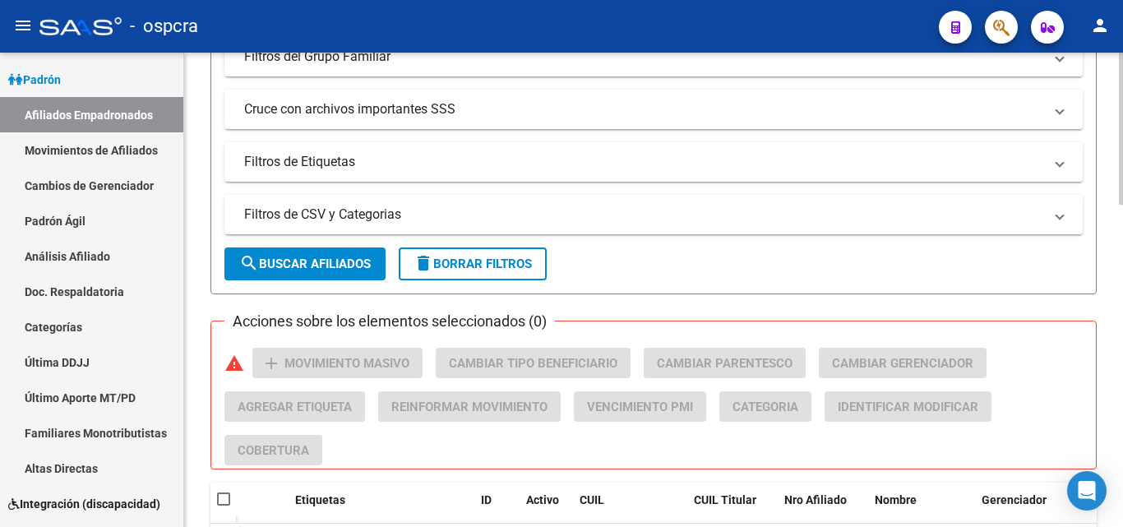
click at [304, 254] on button "search Buscar Afiliados" at bounding box center [304, 263] width 161 height 33
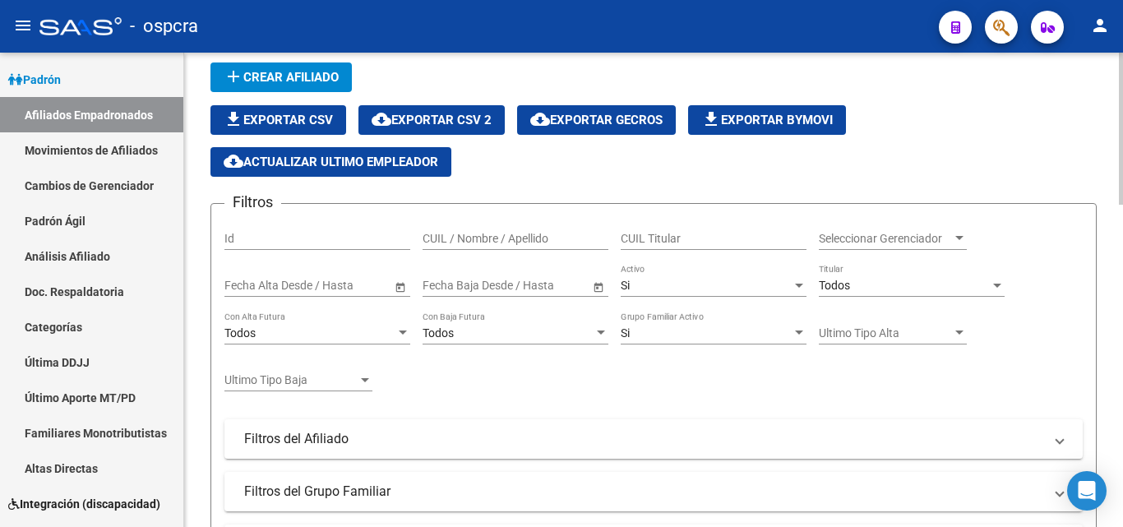
scroll to position [0, 0]
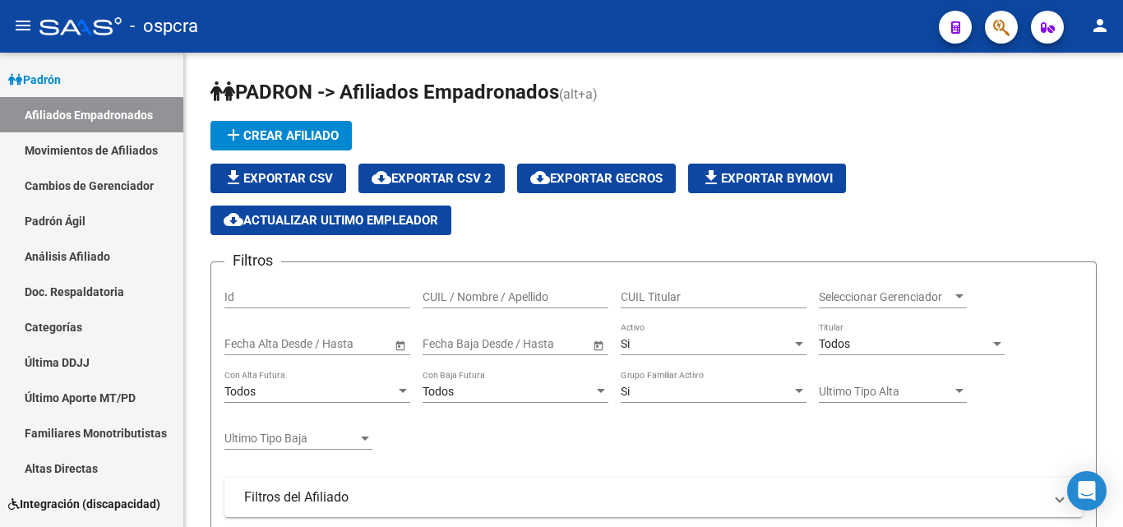
click at [1009, 23] on icon "button" at bounding box center [1001, 27] width 16 height 19
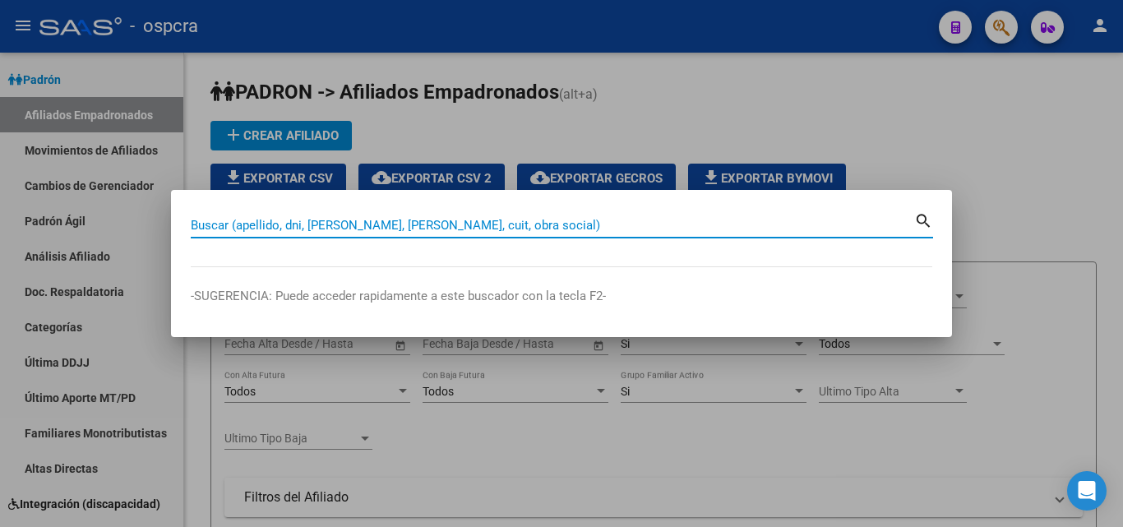
paste input "27 26605260 5"
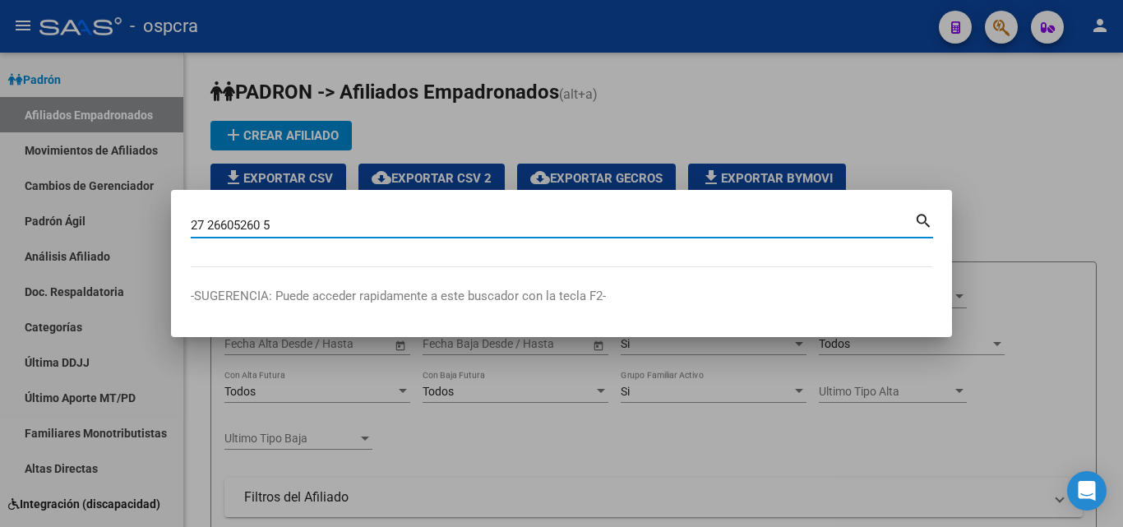
click at [210, 219] on input "27 26605260 5" at bounding box center [552, 225] width 723 height 15
click at [266, 224] on input "2726605260 5" at bounding box center [552, 225] width 723 height 15
type input "27266052605"
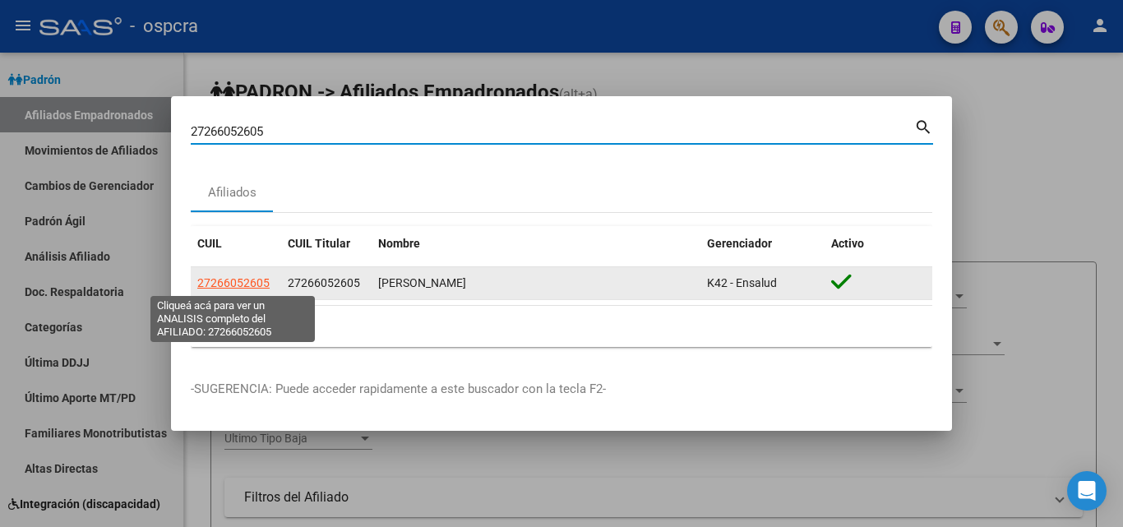
click at [241, 284] on span "27266052605" at bounding box center [233, 282] width 72 height 13
type textarea "27266052605"
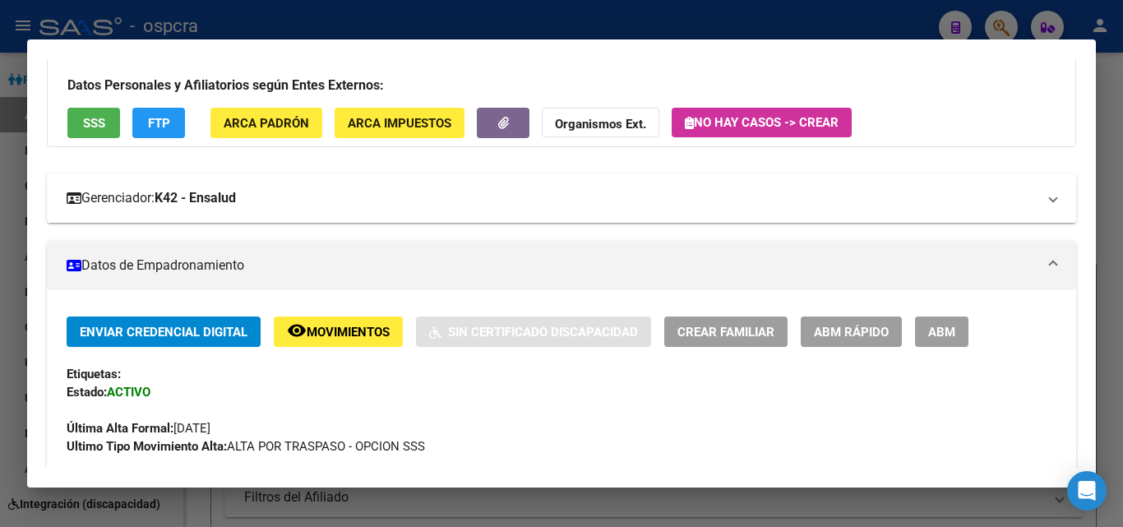
scroll to position [247, 0]
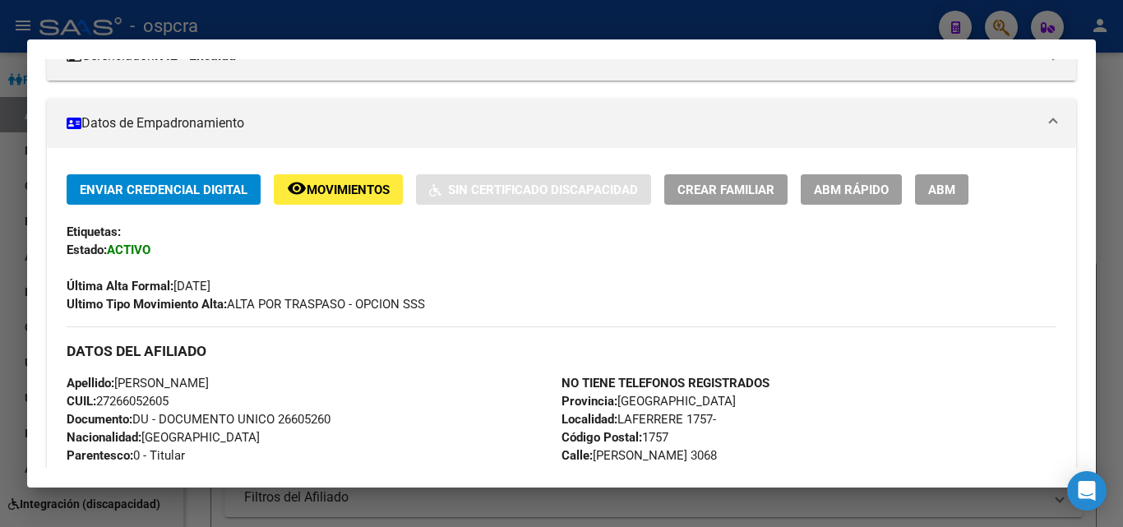
click at [948, 187] on span "ABM" at bounding box center [941, 190] width 27 height 15
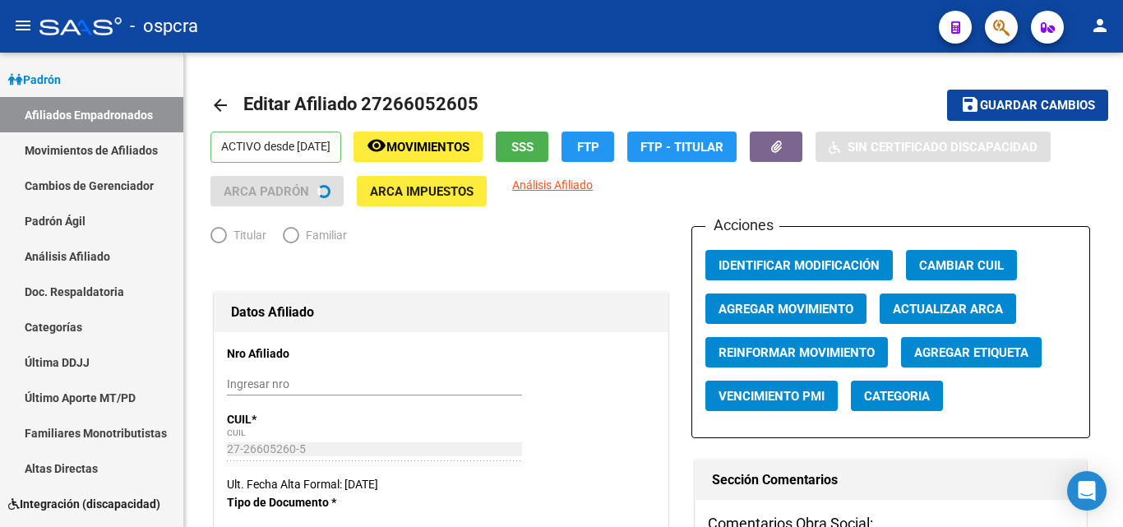
radio input "true"
type input "30-71580481-2"
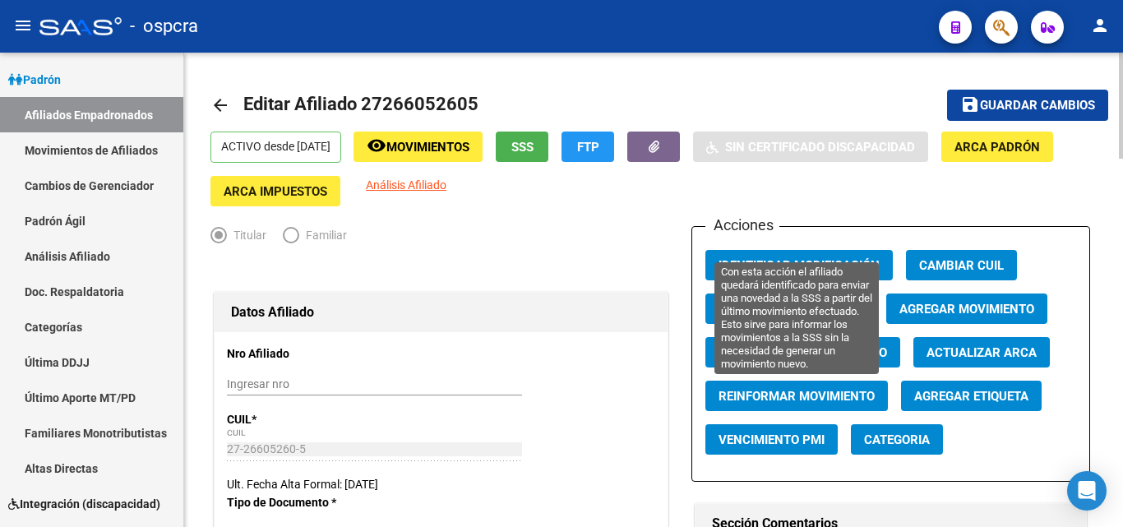
click at [807, 400] on span "Reinformar Movimiento" at bounding box center [797, 396] width 156 height 15
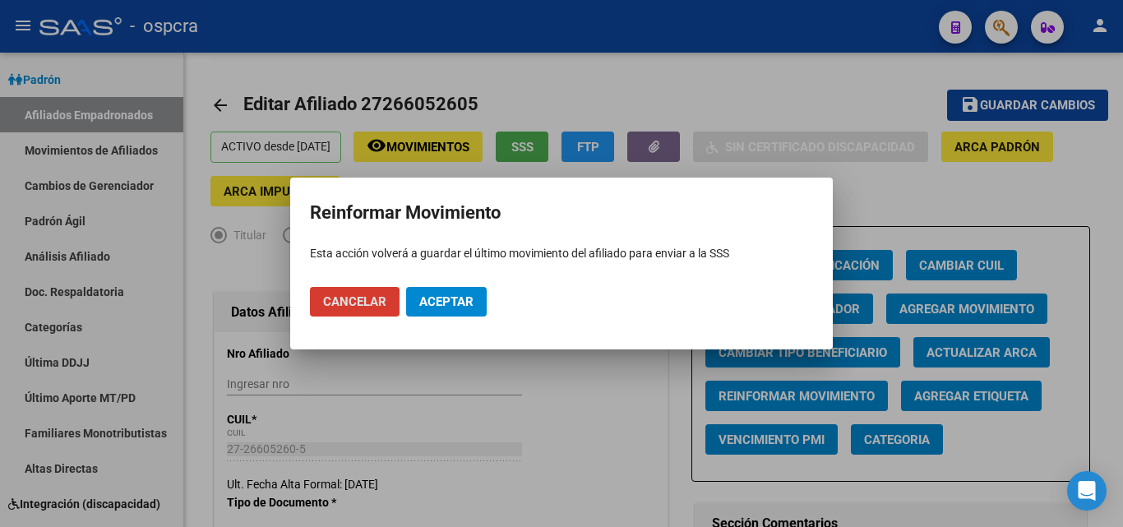
click at [496, 404] on div at bounding box center [561, 263] width 1123 height 527
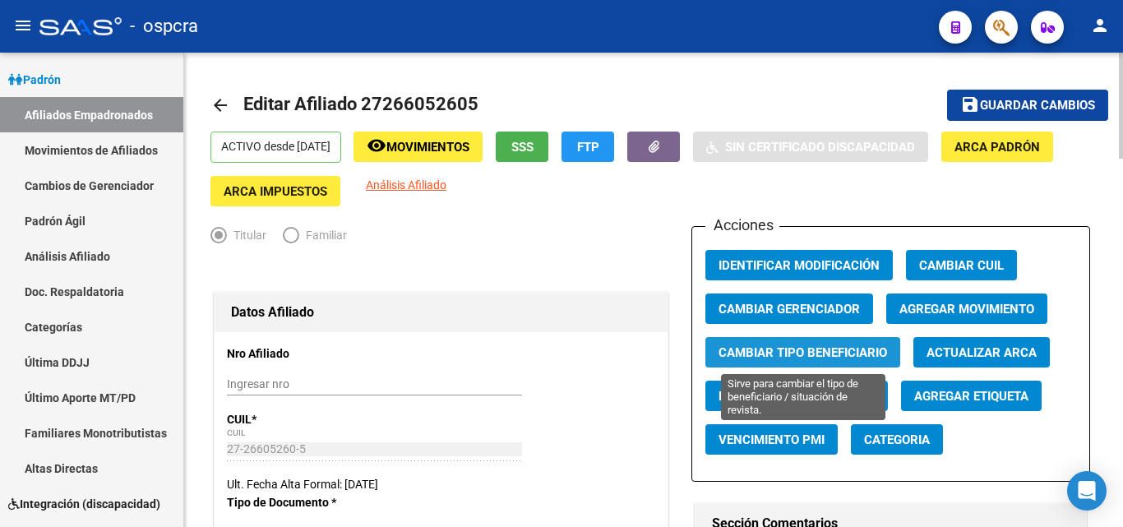
click at [830, 350] on span "Cambiar Tipo Beneficiario" at bounding box center [803, 352] width 169 height 15
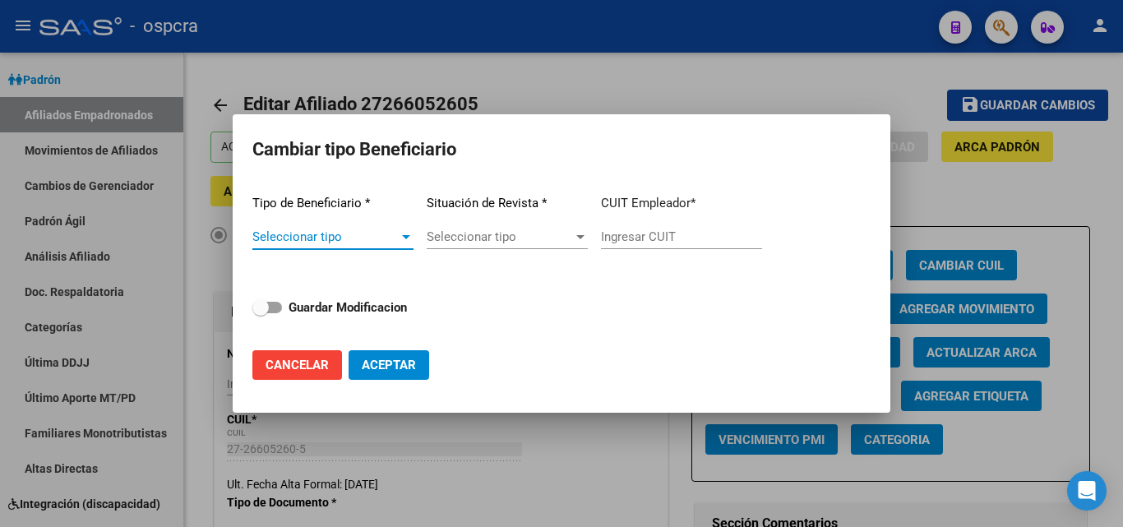
click at [982, 177] on div at bounding box center [561, 263] width 1123 height 527
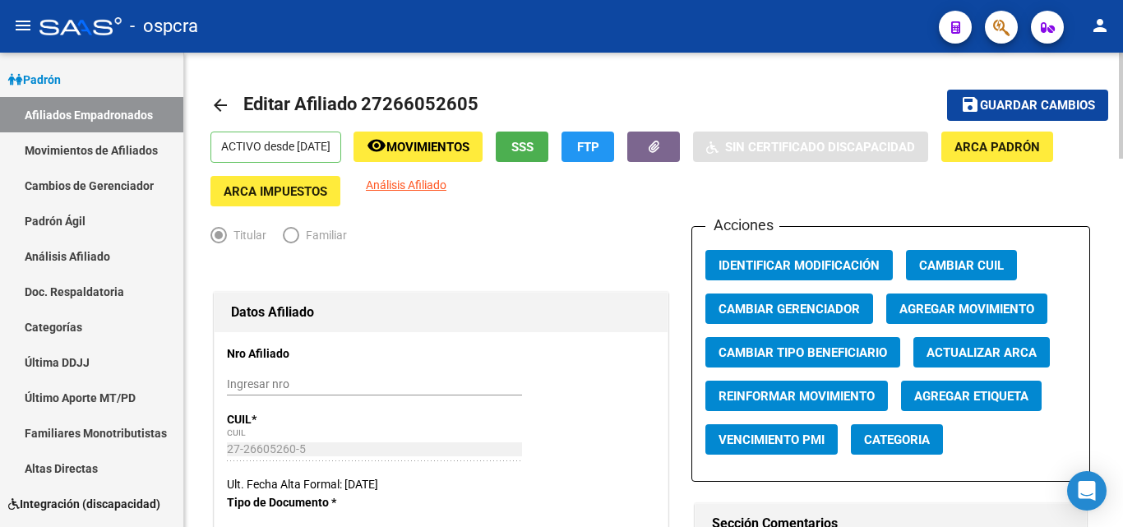
click at [974, 301] on span "Agregar Movimiento" at bounding box center [966, 308] width 135 height 15
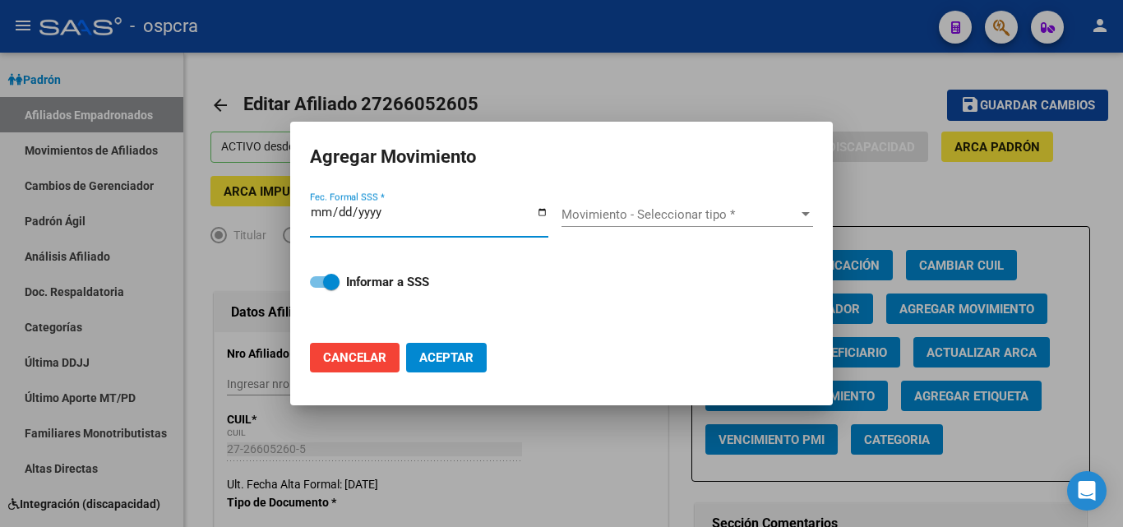
click at [543, 214] on input "Fec. Formal SSS *" at bounding box center [429, 219] width 238 height 26
type input "2025-10-06"
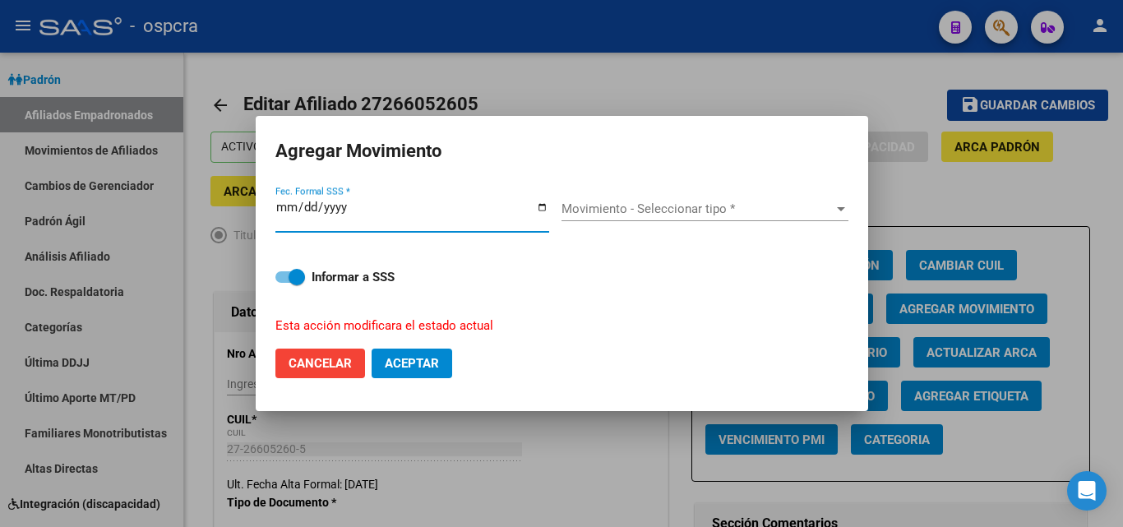
click at [681, 215] on span "Movimiento - Seleccionar tipo *" at bounding box center [698, 208] width 272 height 15
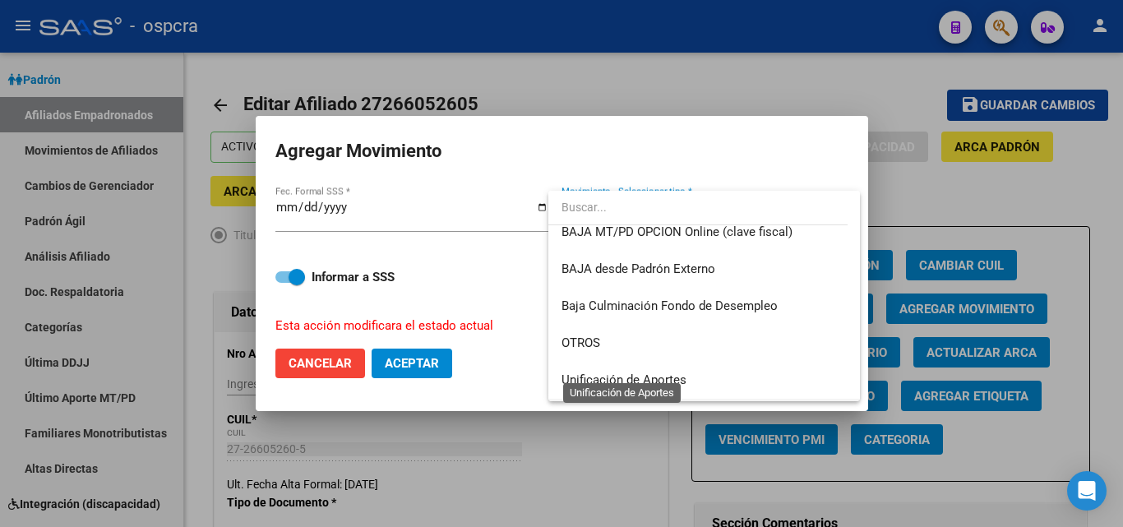
scroll to position [1151, 0]
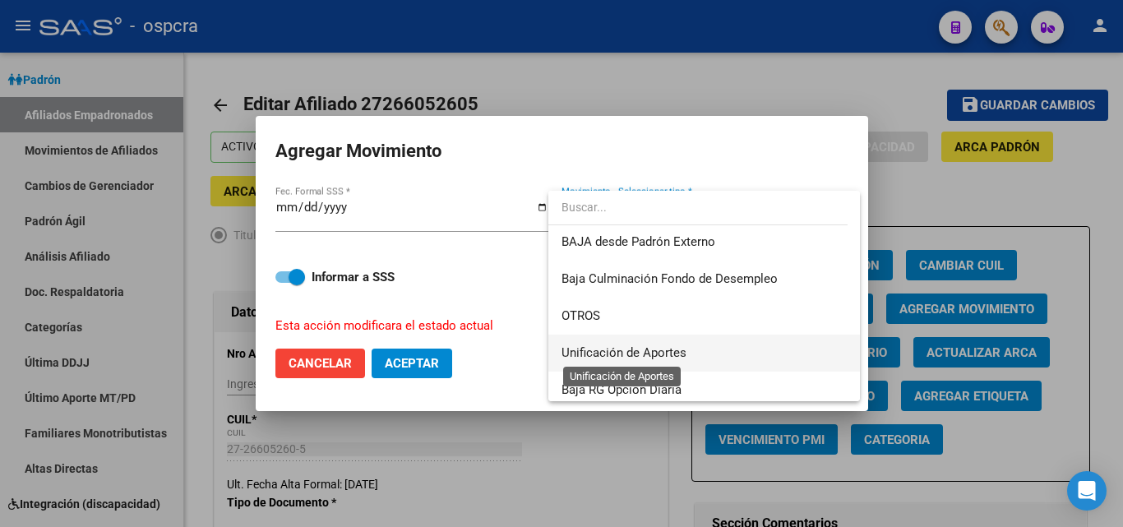
click at [676, 349] on span "Unificación de Aportes" at bounding box center [624, 352] width 125 height 15
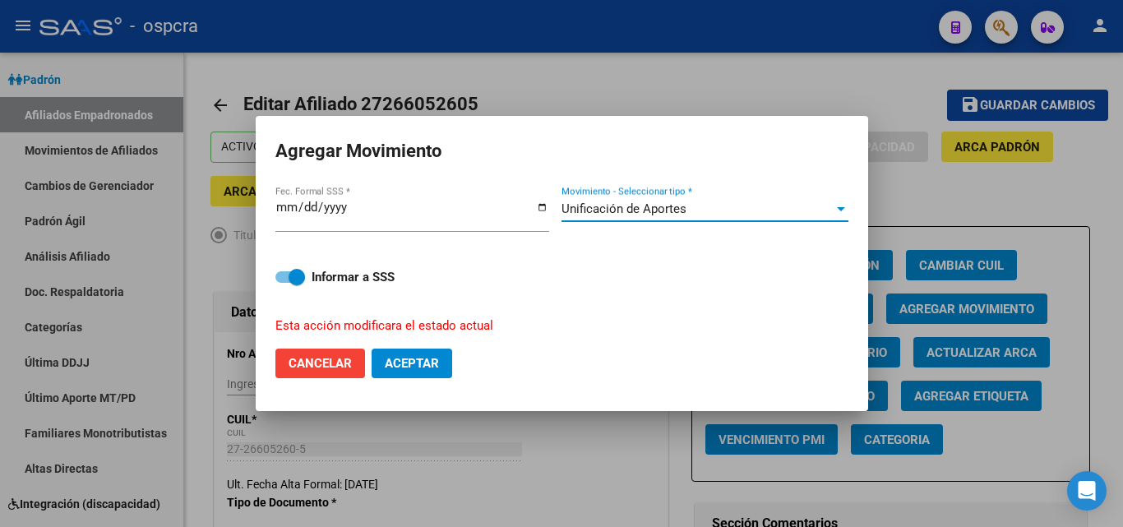
click at [416, 363] on span "Aceptar" at bounding box center [412, 363] width 54 height 15
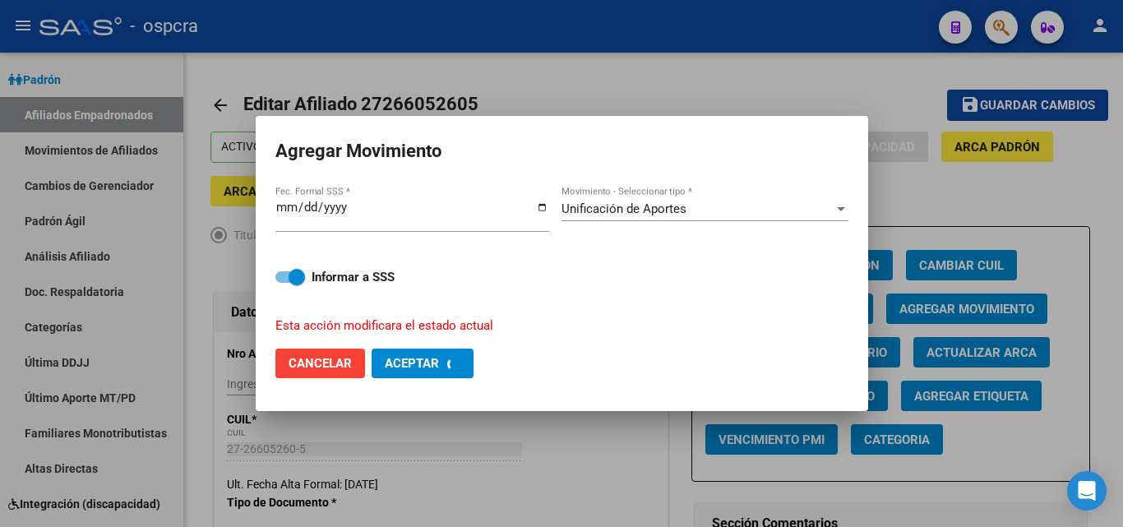
checkbox input "false"
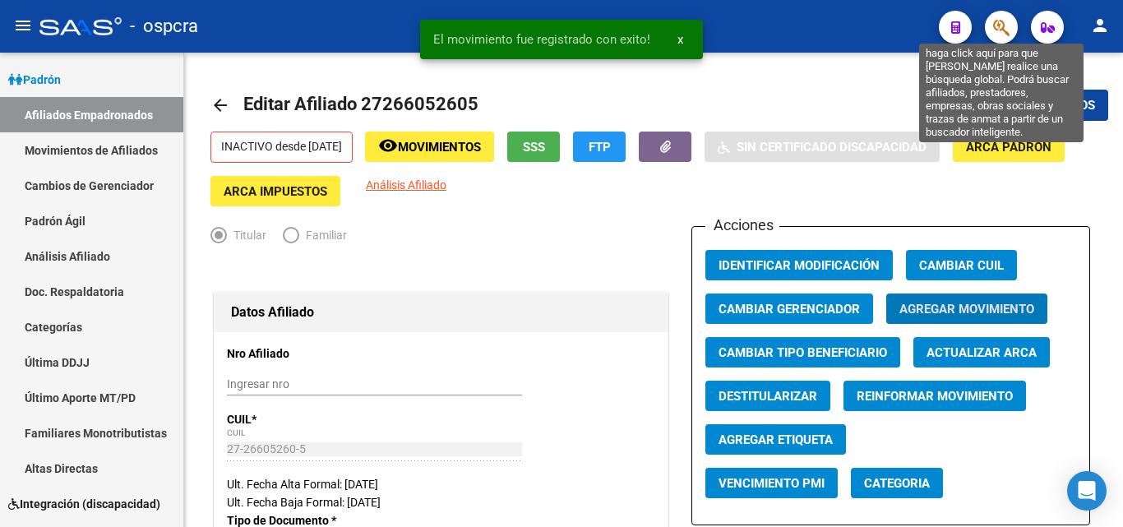
click at [1001, 21] on icon "button" at bounding box center [1001, 27] width 16 height 19
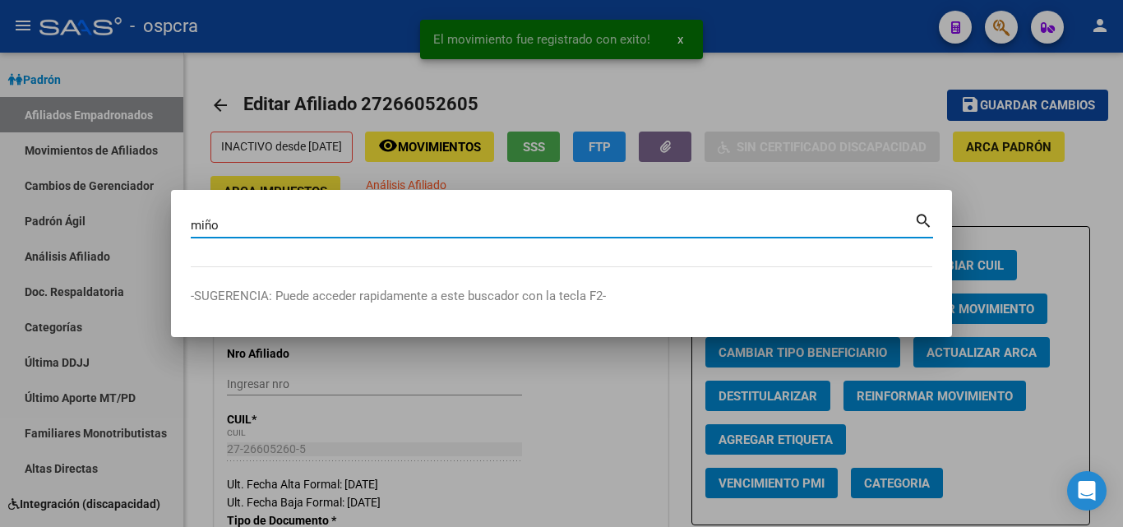
type input "miño"
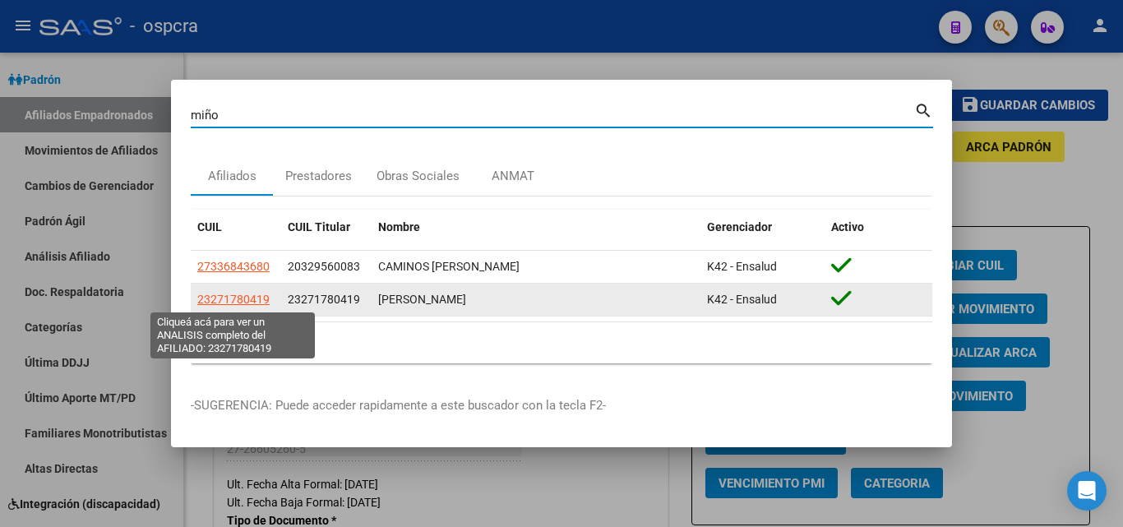
click at [247, 298] on span "23271780419" at bounding box center [233, 299] width 72 height 13
type textarea "23271780419"
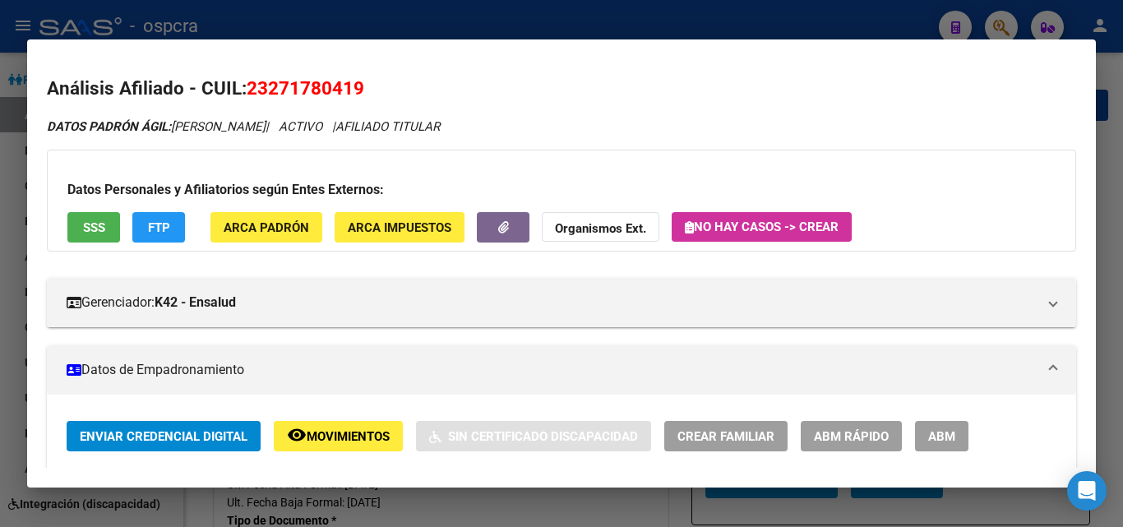
click at [971, 446] on div "Enviar Credencial Digital remove_red_eye Movimientos Sin Certificado Discapacid…" at bounding box center [562, 436] width 990 height 30
click at [968, 445] on button "ABM" at bounding box center [941, 436] width 53 height 30
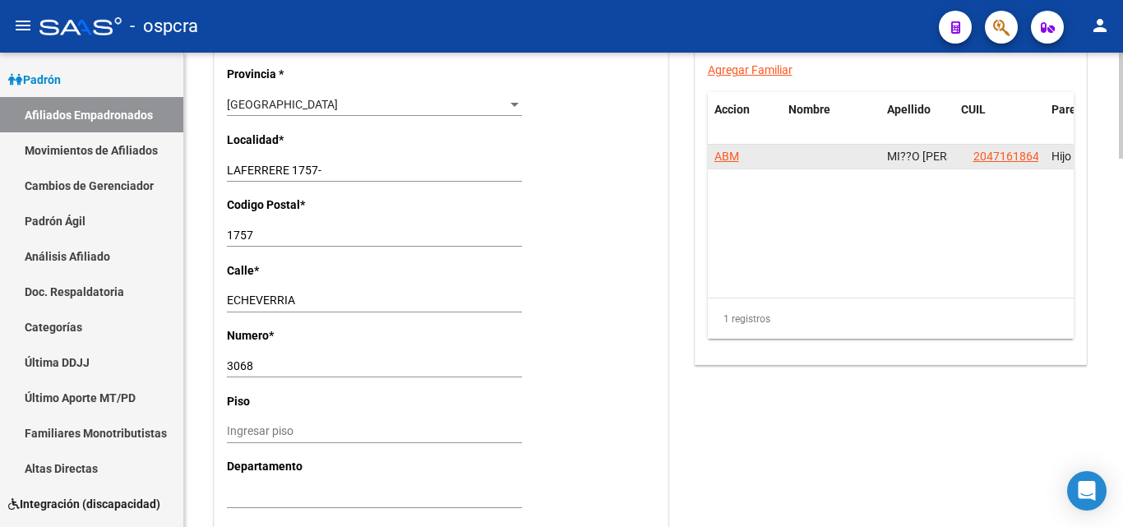
scroll to position [1151, 0]
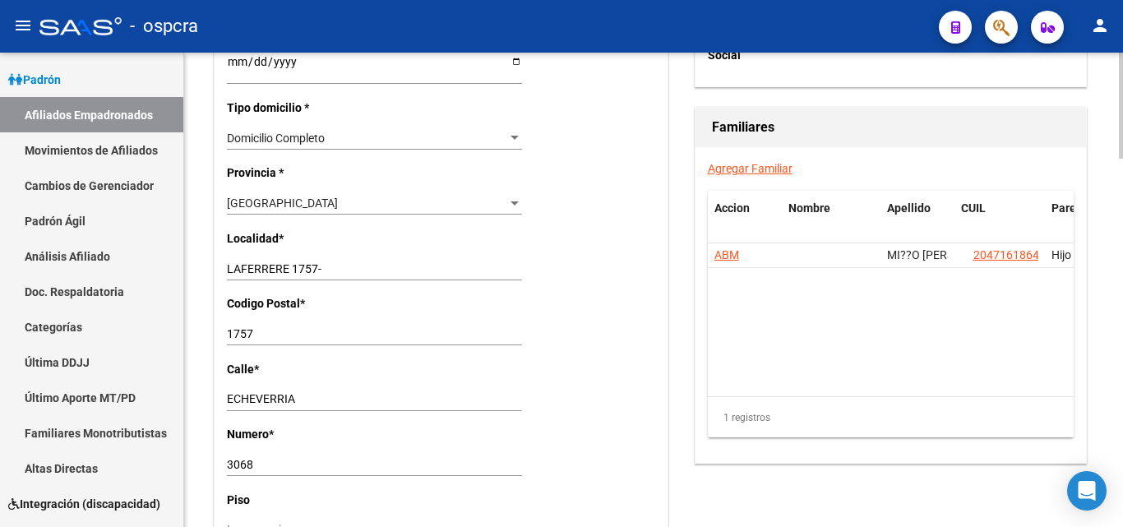
click at [765, 173] on link "Agregar Familiar" at bounding box center [750, 168] width 85 height 13
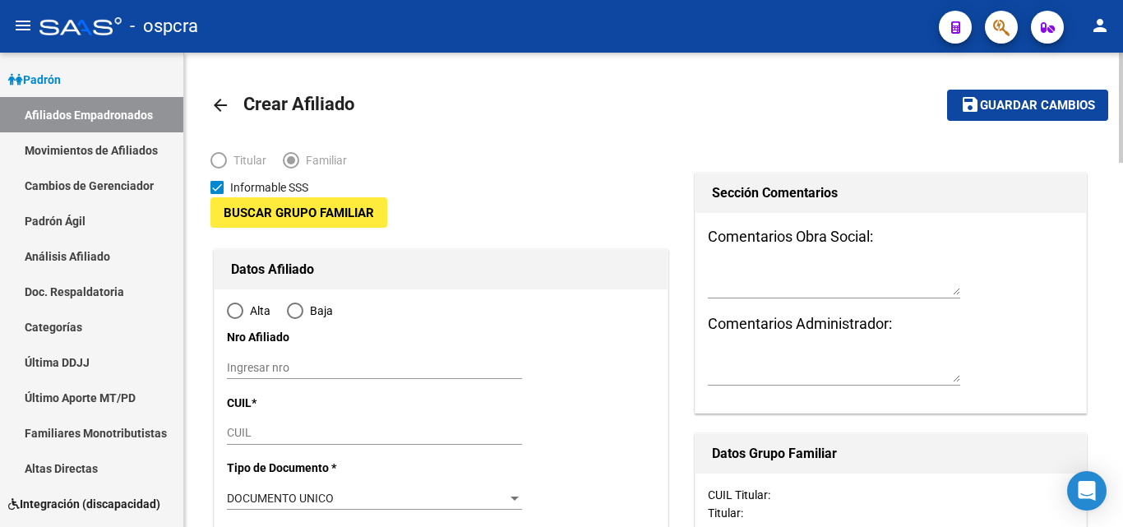
type input "30-61448546-5"
type input "LAFERRERE 1757-"
type input "1757"
type input "ECHEVERRIA"
type input "3068"
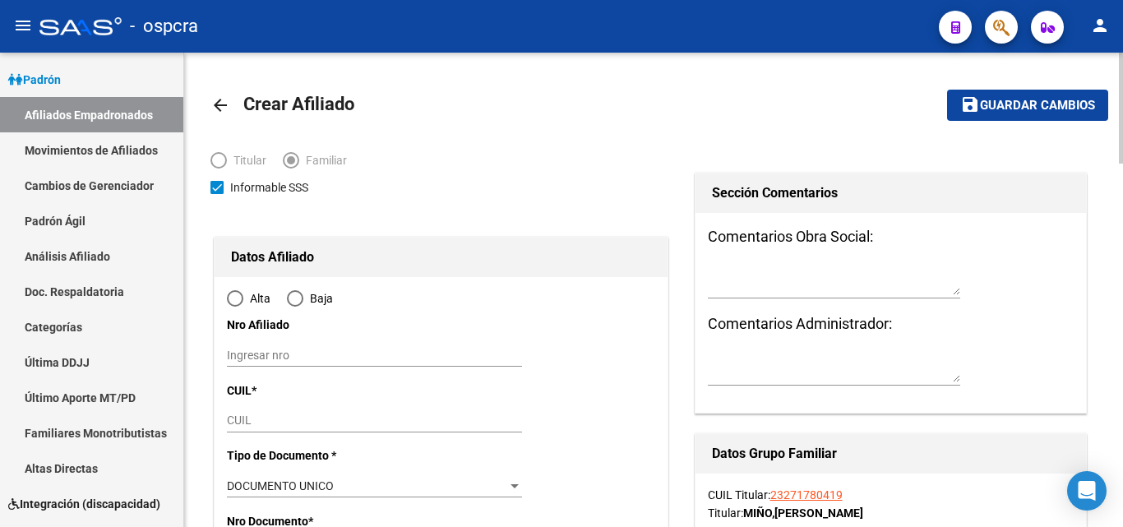
radio input "true"
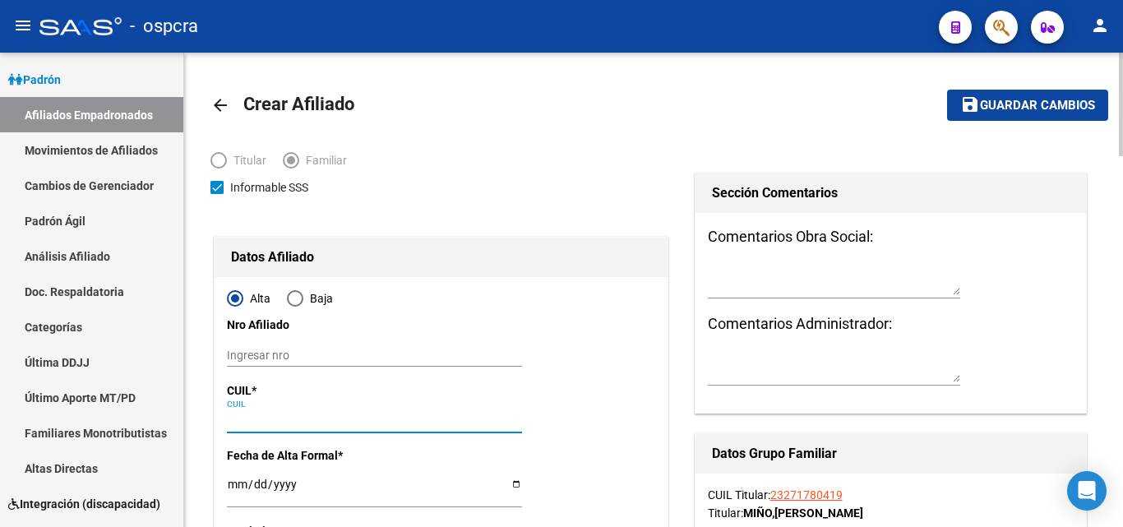
type input "30-61448546-5"
paste input "23-27178041-9"
type input "23-27178041-9"
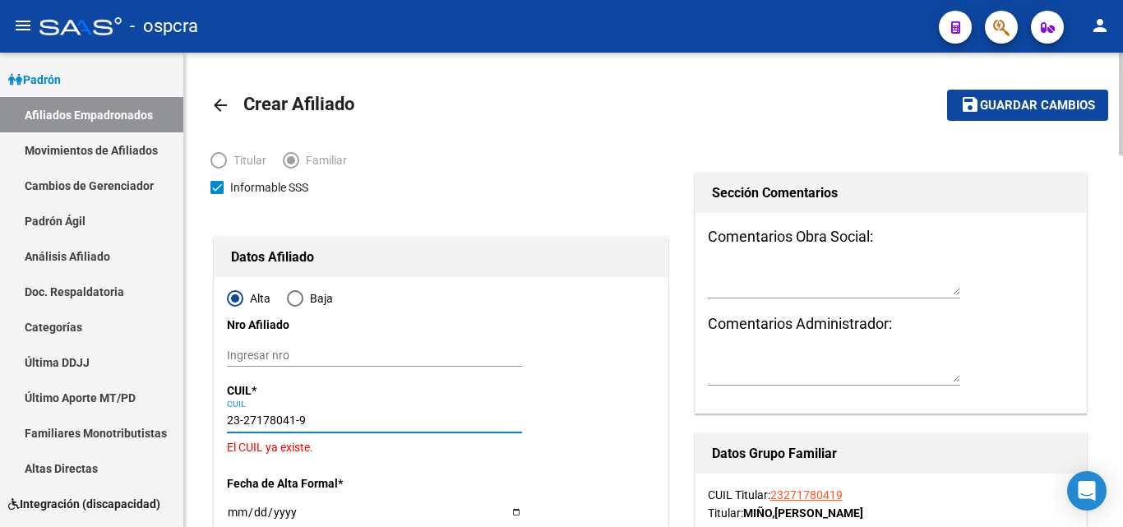
type input "27178041"
type input "MIÑO"
type input "[PERSON_NAME]"
type input "[DATE]"
type input "GREGORIO DE LAF"
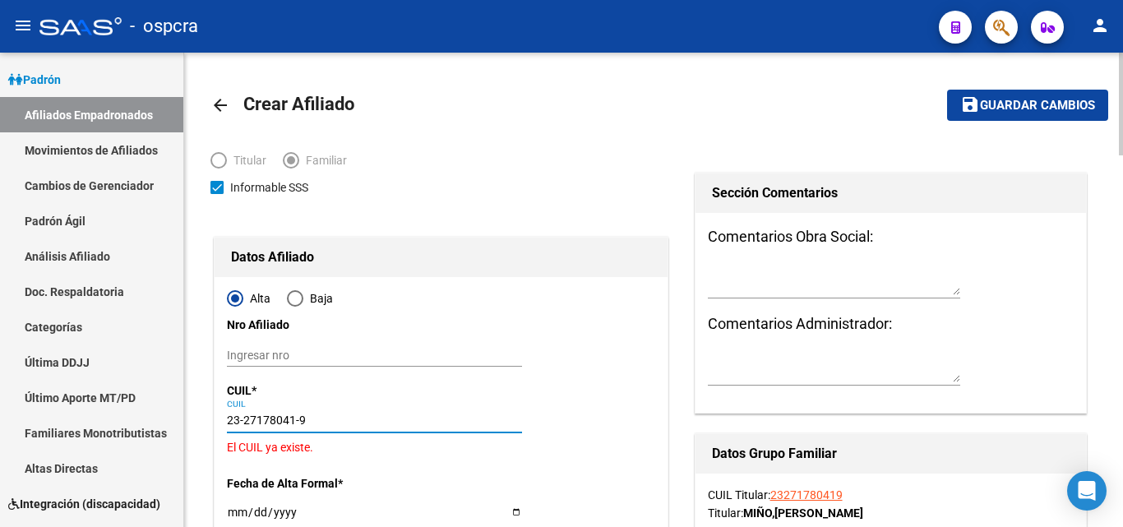
type input "LA BASTILLA"
type input "3030"
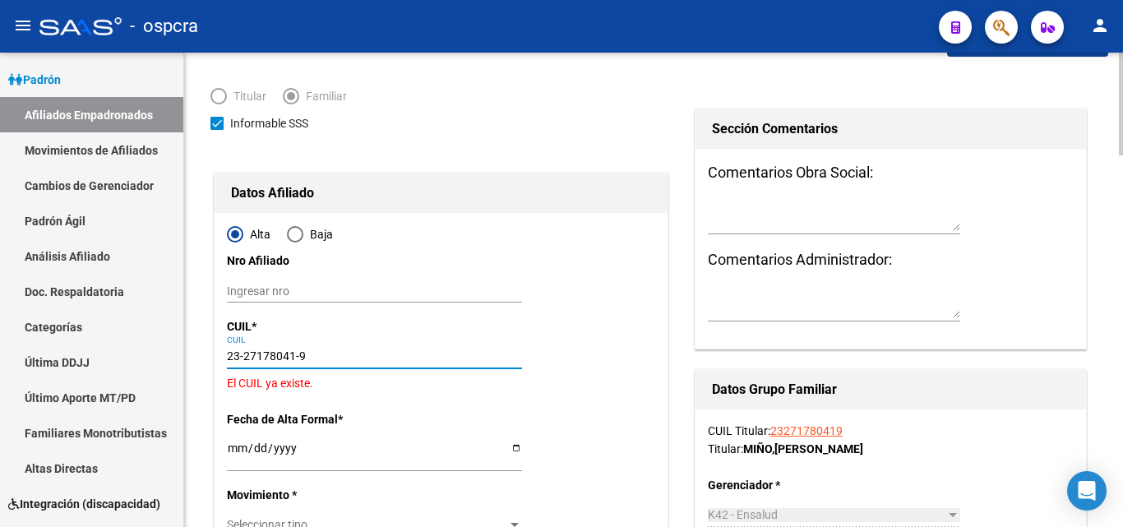
scroll to position [164, 0]
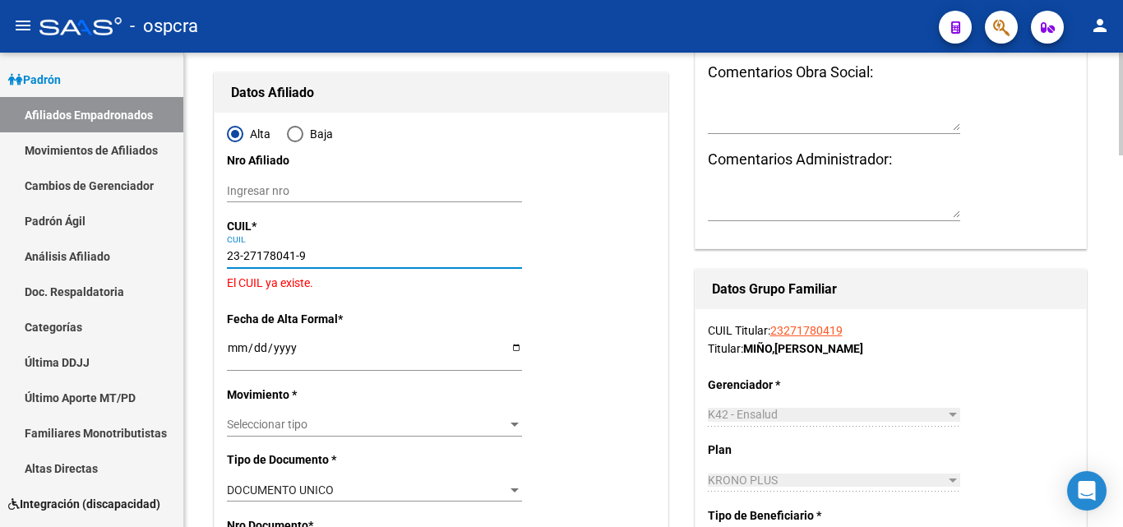
drag, startPoint x: 318, startPoint y: 251, endPoint x: 207, endPoint y: 275, distance: 113.7
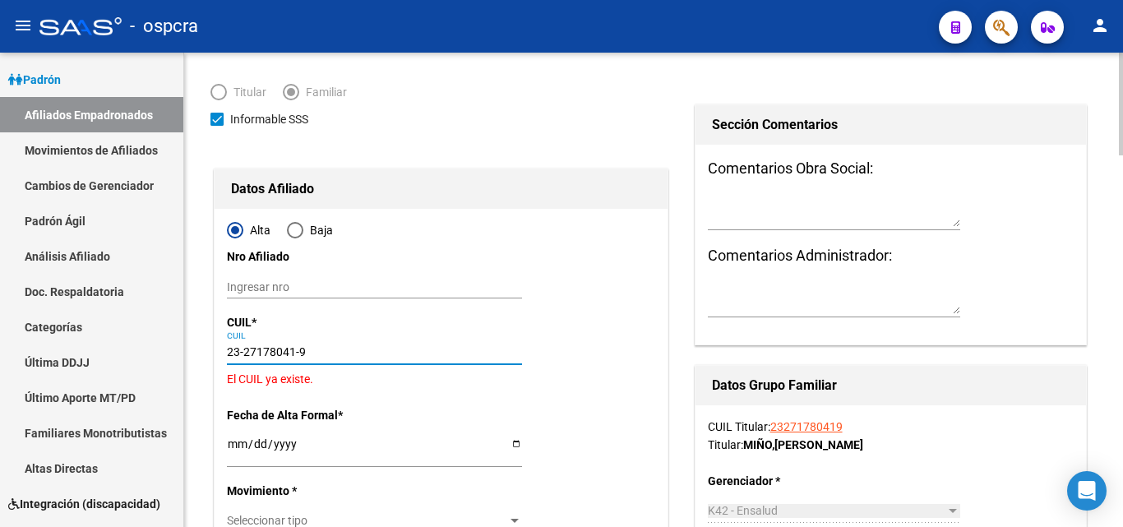
scroll to position [0, 0]
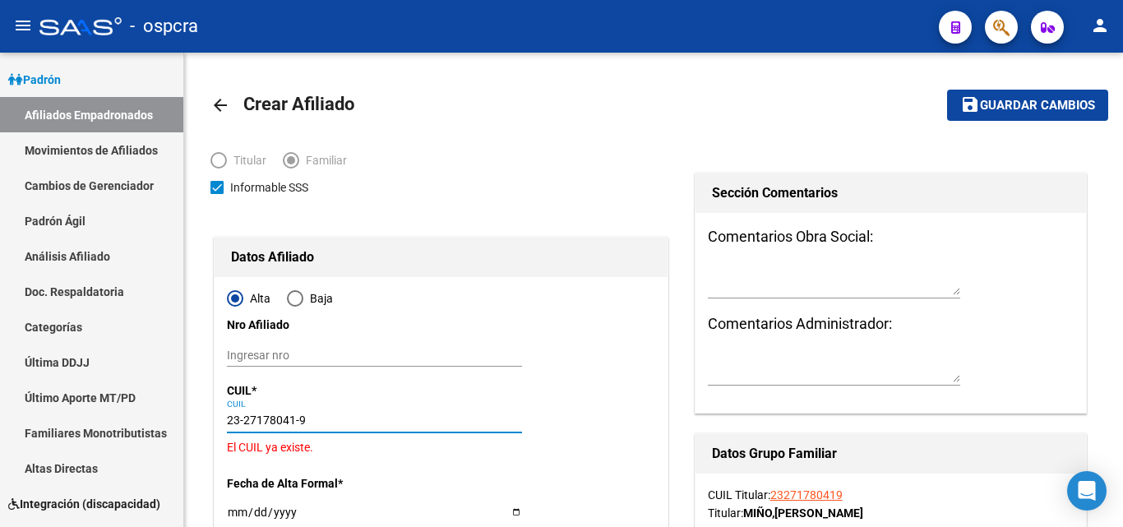
type input "23-27178041-9"
click at [1005, 11] on span "button" at bounding box center [1001, 28] width 16 height 34
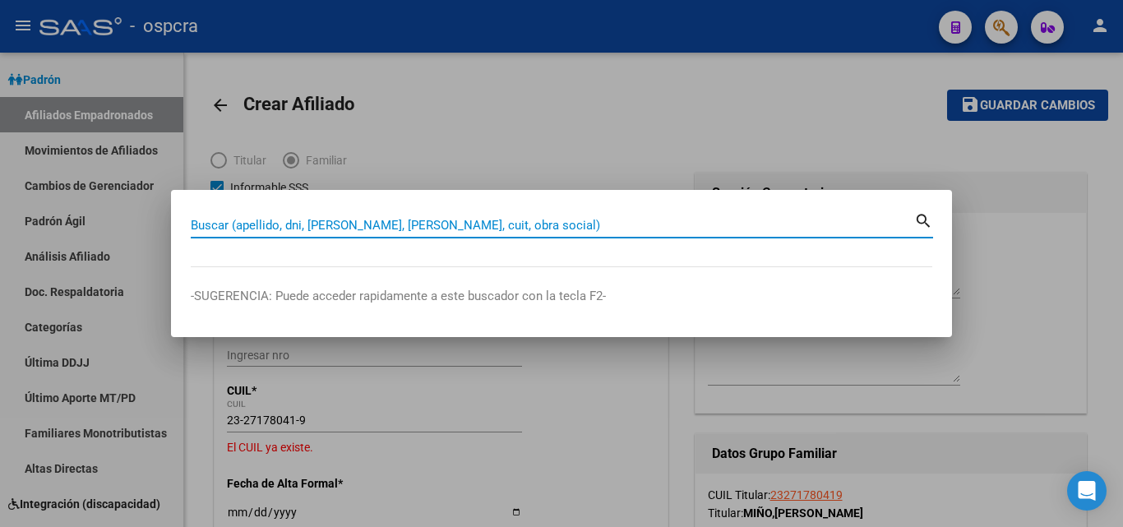
paste input "23-27178041-9"
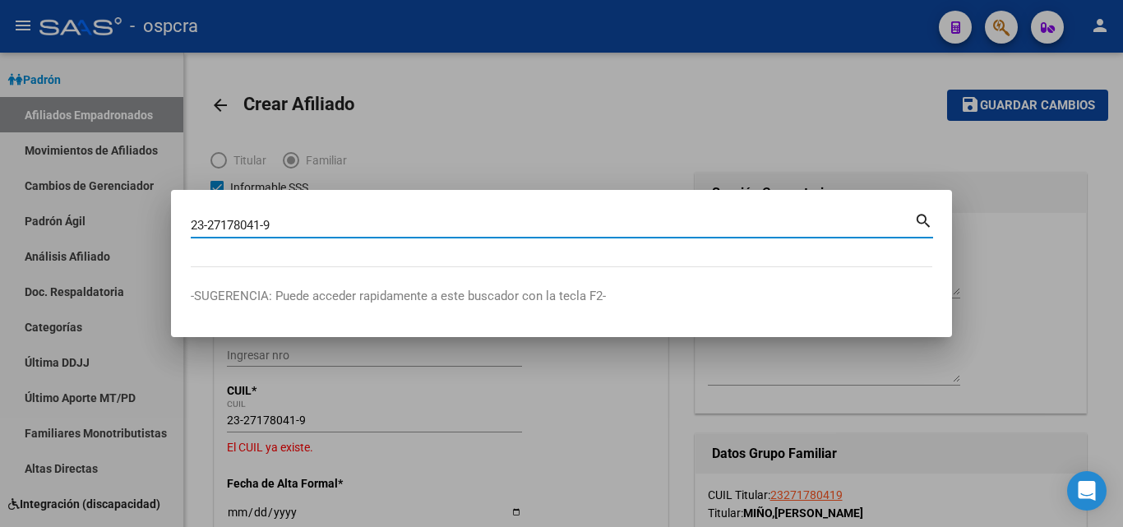
type input "23271780419"
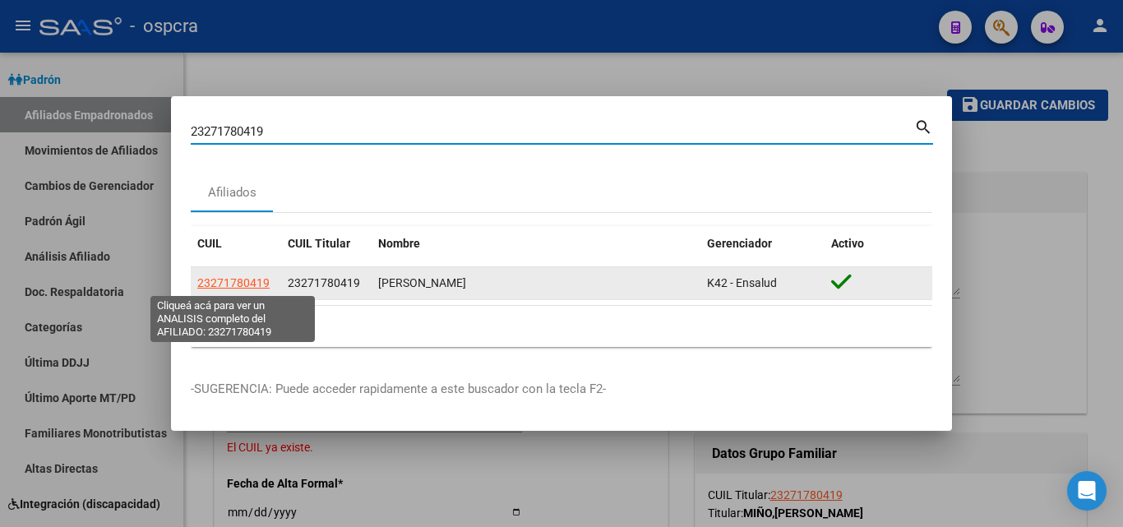
click at [239, 280] on span "23271780419" at bounding box center [233, 282] width 72 height 13
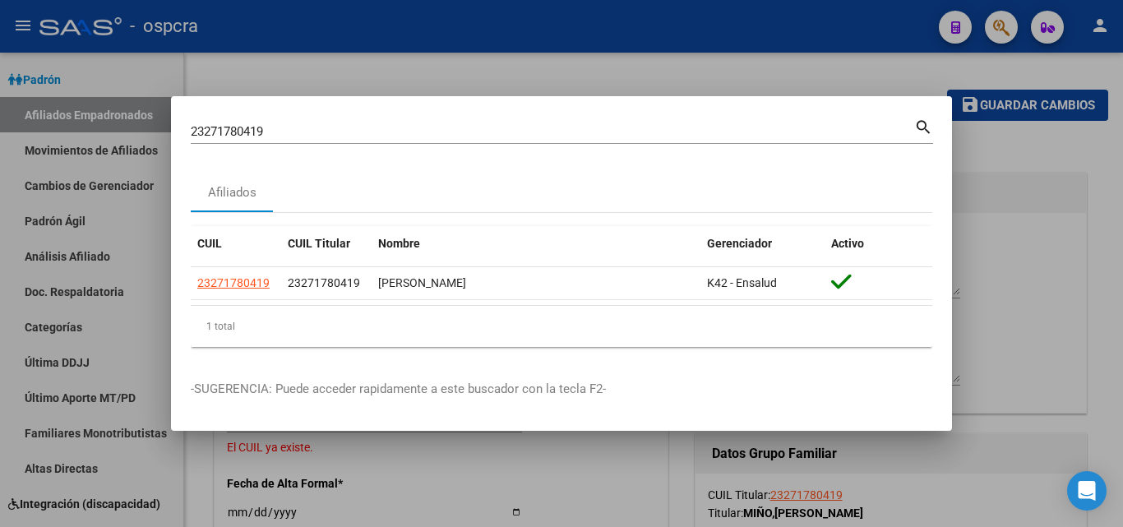
click at [457, 486] on div at bounding box center [561, 263] width 1123 height 527
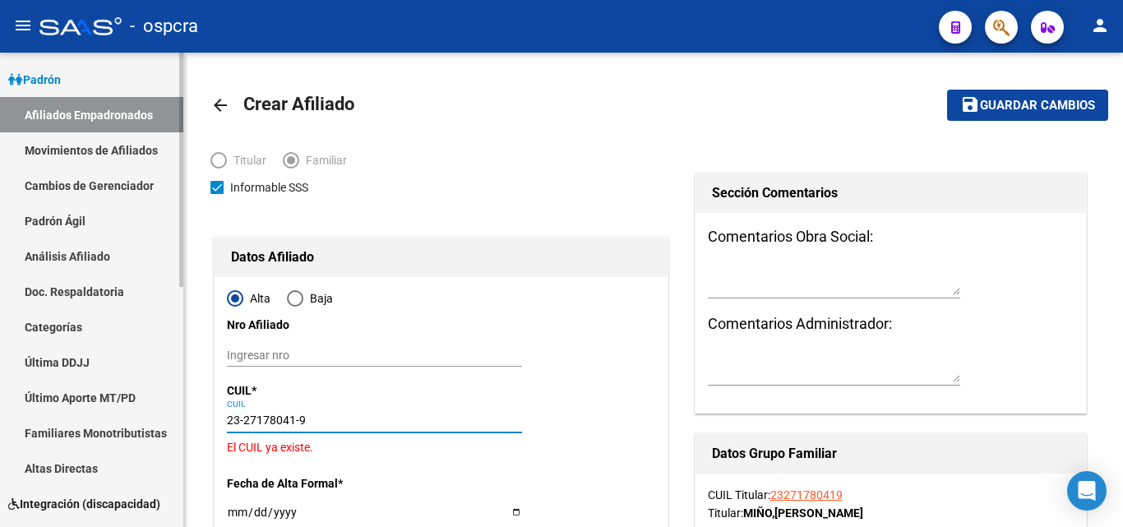
drag, startPoint x: 318, startPoint y: 422, endPoint x: 142, endPoint y: 427, distance: 176.0
click at [142, 427] on mat-sidenav-container "Firma Express Inicio Calendario SSS Instructivos Contacto OS Reportes Ingresos …" at bounding box center [561, 290] width 1123 height 474
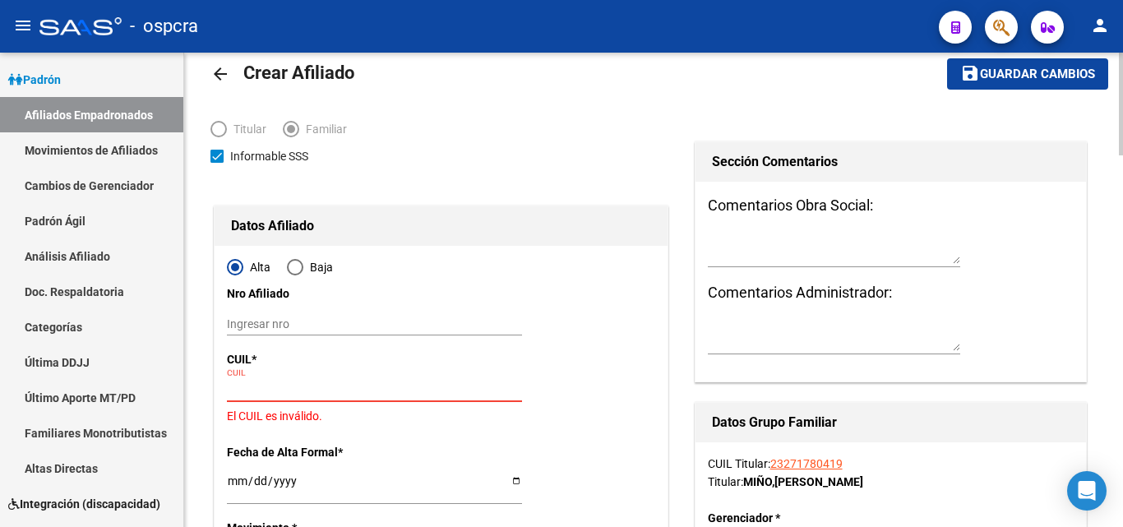
scroll to position [82, 0]
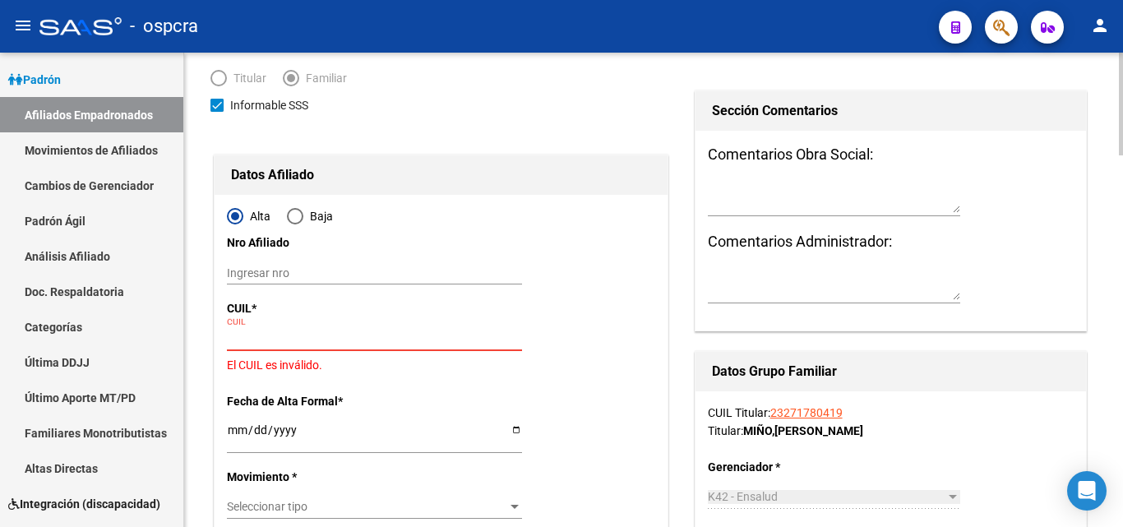
paste input "27-26605260-5"
type input "27-26605260-5"
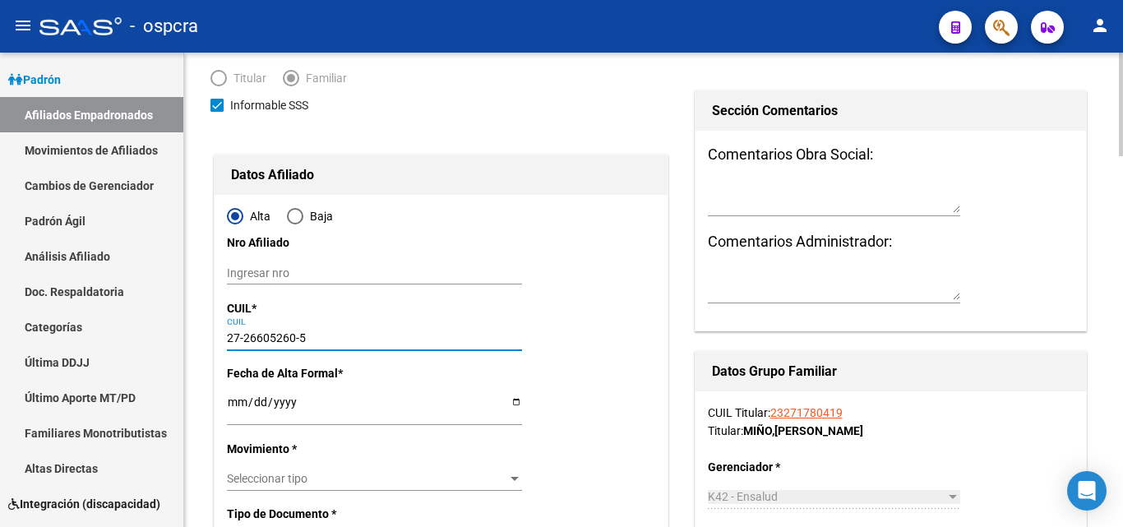
type input "26605260"
type input "RODRIGUEZ MARCELA"
type input "[DATE]"
type input "LAFERRERE"
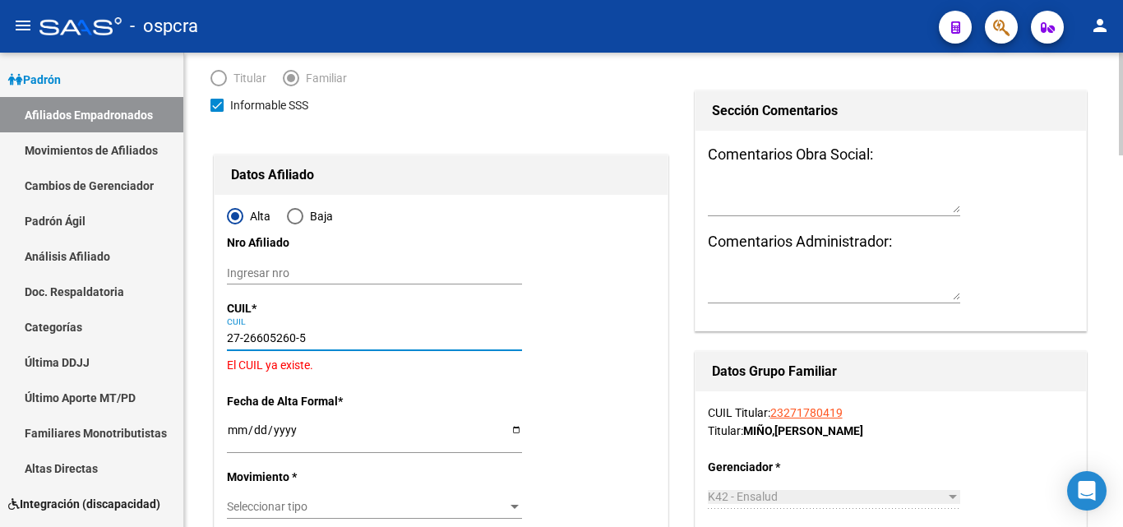
drag, startPoint x: 318, startPoint y: 338, endPoint x: 204, endPoint y: 339, distance: 114.3
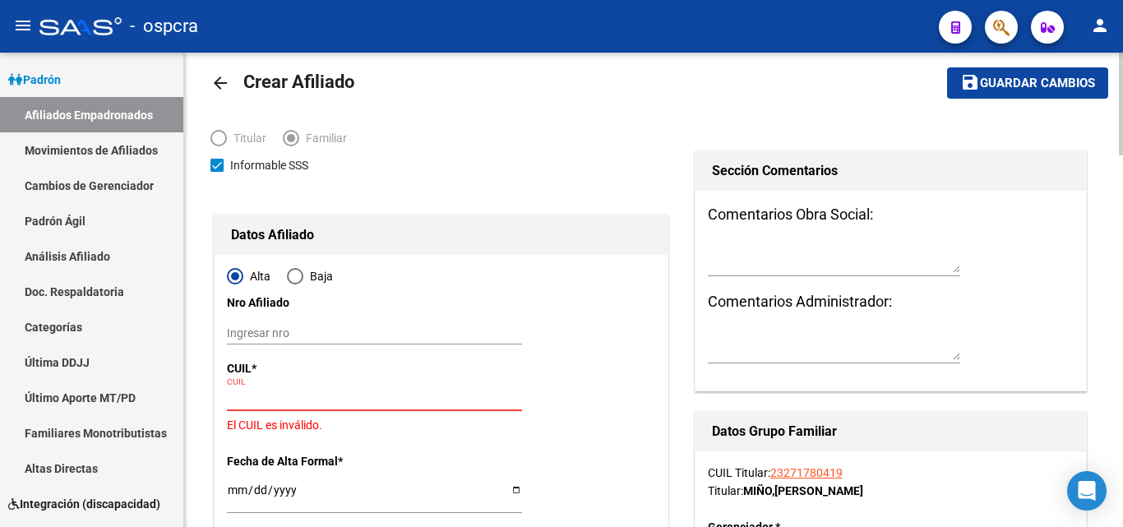
scroll to position [0, 0]
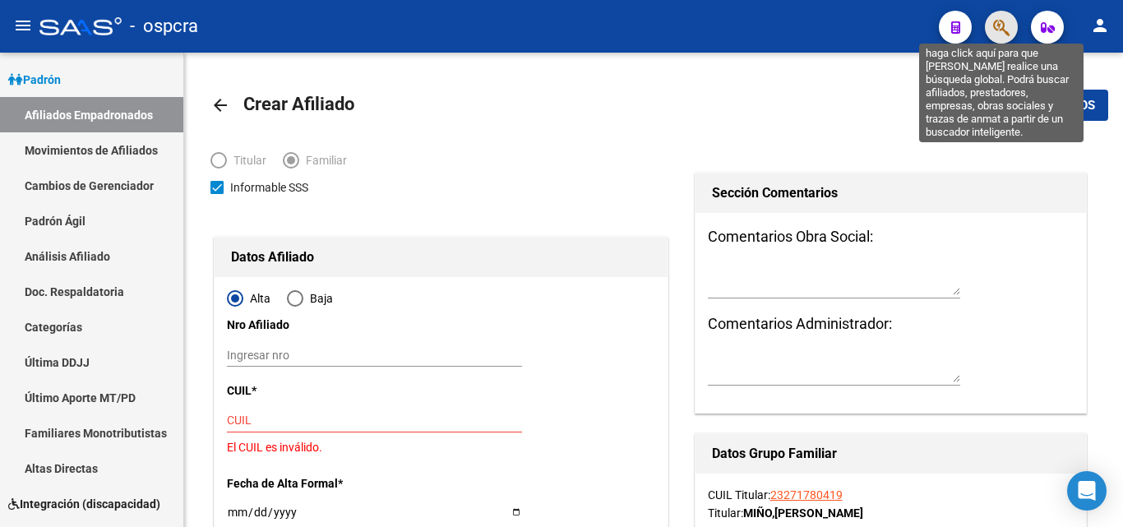
click at [993, 25] on icon "button" at bounding box center [1001, 27] width 16 height 19
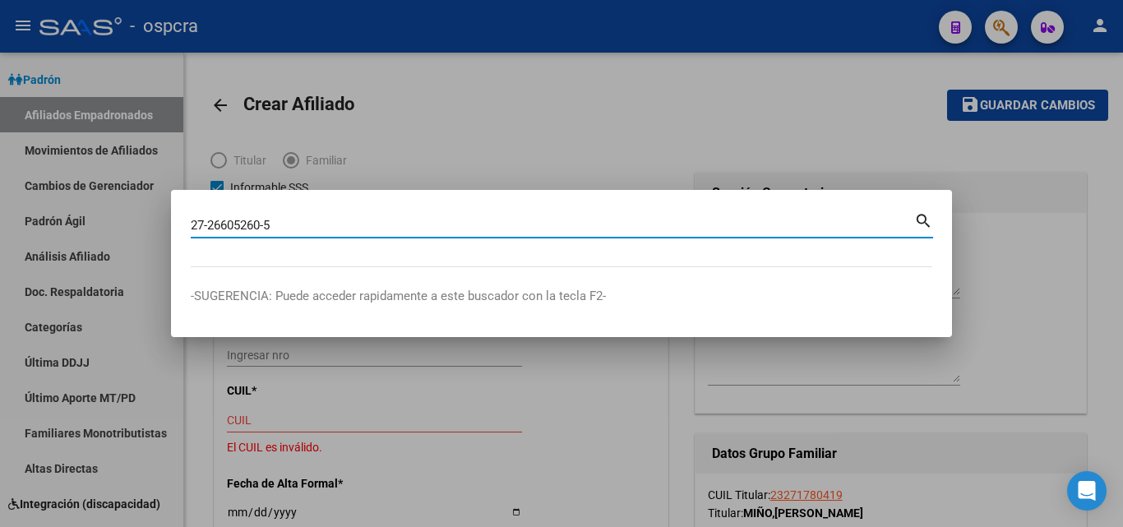
type input "27266052605"
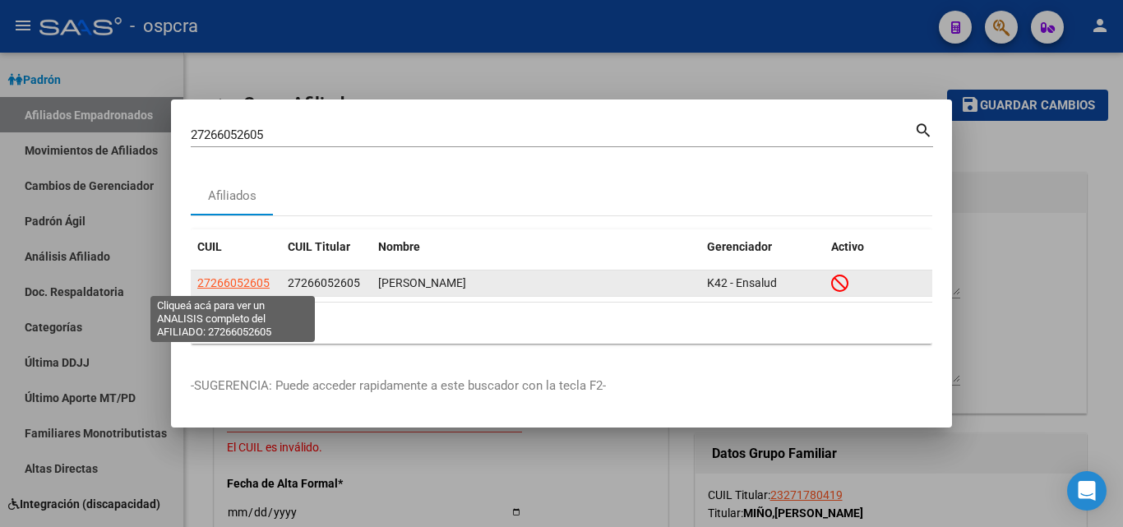
click at [236, 276] on span "27266052605" at bounding box center [233, 282] width 72 height 13
type textarea "27266052605"
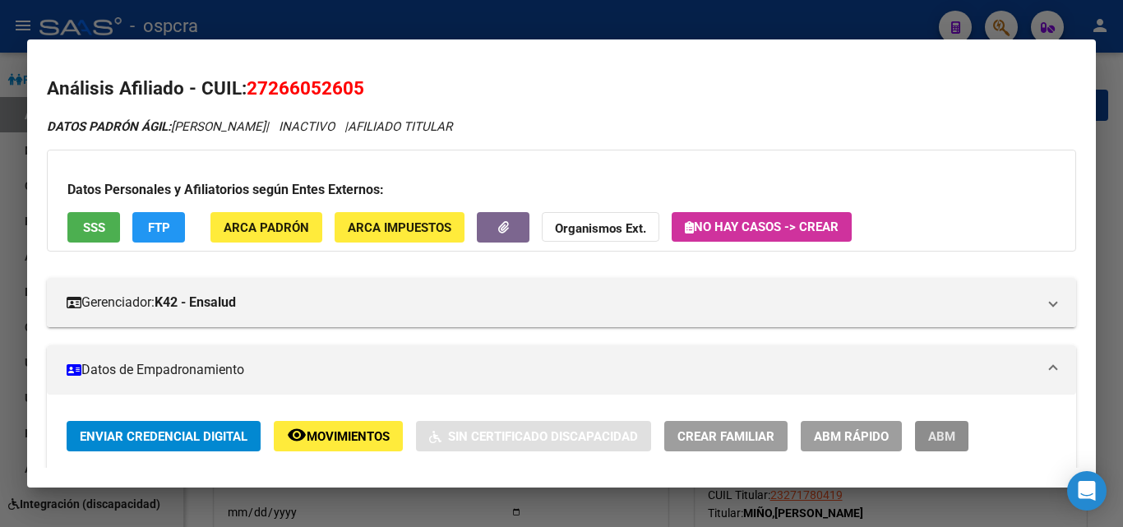
click at [951, 428] on button "ABM" at bounding box center [941, 436] width 53 height 30
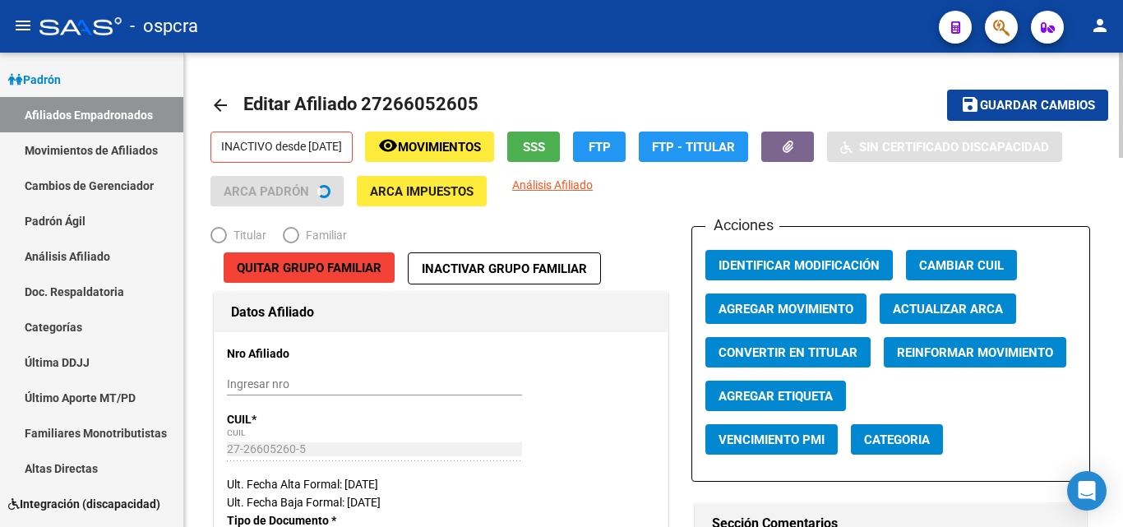
radio input "true"
type input "30-71580481-2"
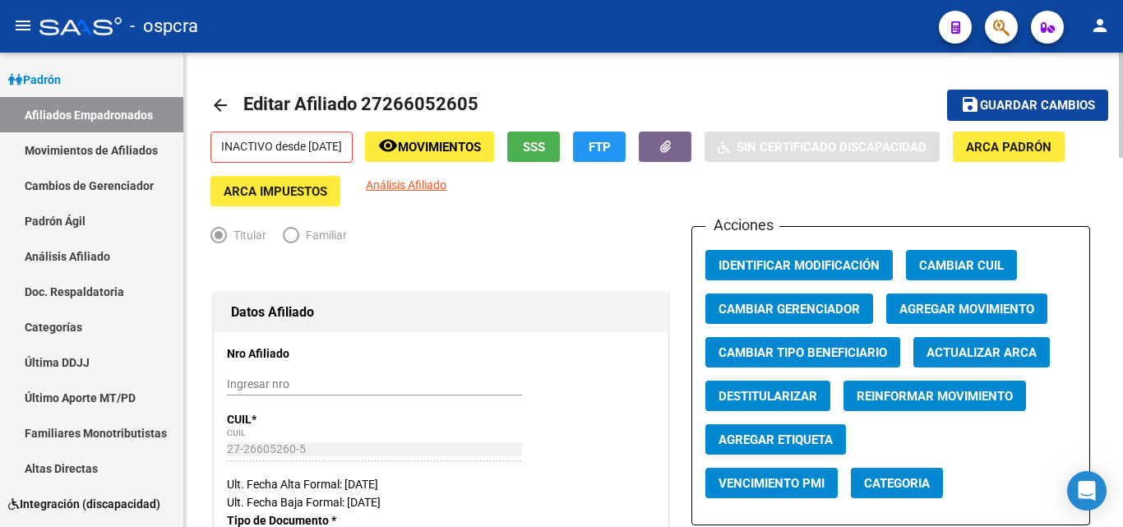
scroll to position [82, 0]
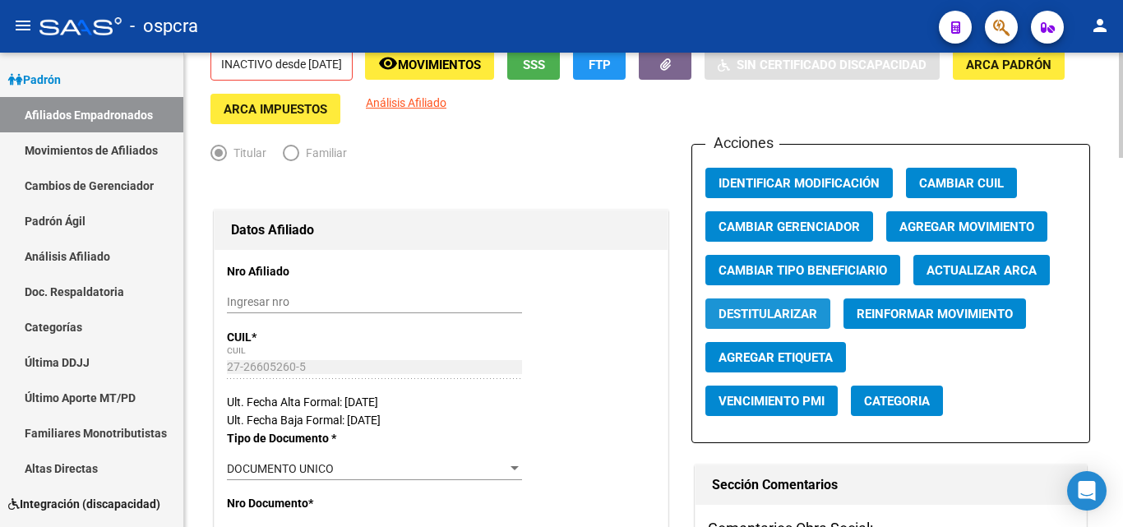
click at [783, 323] on button "Destitularizar" at bounding box center [767, 313] width 125 height 30
radio input "false"
radio input "true"
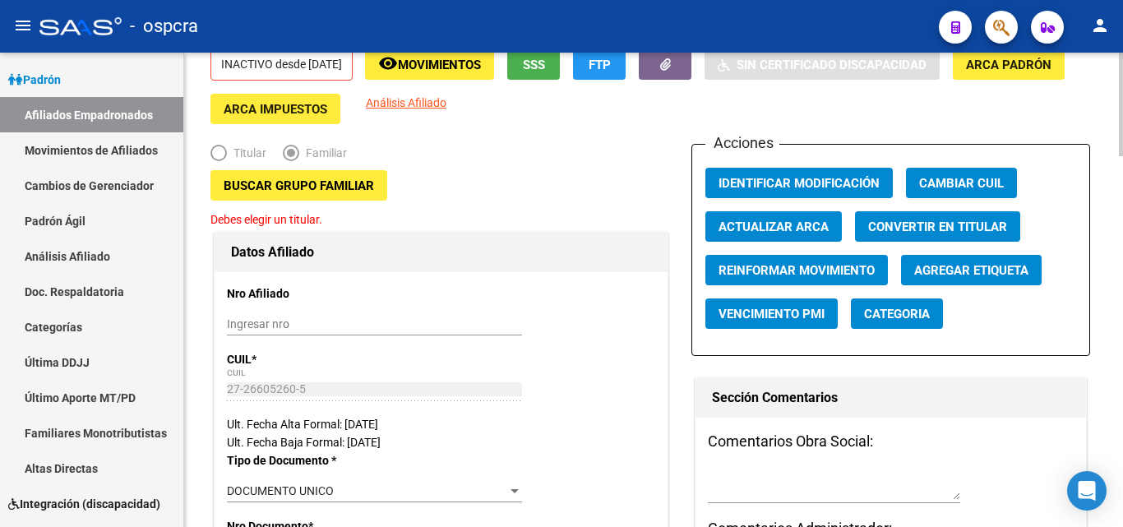
click at [318, 182] on span "Buscar Grupo Familiar" at bounding box center [299, 185] width 150 height 15
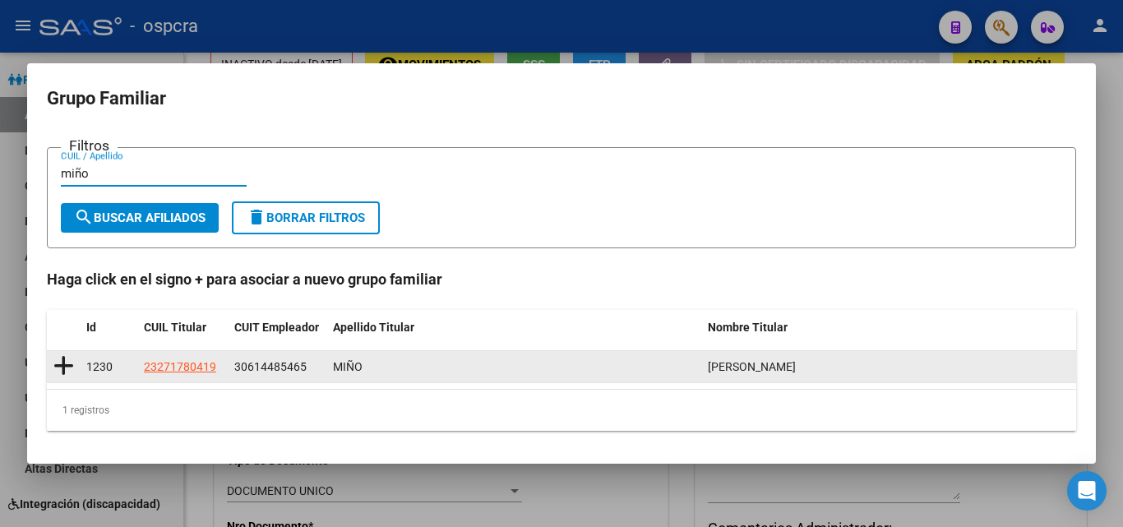
type input "miño"
click at [67, 366] on icon at bounding box center [63, 365] width 21 height 23
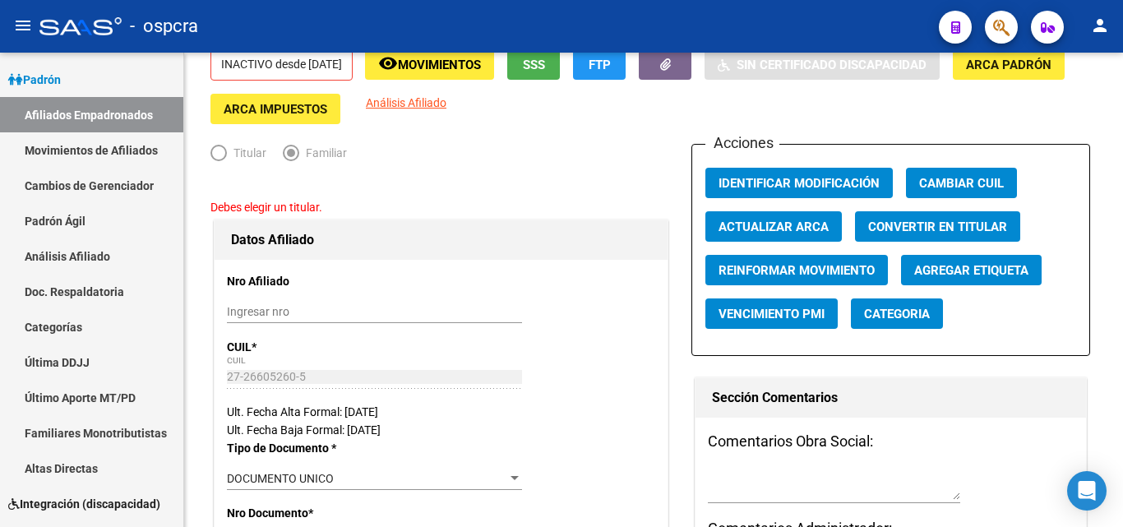
type input "30-61448546-5"
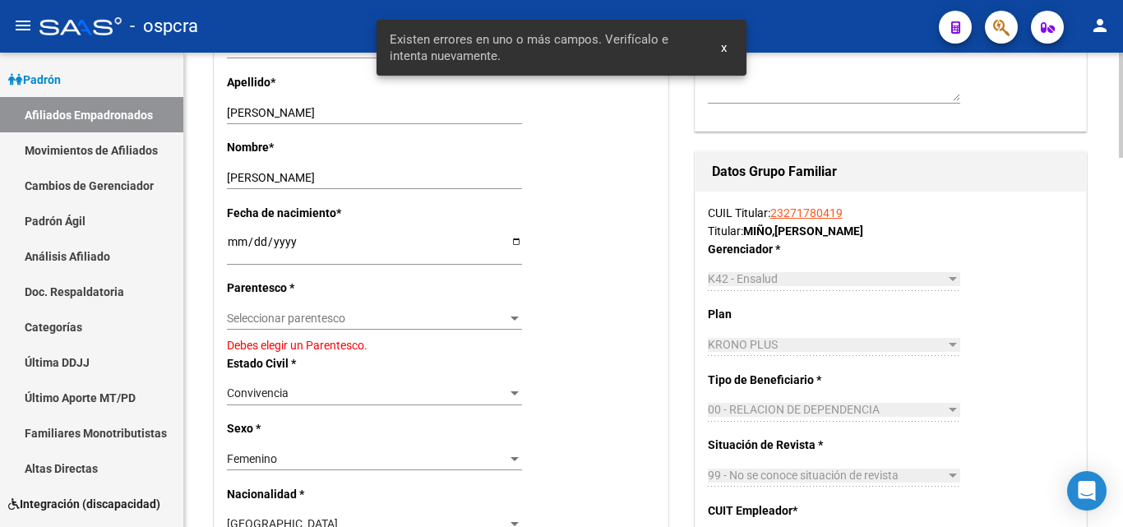
scroll to position [575, 0]
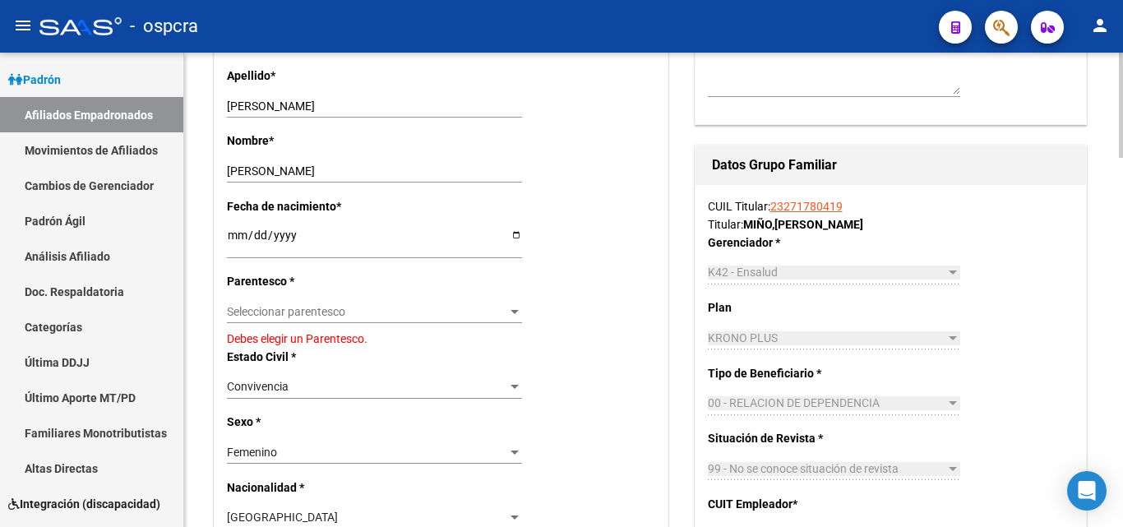
click at [520, 315] on div at bounding box center [514, 311] width 15 height 13
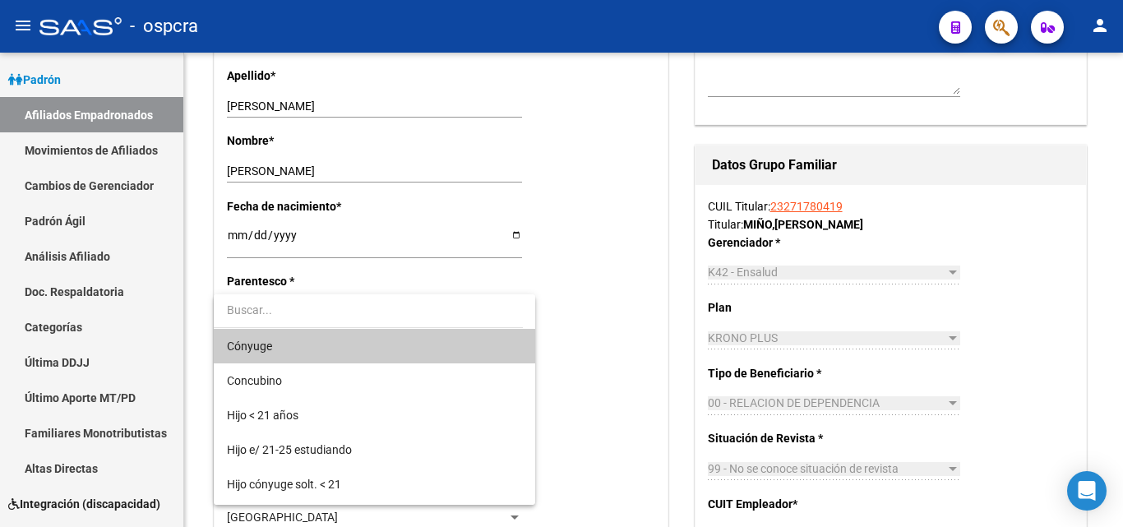
click at [299, 354] on span "Cónyuge" at bounding box center [374, 346] width 295 height 35
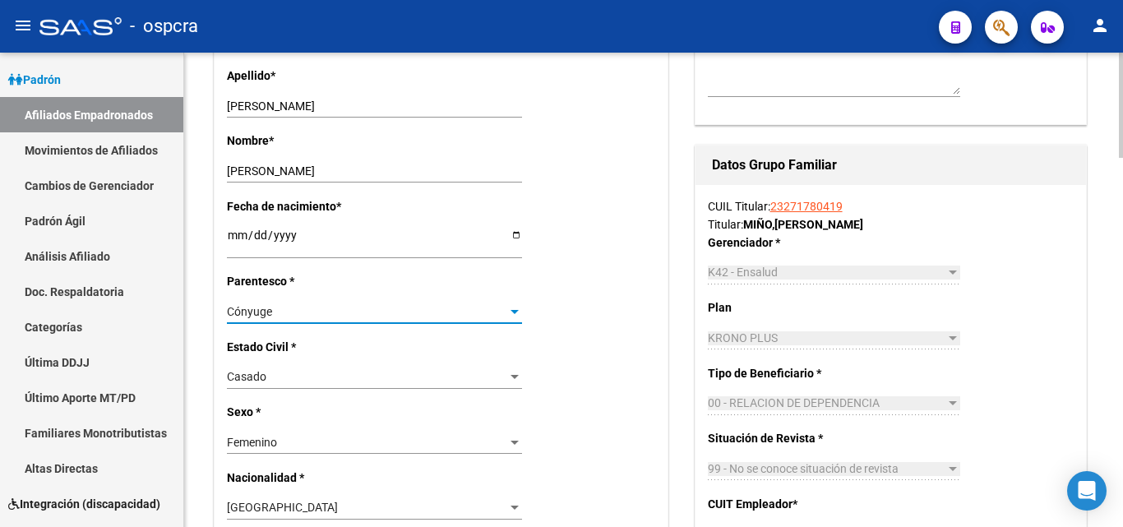
click at [506, 311] on div "Cónyuge" at bounding box center [367, 312] width 280 height 14
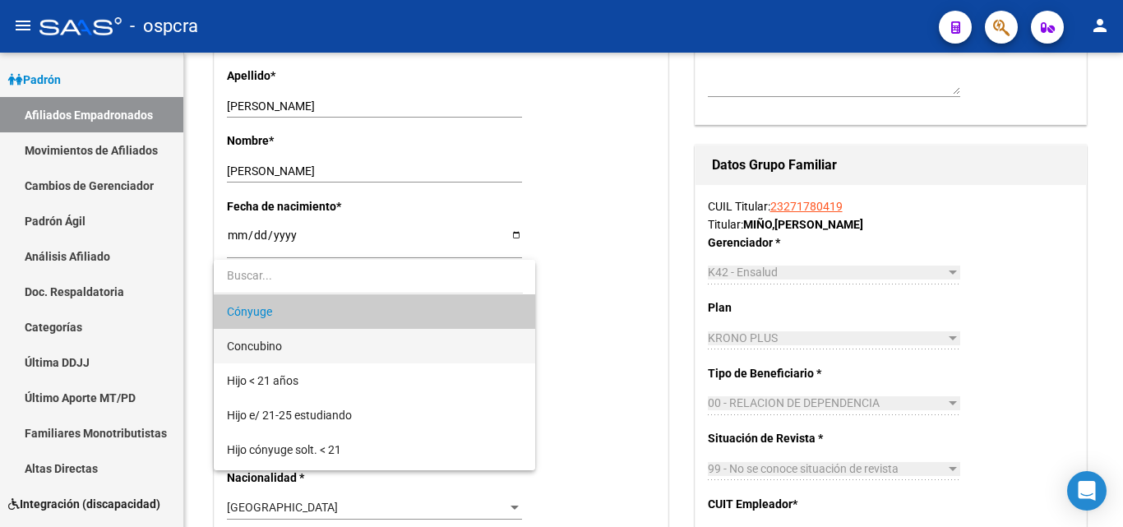
click at [276, 353] on span "Concubino" at bounding box center [374, 346] width 295 height 35
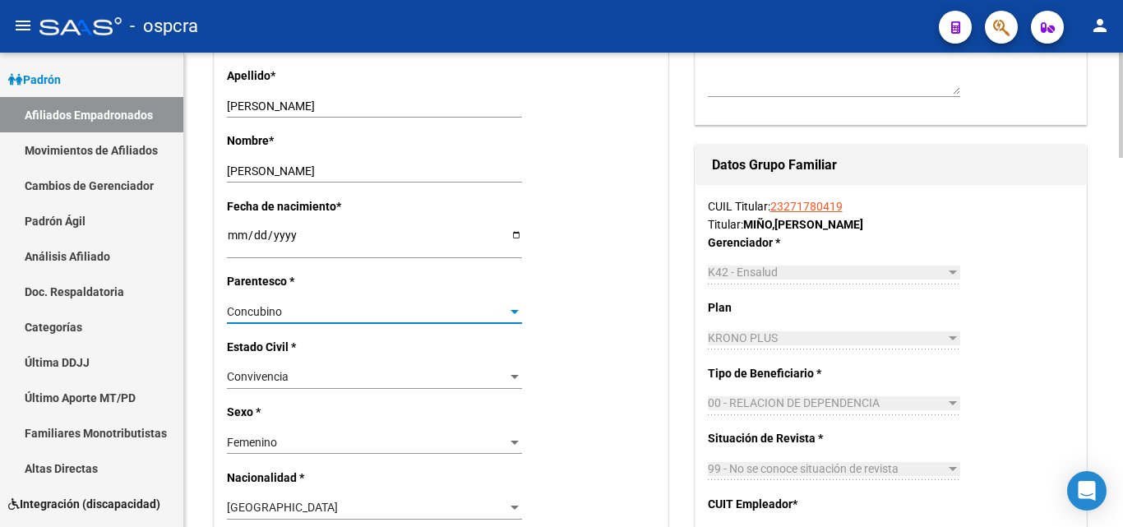
click at [501, 316] on div "Concubino" at bounding box center [367, 312] width 280 height 14
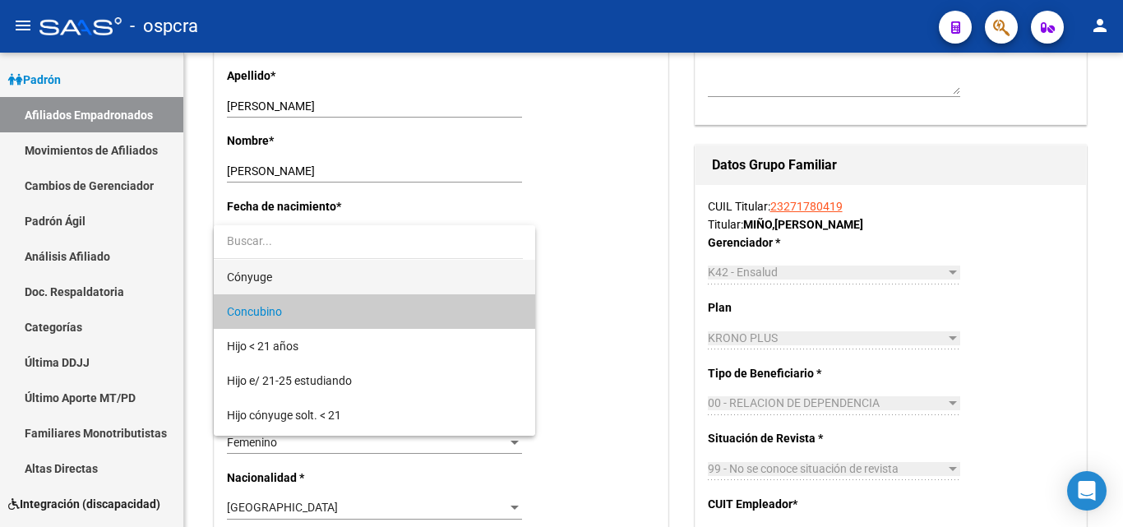
click at [281, 287] on span "Cónyuge" at bounding box center [374, 277] width 295 height 35
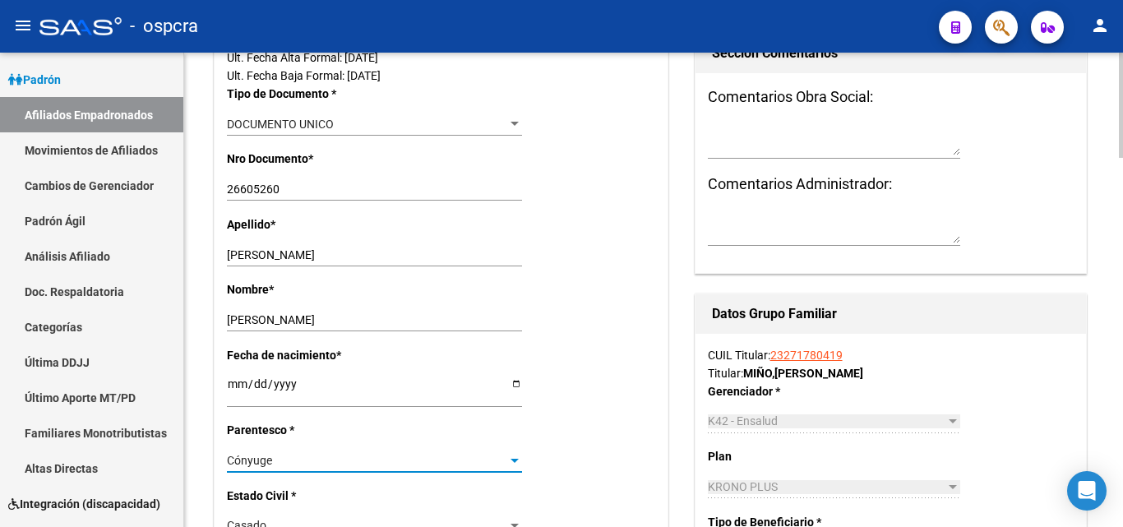
scroll to position [0, 0]
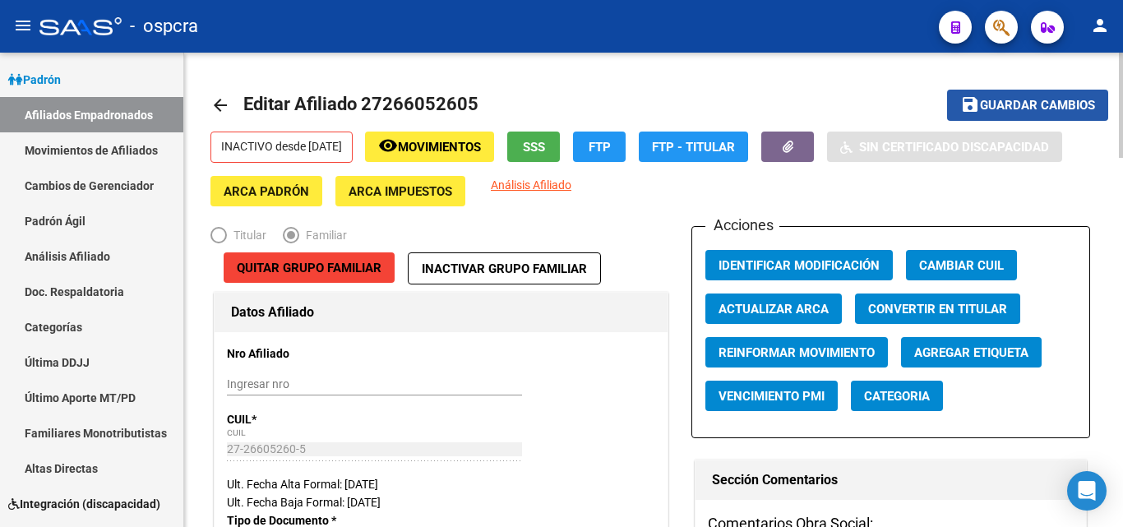
click at [1061, 104] on span "Guardar cambios" at bounding box center [1037, 106] width 115 height 15
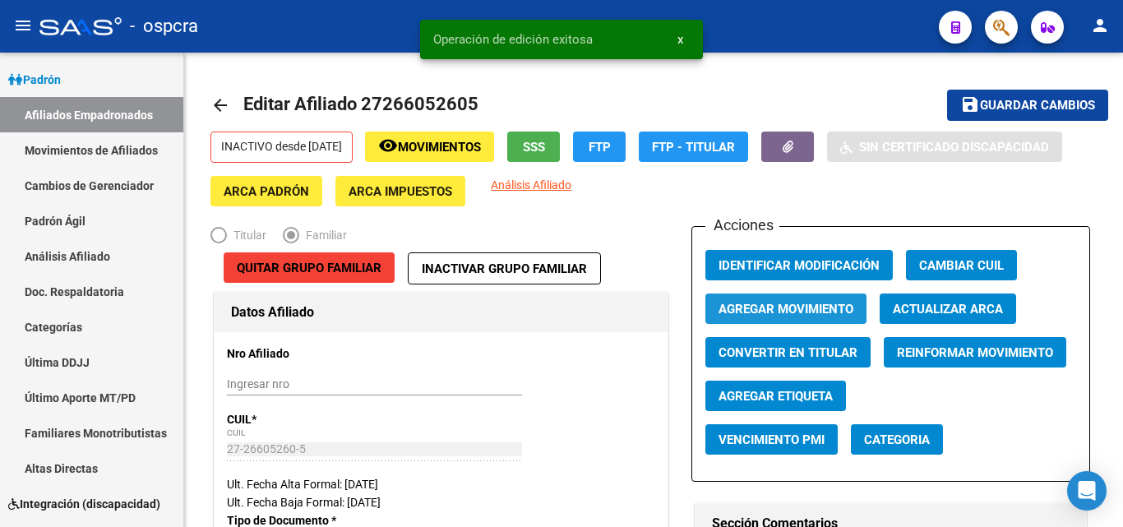
click at [811, 310] on span "Agregar Movimiento" at bounding box center [786, 309] width 135 height 15
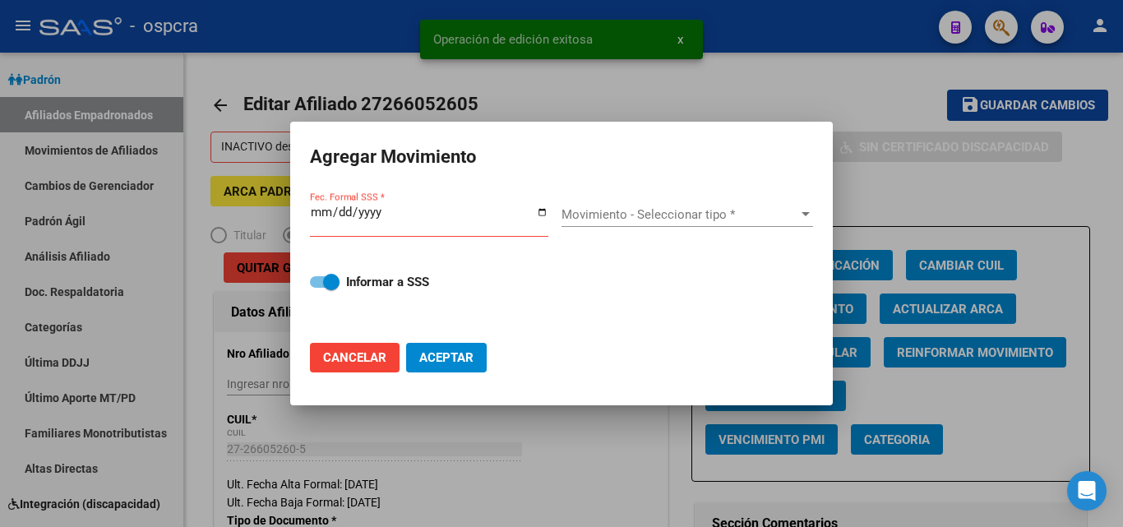
click at [548, 211] on div "Fec. Formal SSS *" at bounding box center [429, 227] width 238 height 50
click at [547, 212] on input "Fec. Formal SSS *" at bounding box center [429, 219] width 238 height 26
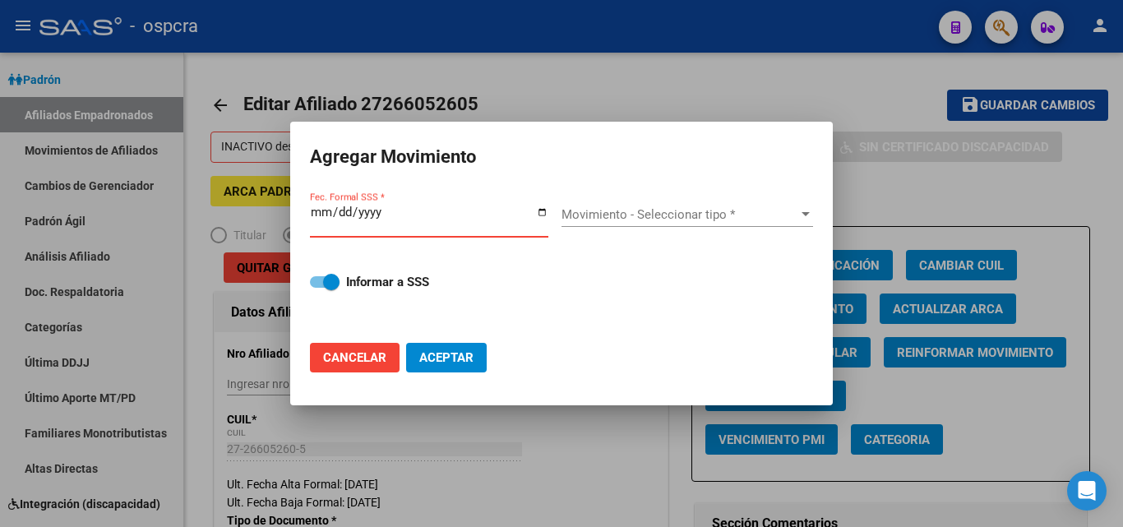
type input "2025-10-07"
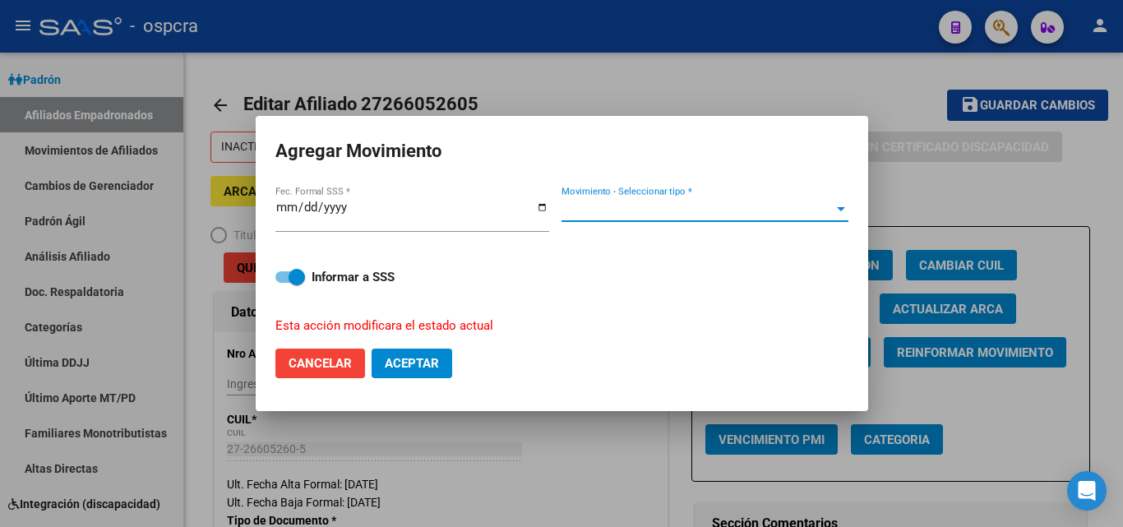
click at [812, 206] on span "Movimiento - Seleccionar tipo *" at bounding box center [698, 208] width 272 height 15
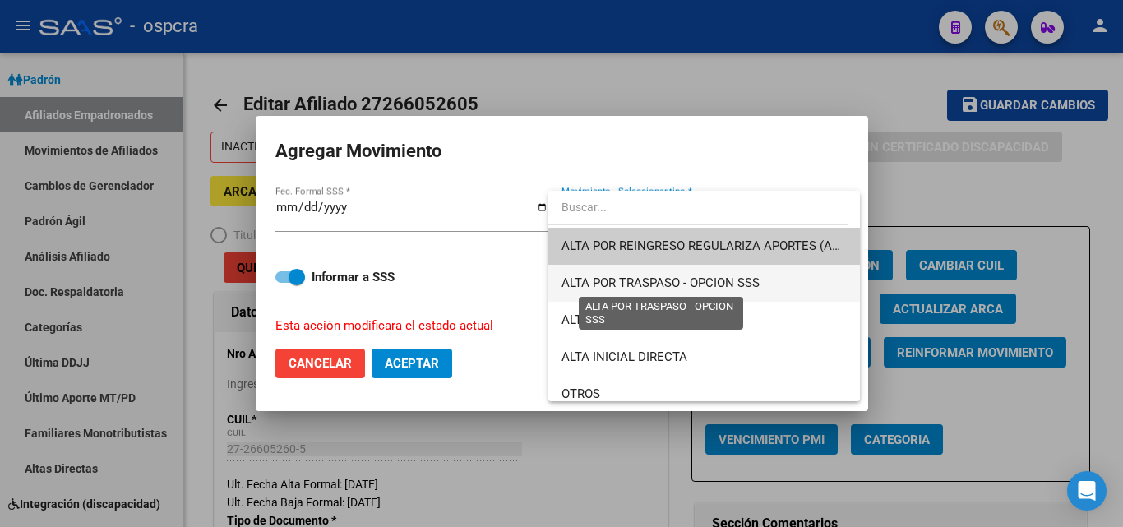
click at [684, 287] on span "ALTA POR TRASPASO - OPCION SSS" at bounding box center [661, 282] width 198 height 15
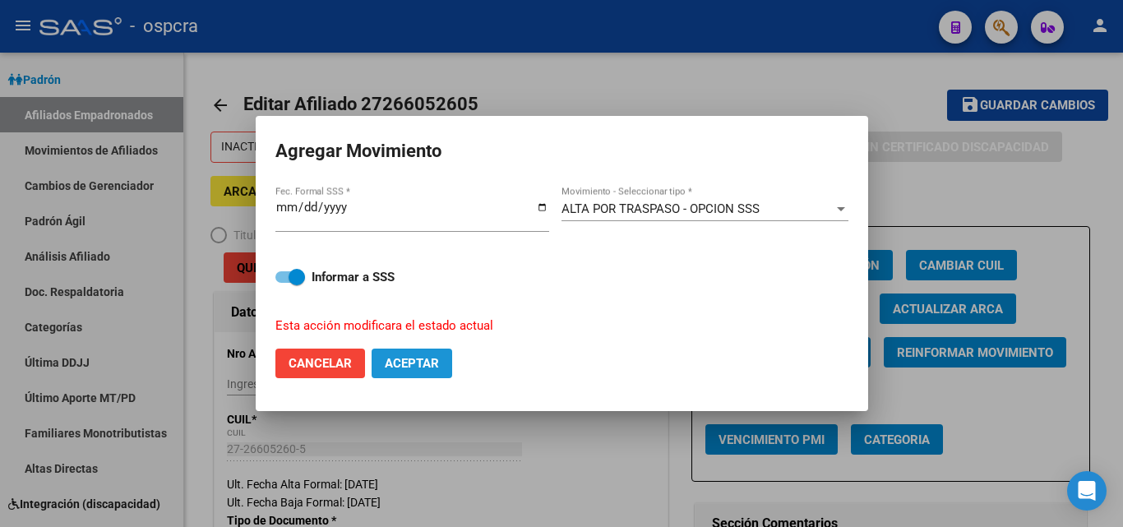
click at [400, 361] on span "Aceptar" at bounding box center [412, 363] width 54 height 15
checkbox input "false"
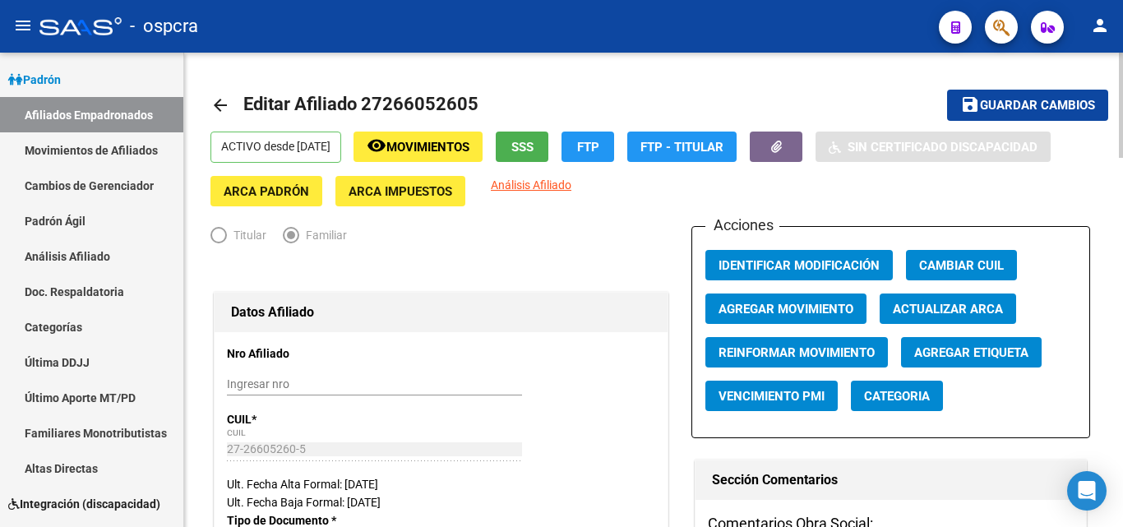
click at [582, 285] on div at bounding box center [440, 270] width 461 height 36
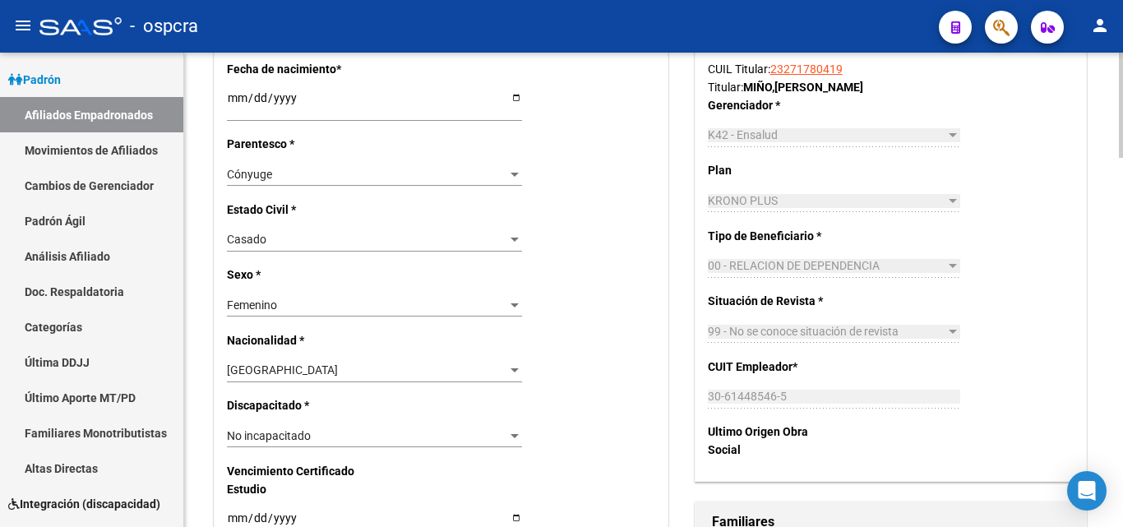
scroll to position [660, 0]
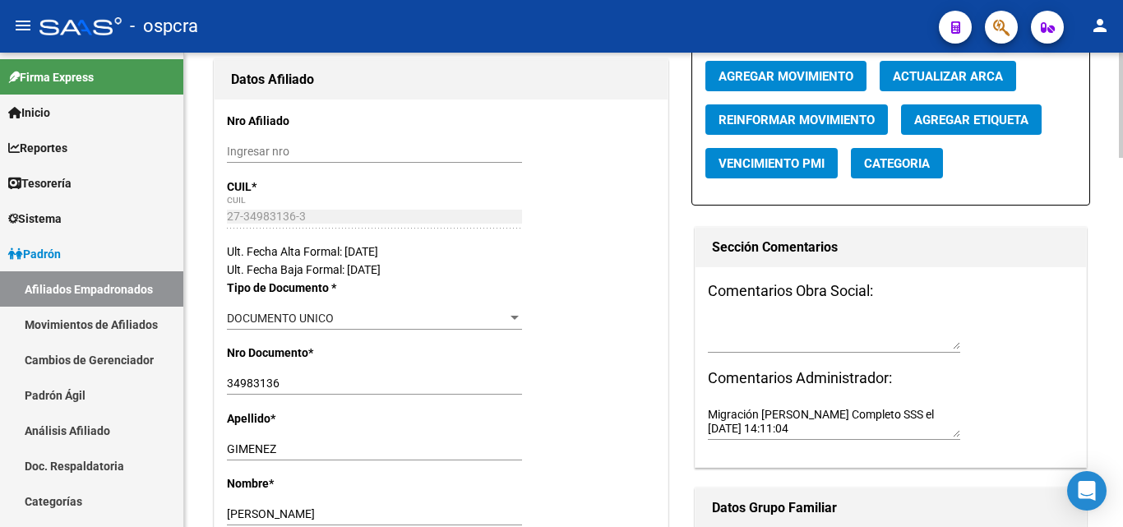
scroll to position [411, 0]
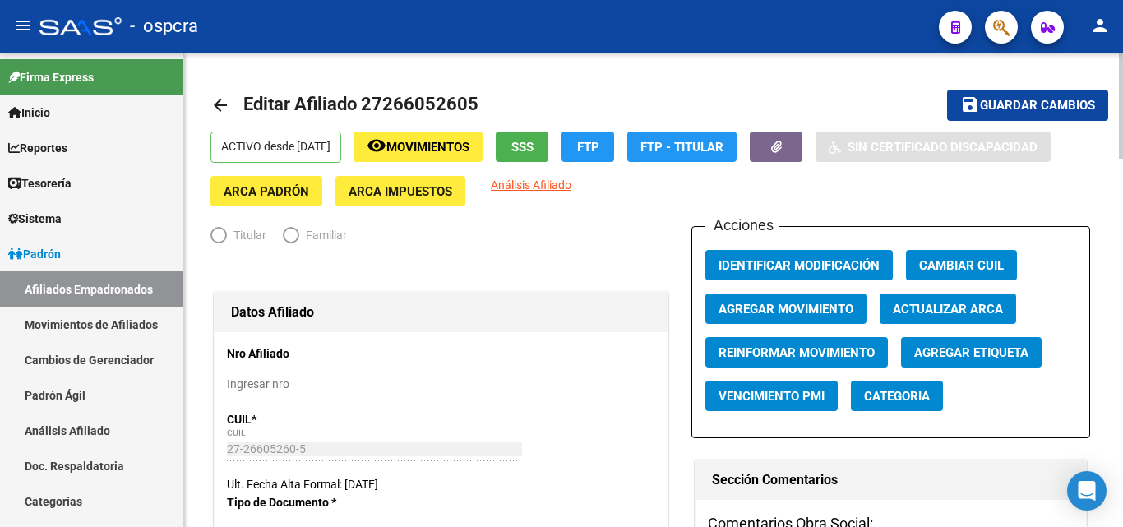
radio input "true"
type input "30-61448546-5"
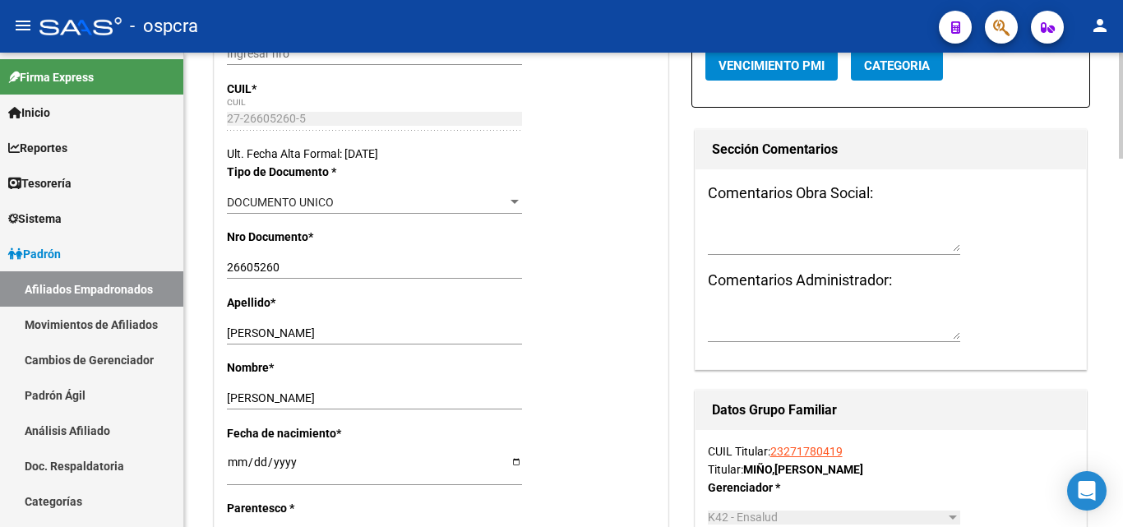
scroll to position [411, 0]
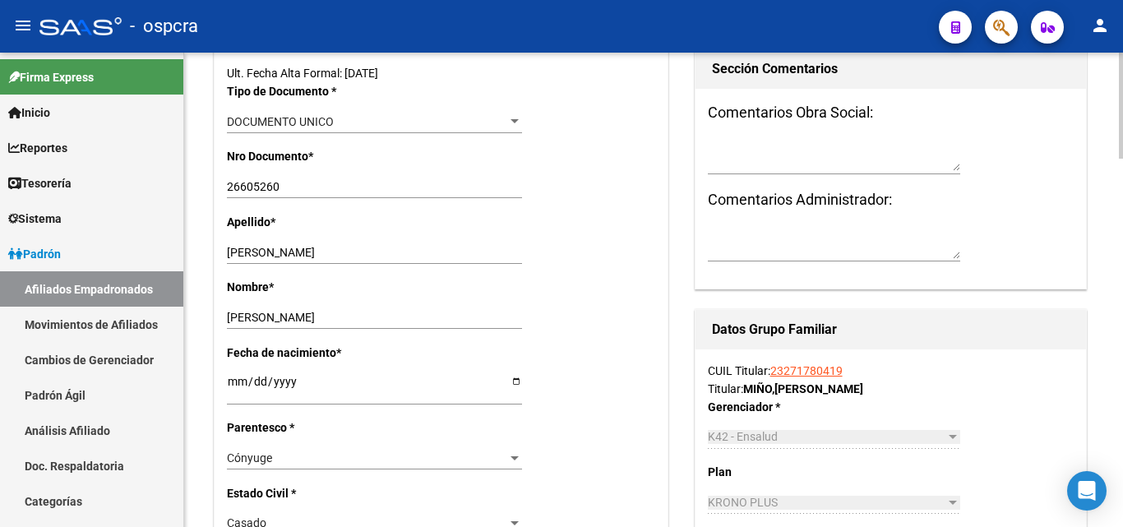
click at [795, 364] on link "23271780419" at bounding box center [806, 370] width 72 height 13
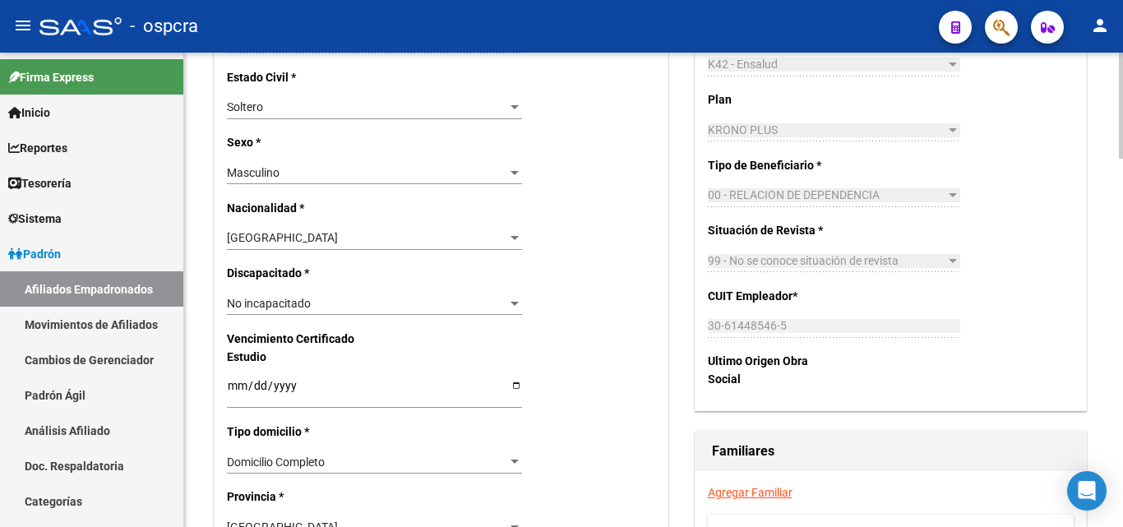
scroll to position [822, 0]
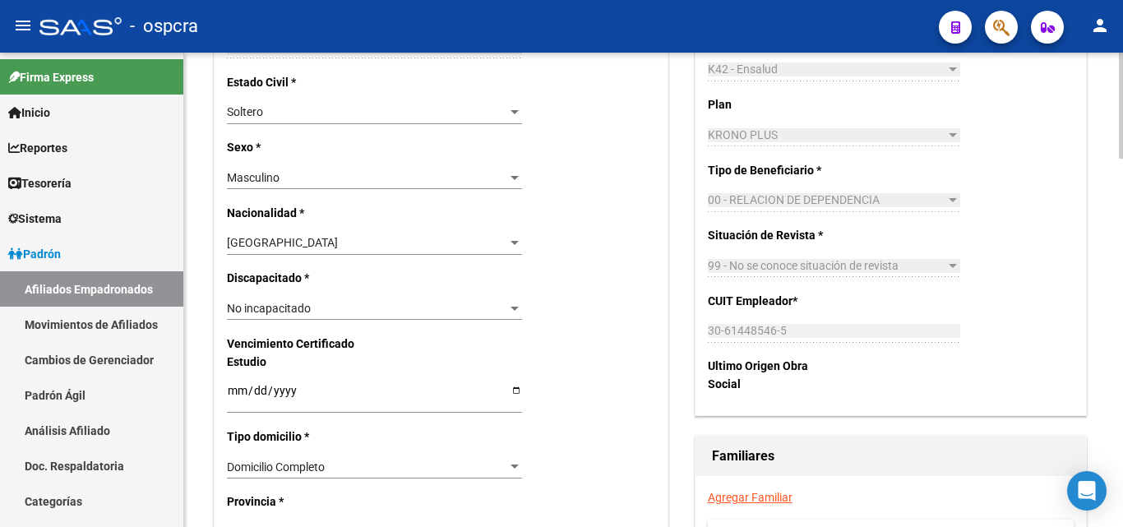
click at [517, 110] on div at bounding box center [515, 112] width 8 height 4
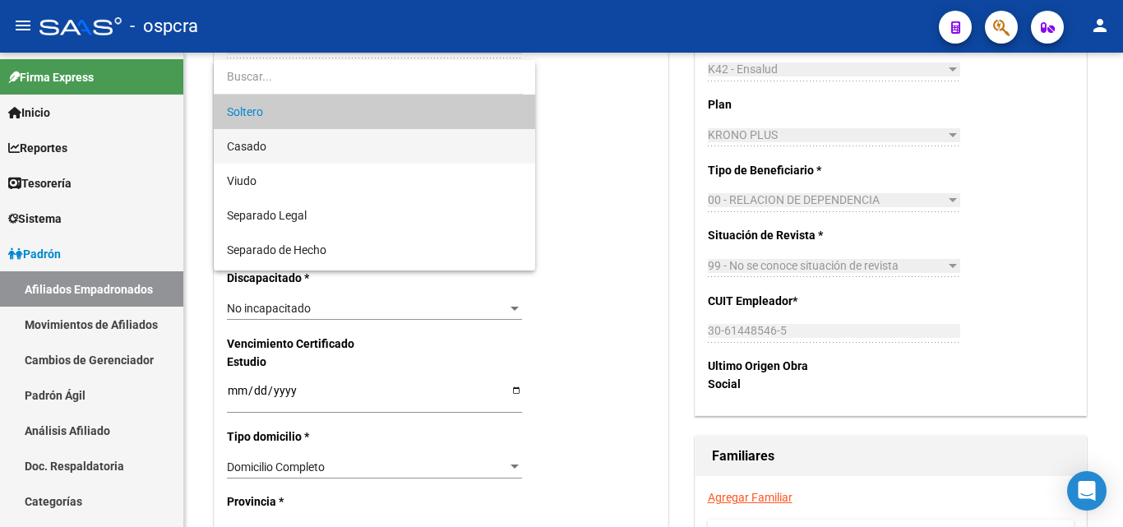
click at [304, 144] on span "Casado" at bounding box center [374, 146] width 295 height 35
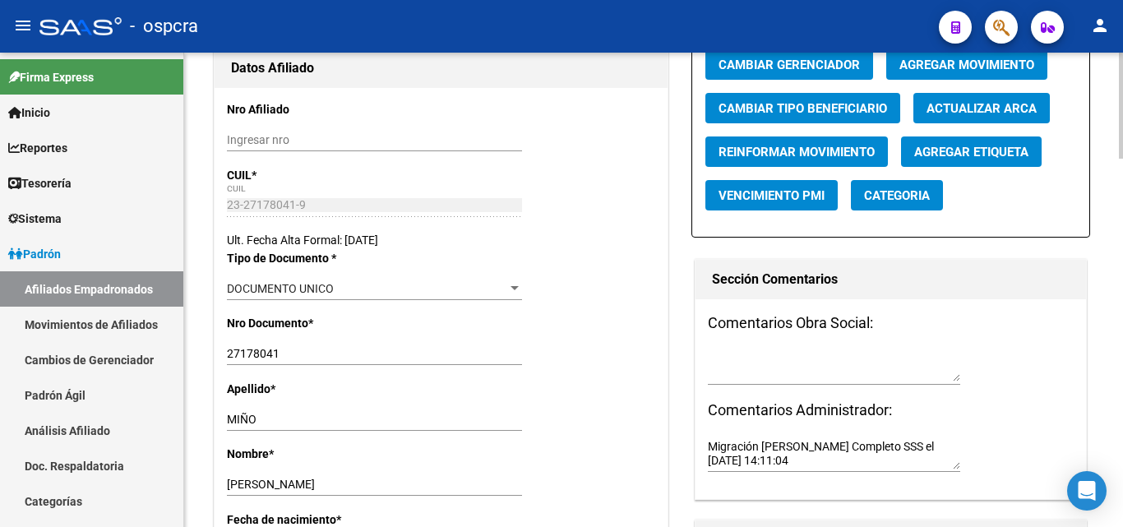
scroll to position [0, 0]
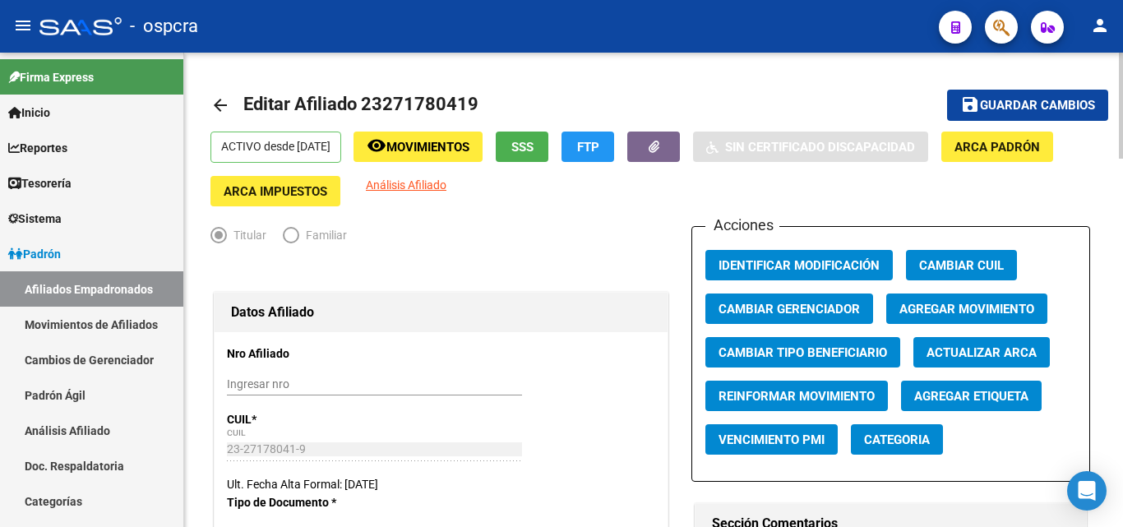
drag, startPoint x: 452, startPoint y: 114, endPoint x: 443, endPoint y: 143, distance: 30.2
click at [449, 121] on h1 "Editar Afiliado 23271780419" at bounding box center [362, 105] width 239 height 33
click at [451, 150] on span "Movimientos" at bounding box center [427, 147] width 83 height 15
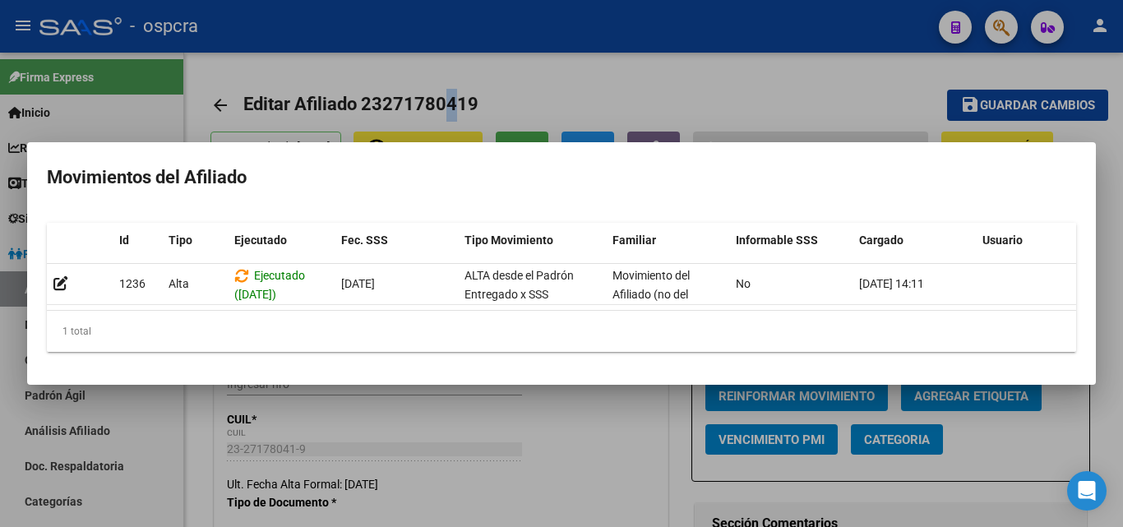
click at [595, 88] on div at bounding box center [561, 263] width 1123 height 527
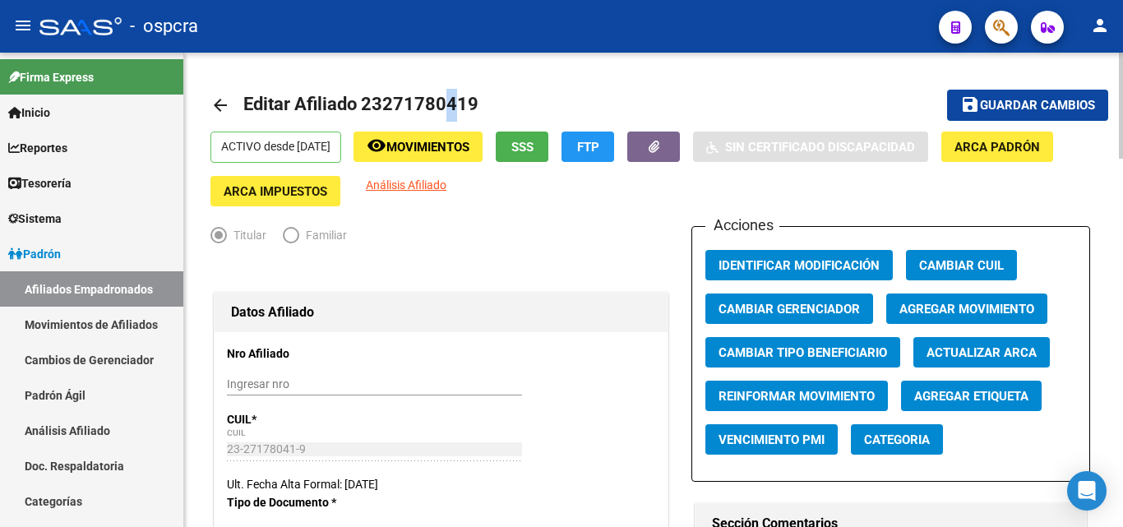
click at [1019, 104] on span "Guardar cambios" at bounding box center [1037, 106] width 115 height 15
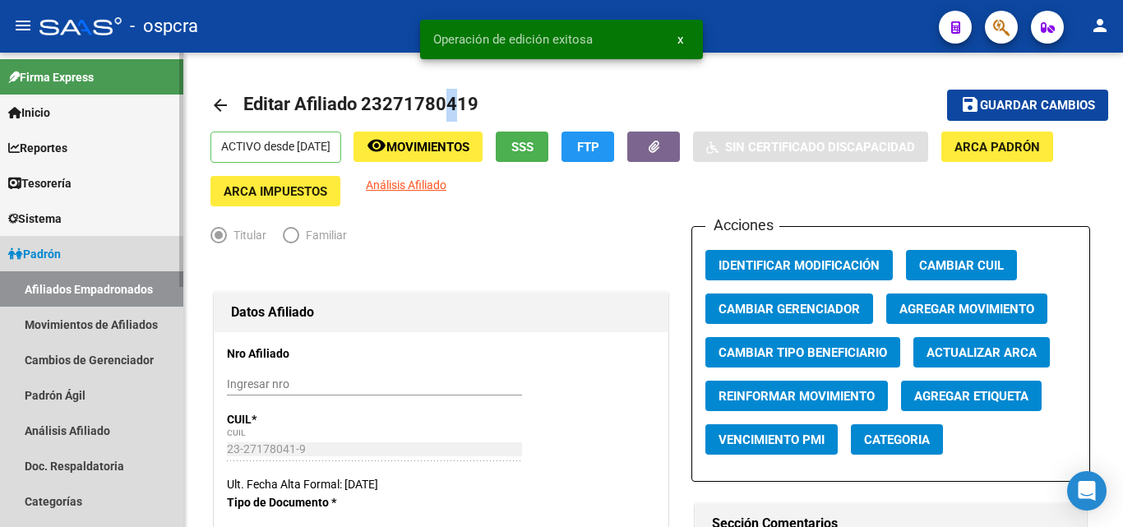
click at [66, 289] on link "Afiliados Empadronados" at bounding box center [91, 288] width 183 height 35
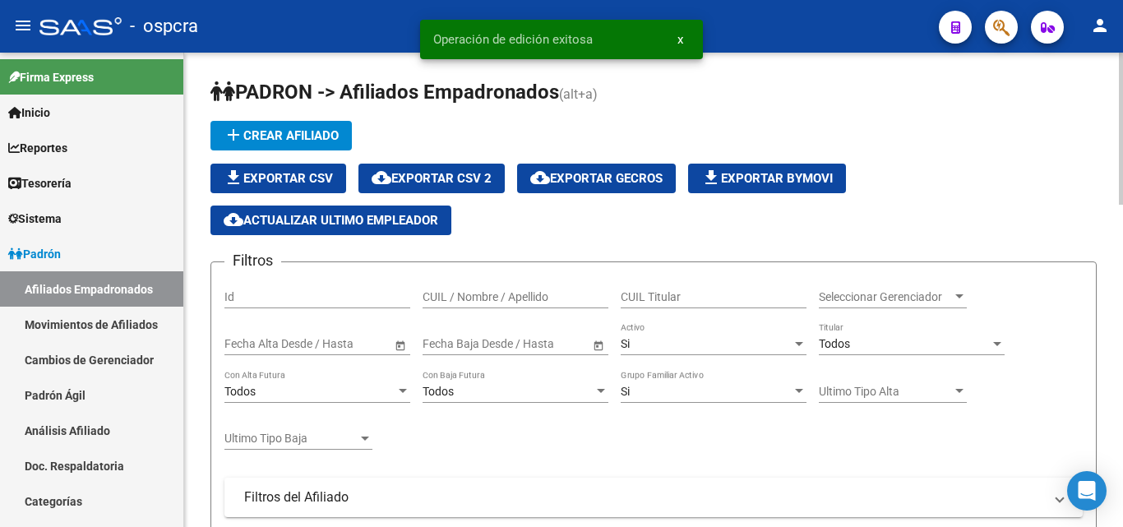
click at [444, 165] on button "cloud_download Exportar CSV 2" at bounding box center [431, 179] width 146 height 30
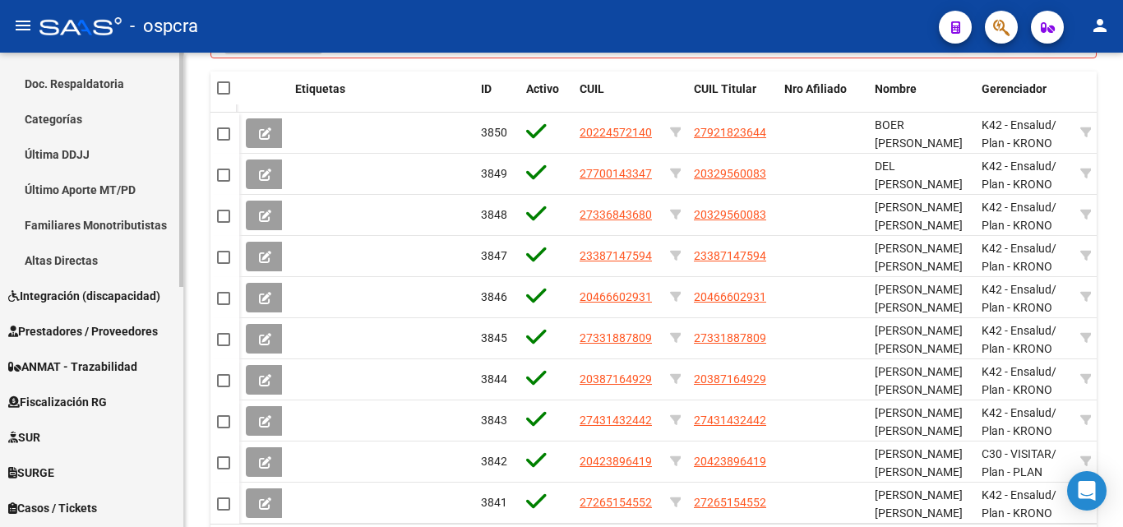
scroll to position [158, 0]
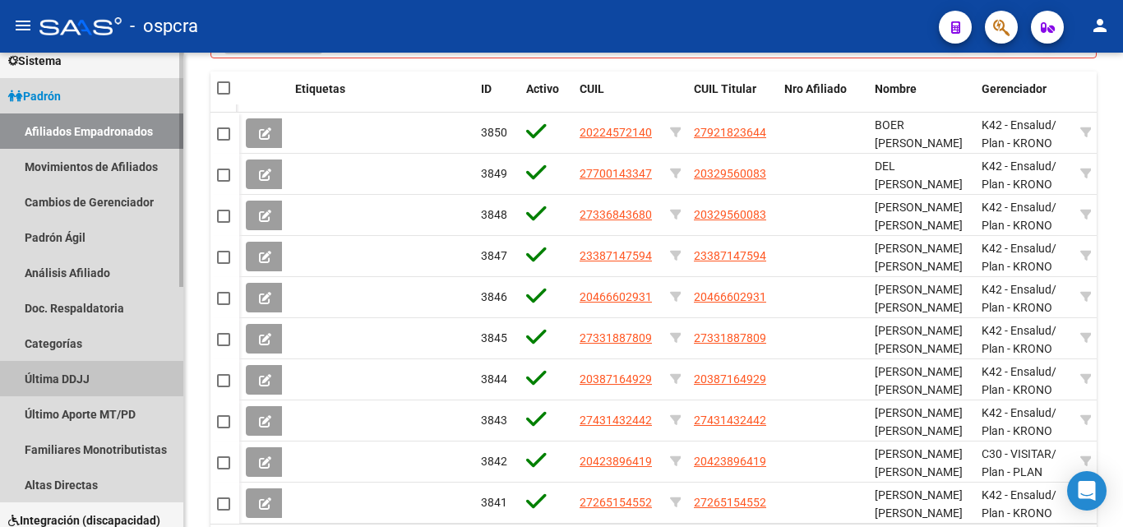
click at [74, 369] on link "Última DDJJ" at bounding box center [91, 378] width 183 height 35
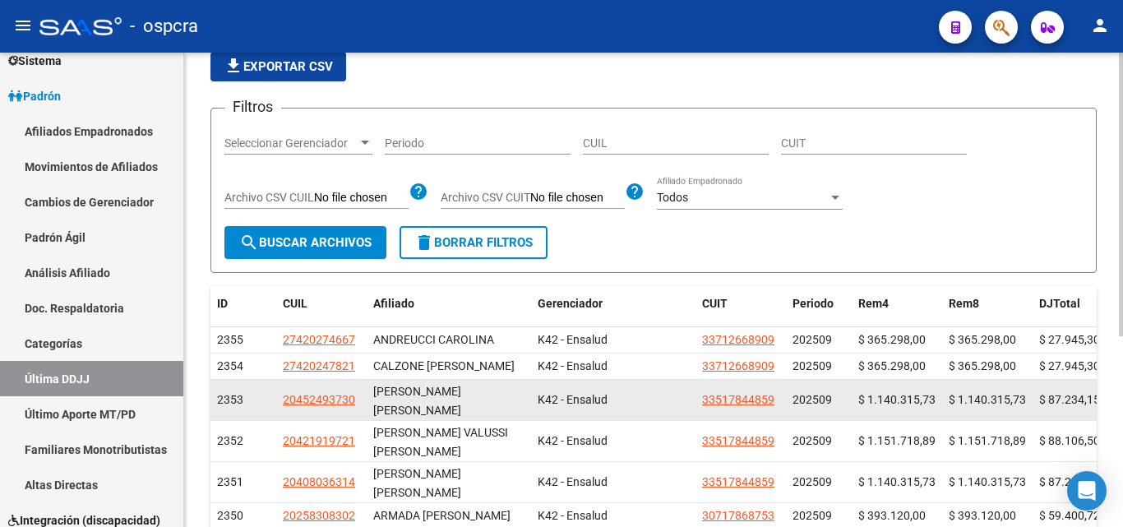
scroll to position [164, 0]
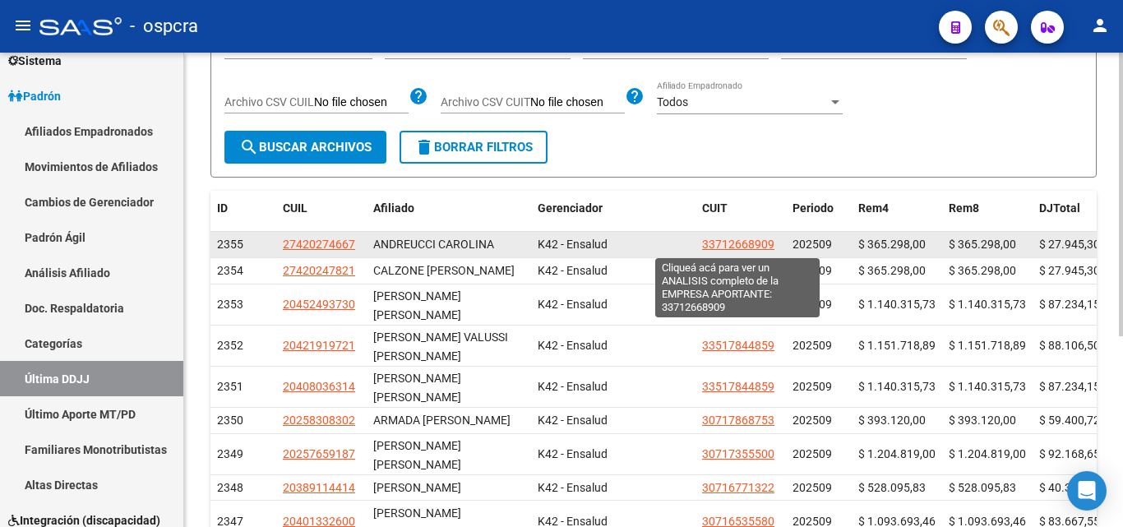
click at [711, 246] on span "33712668909" at bounding box center [738, 244] width 72 height 13
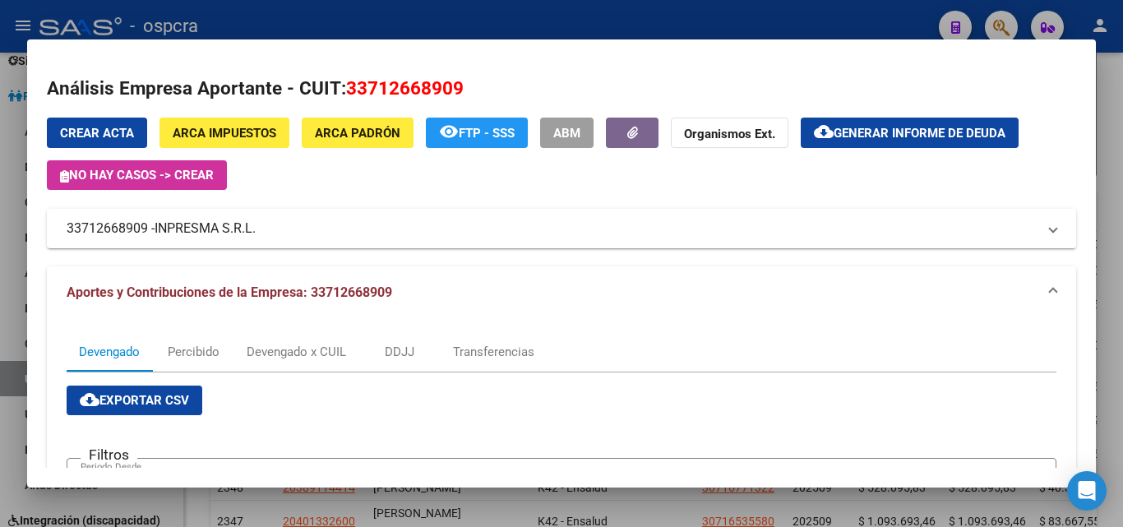
click at [0, 285] on div at bounding box center [561, 263] width 1123 height 527
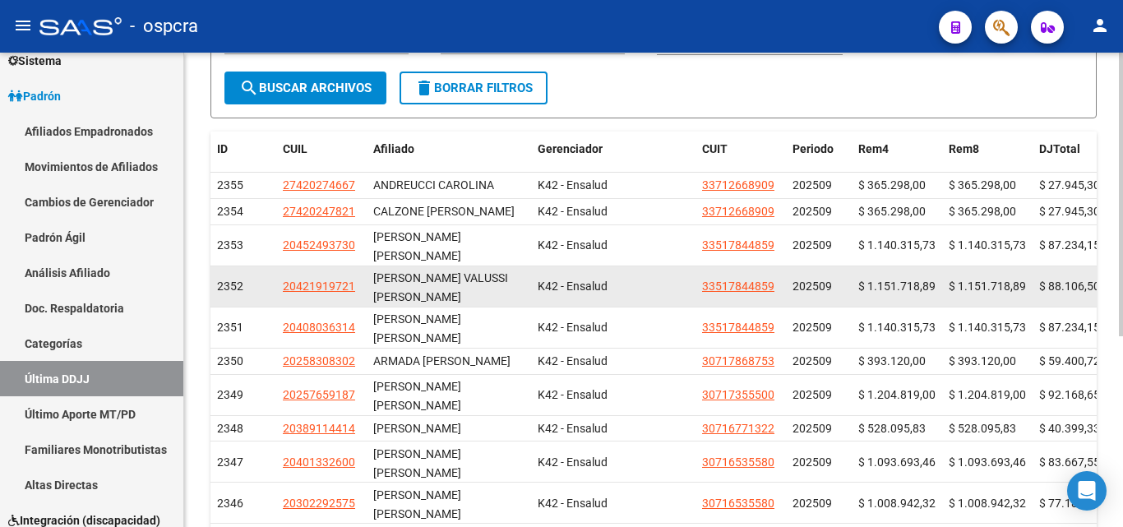
scroll to position [0, 0]
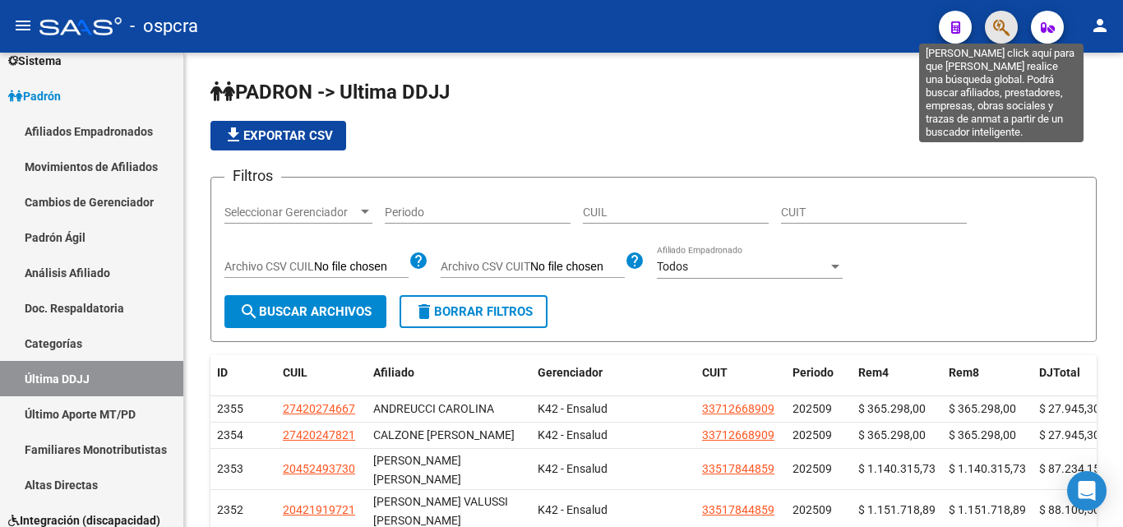
click at [1004, 22] on icon "button" at bounding box center [1001, 27] width 16 height 19
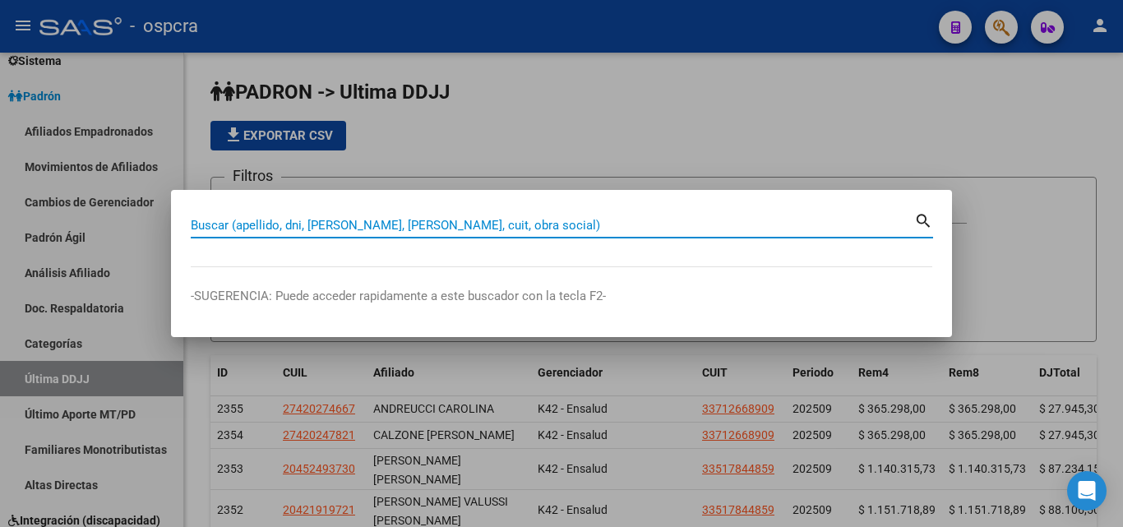
type input "o"
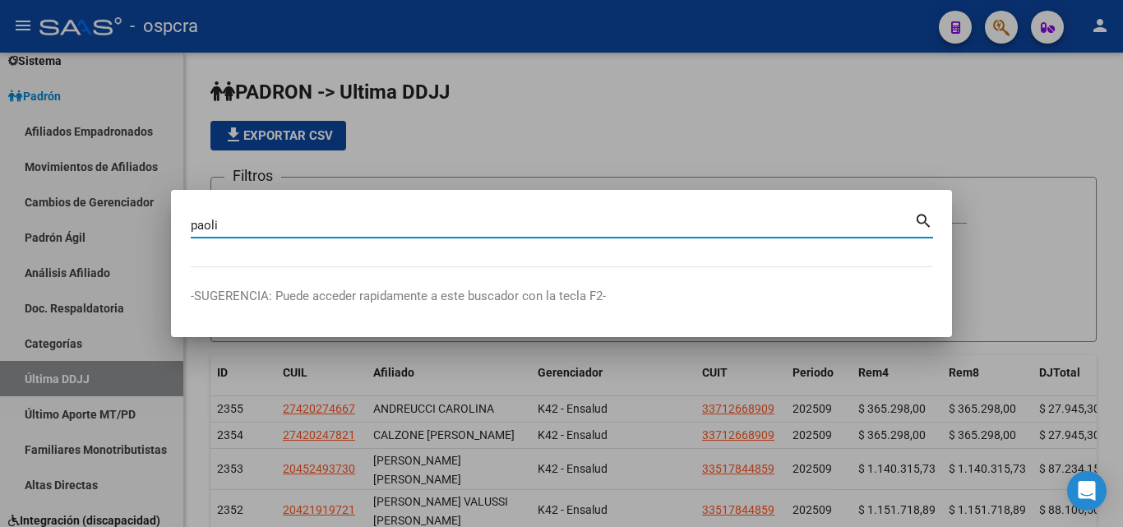
type input "paoli"
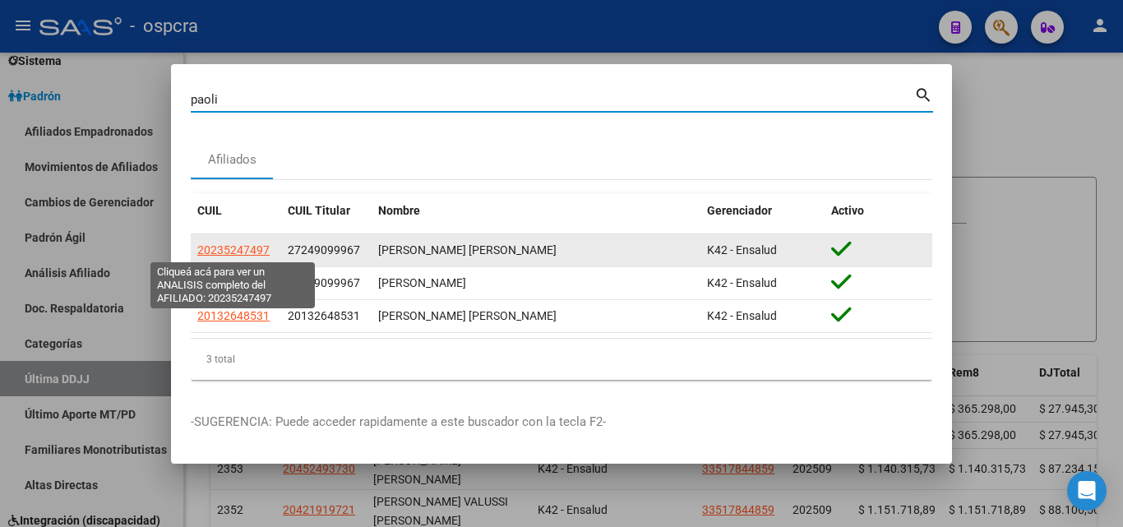
click at [239, 250] on span "20235247497" at bounding box center [233, 249] width 72 height 13
type textarea "20235247497"
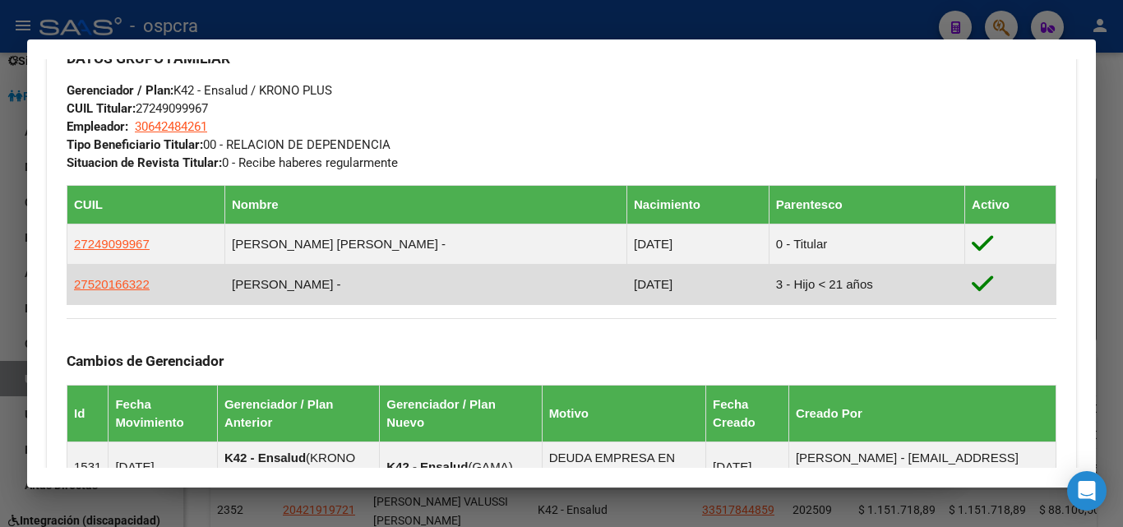
scroll to position [822, 0]
